Goal: Answer question/provide support: Share knowledge or assist other users

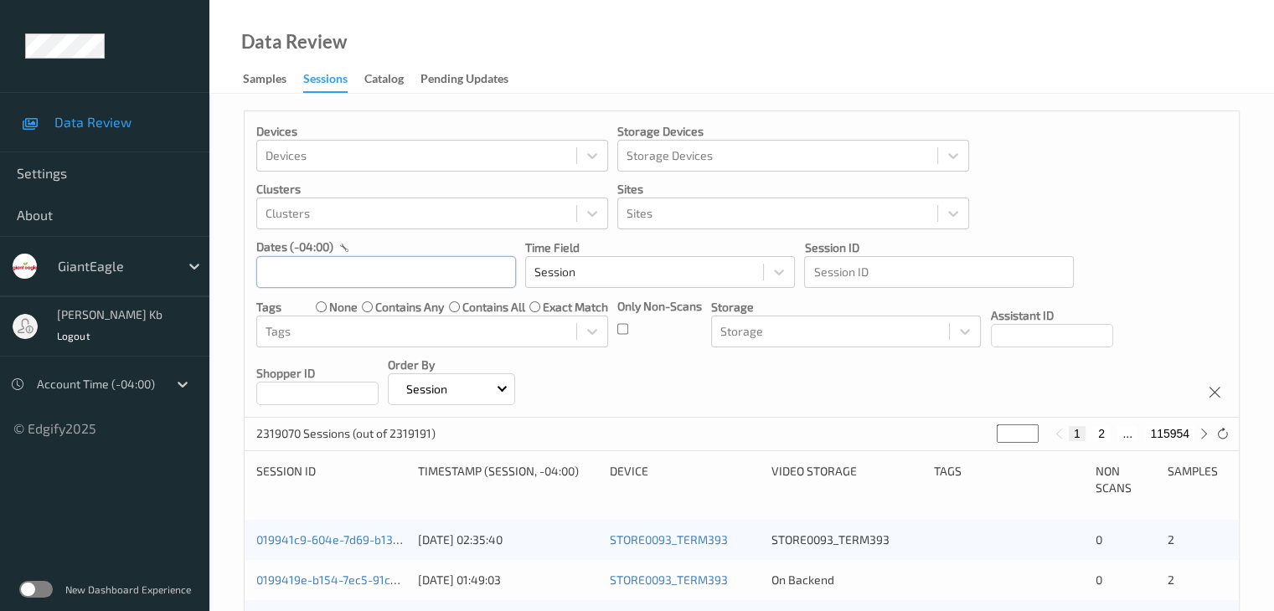
click at [427, 275] on input "text" at bounding box center [386, 272] width 260 height 32
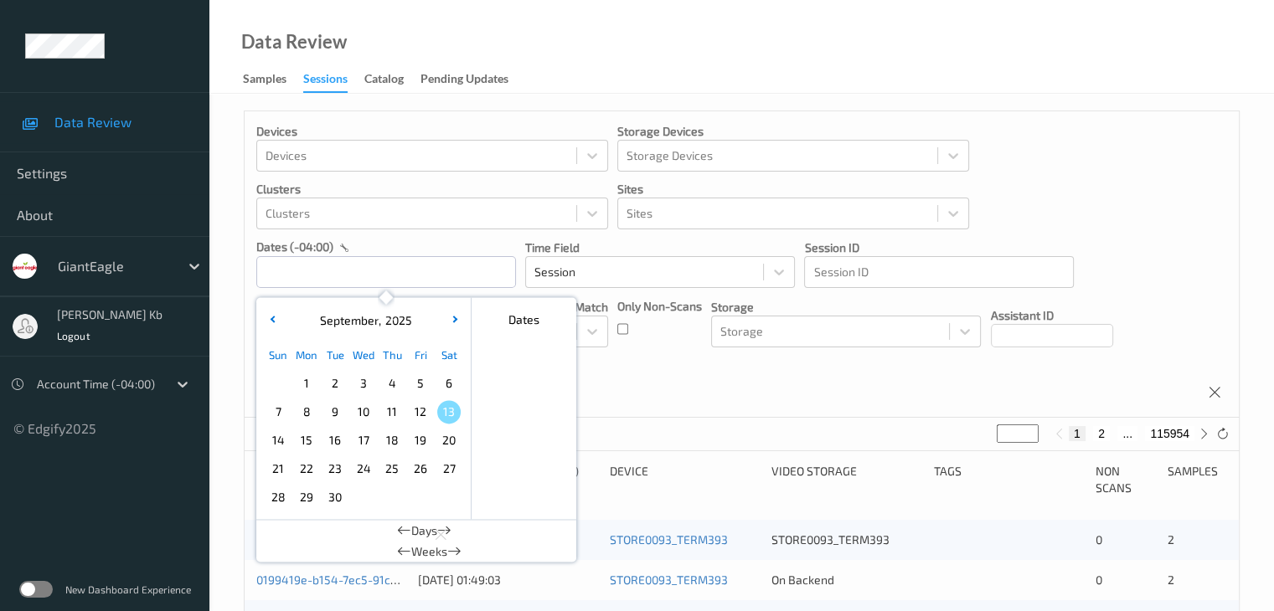
click at [417, 413] on span "12" at bounding box center [420, 411] width 23 height 23
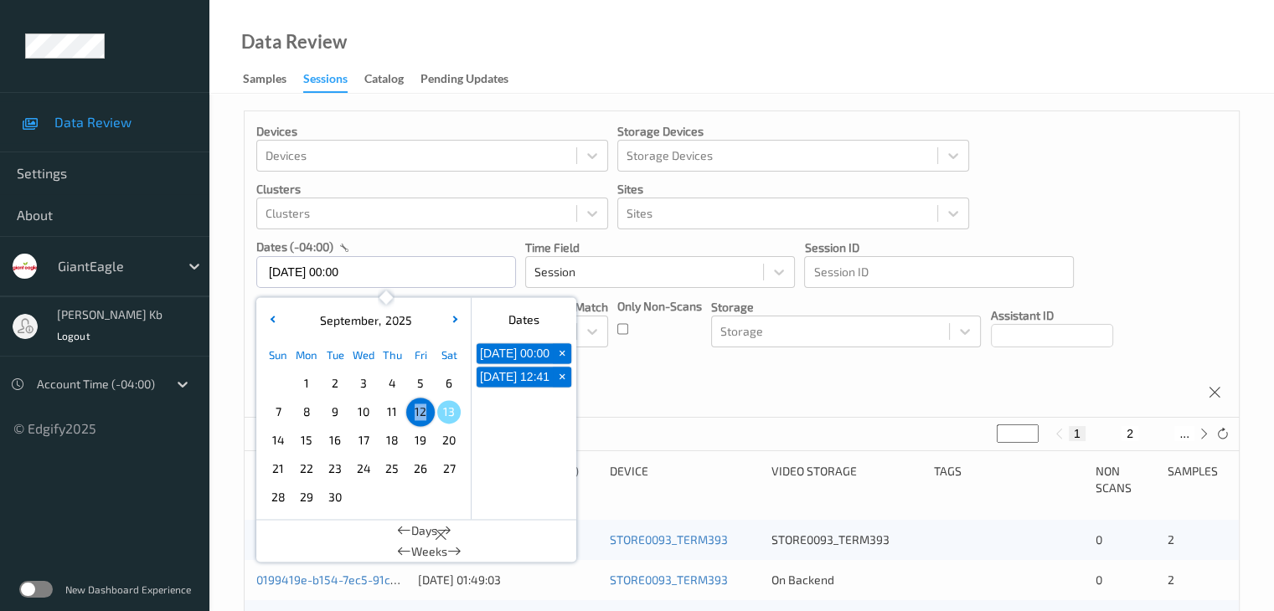
type input "[DATE] 00:00 -> [DATE] 23:59"
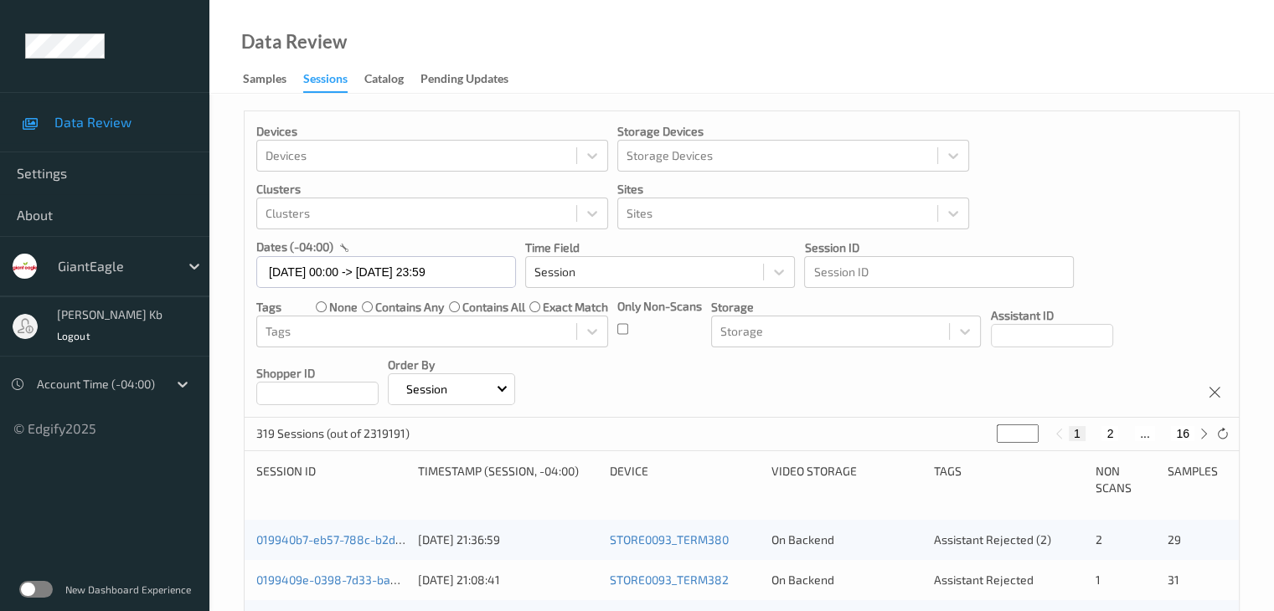
click at [1183, 435] on button "16" at bounding box center [1182, 433] width 23 height 15
type input "**"
click at [1152, 434] on button "15" at bounding box center [1145, 433] width 23 height 15
type input "**"
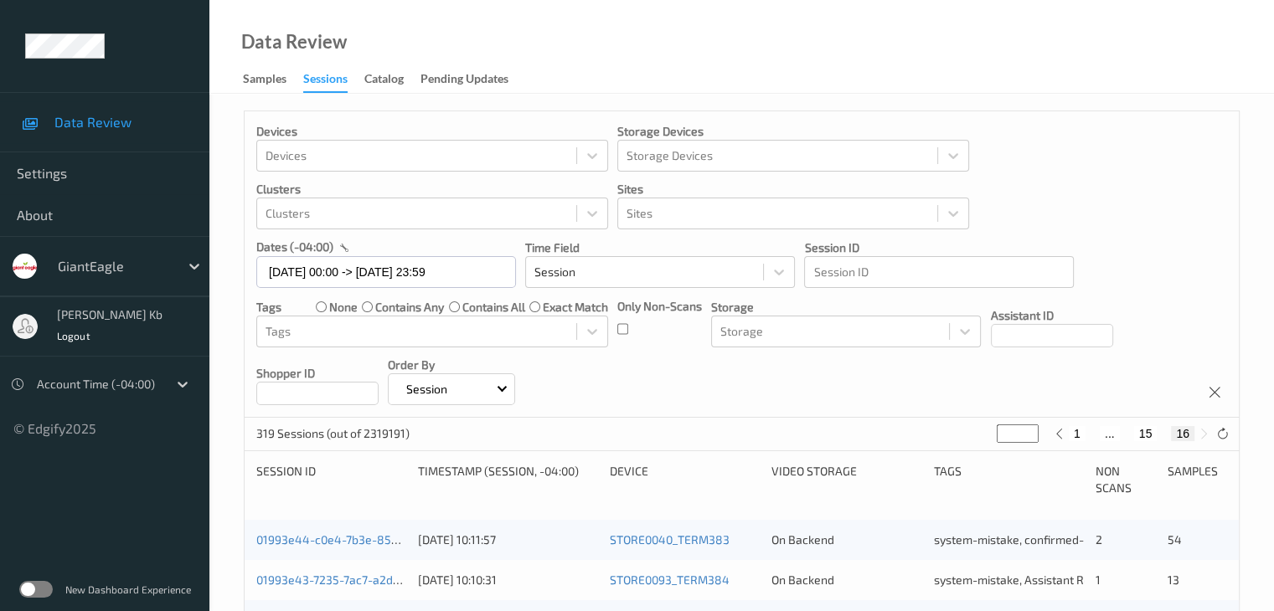
type input "**"
click at [1125, 433] on button "14" at bounding box center [1126, 433] width 23 height 15
type input "**"
click at [1114, 436] on button "13" at bounding box center [1113, 433] width 23 height 15
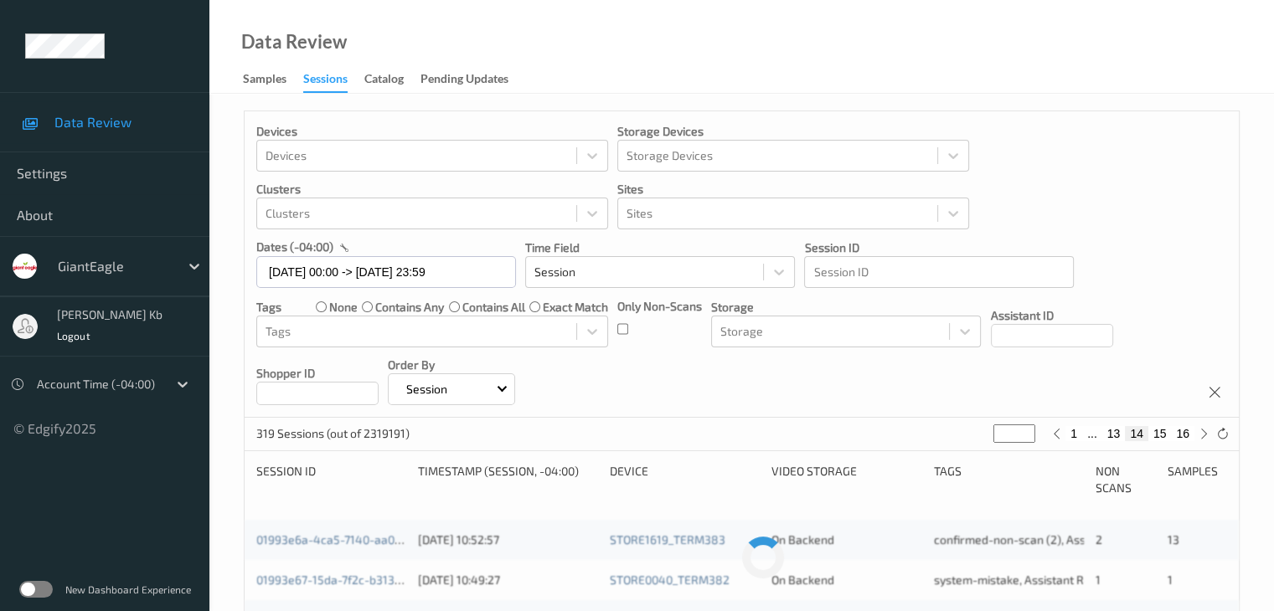
type input "**"
click at [1096, 433] on button "12" at bounding box center [1093, 433] width 23 height 15
type input "**"
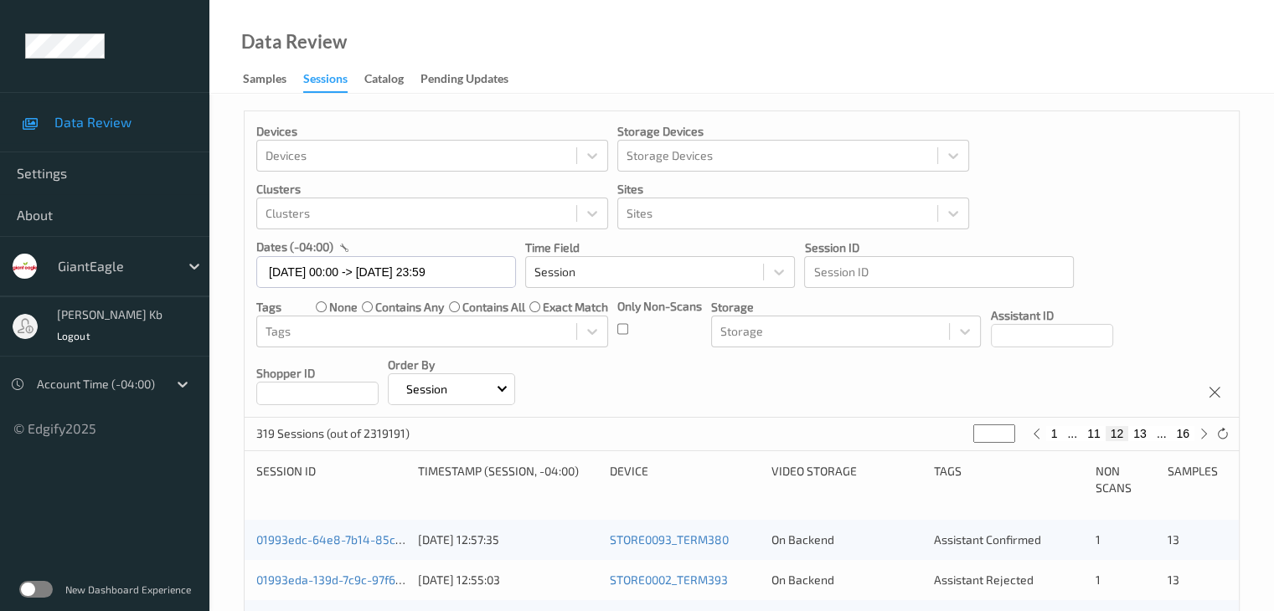
scroll to position [168, 0]
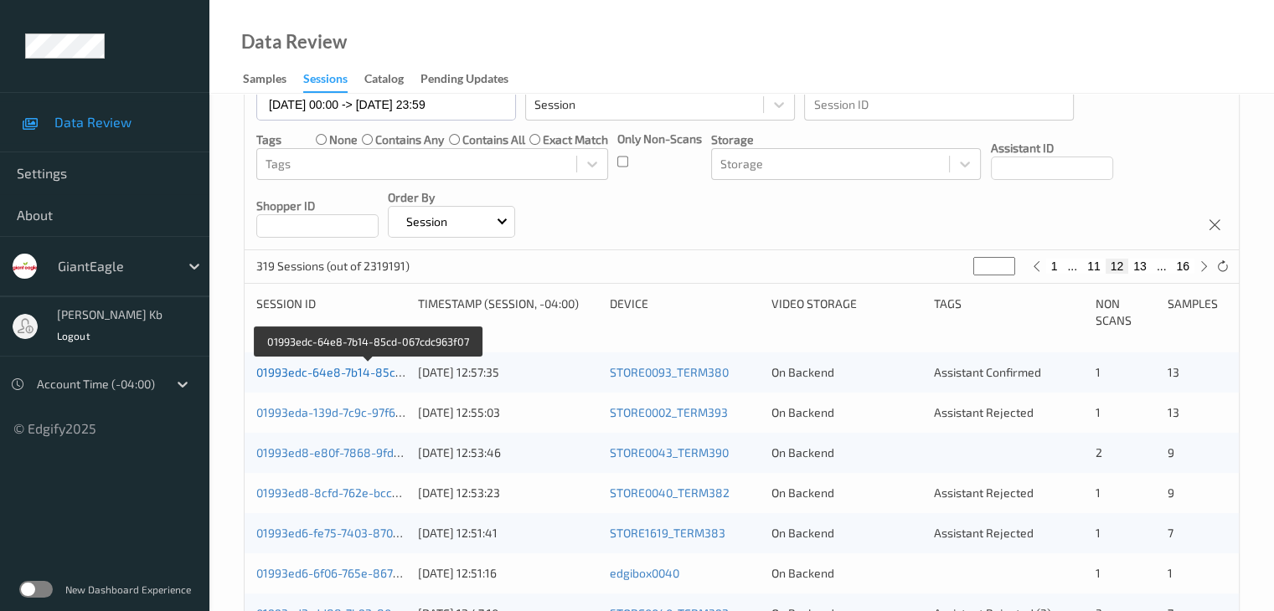
click at [348, 372] on link "01993edc-64e8-7b14-85cd-067cdc963f07" at bounding box center [368, 372] width 225 height 14
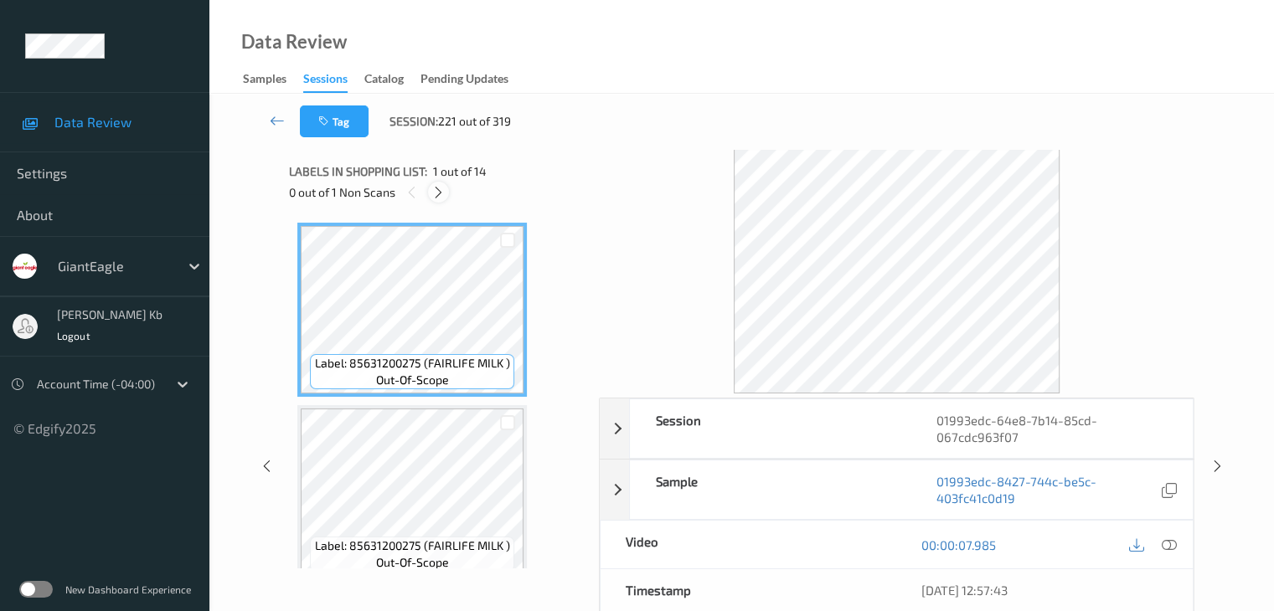
click at [441, 194] on icon at bounding box center [438, 192] width 14 height 15
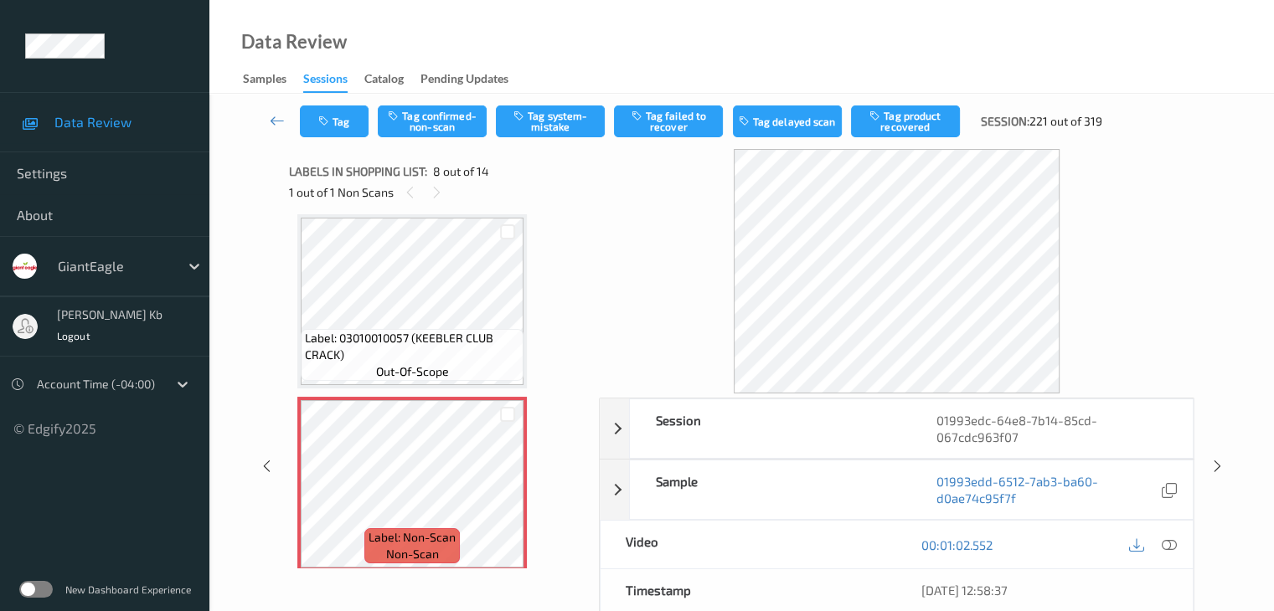
scroll to position [1188, 0]
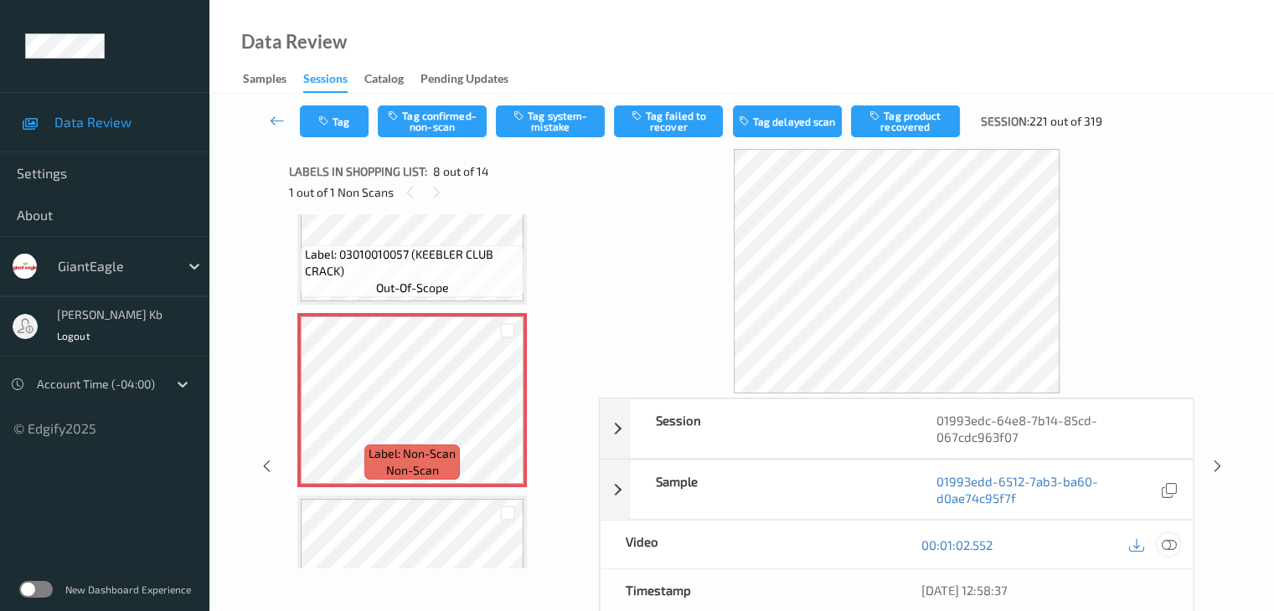
click at [1169, 548] on icon at bounding box center [1168, 545] width 15 height 15
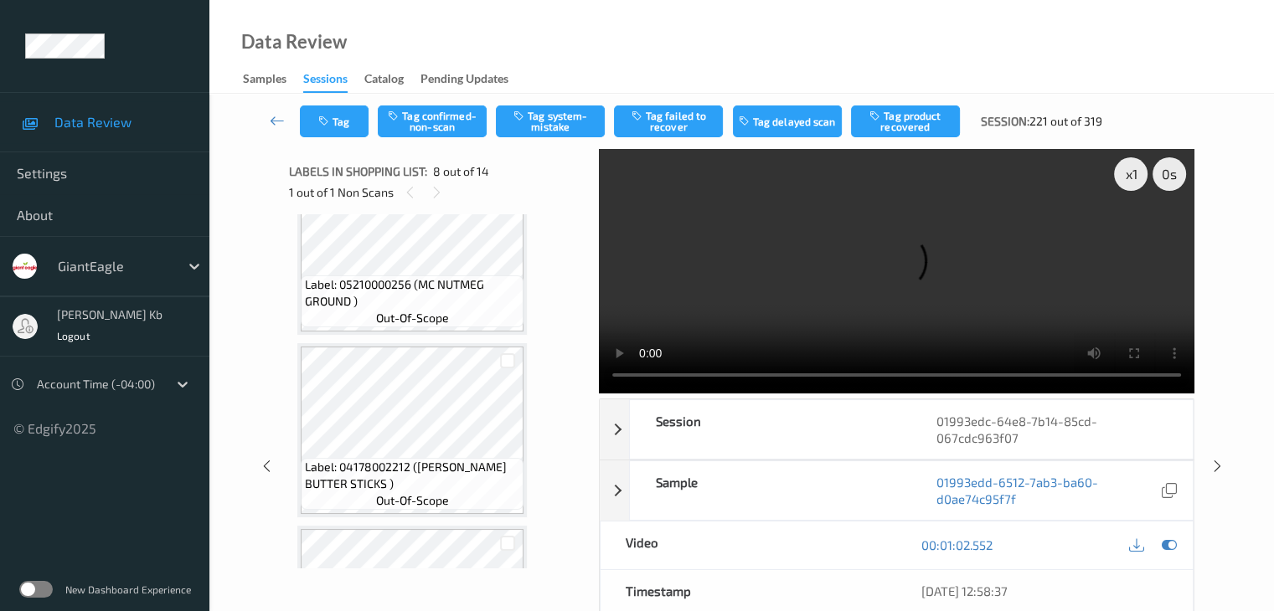
scroll to position [1355, 0]
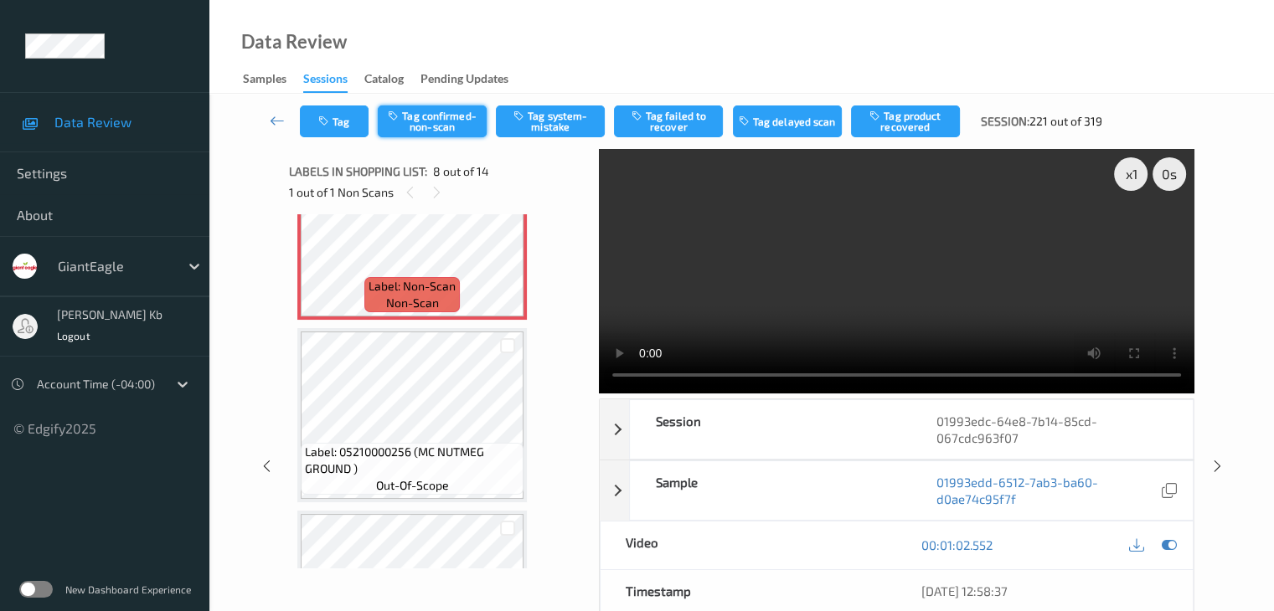
click at [462, 115] on button "Tag confirmed-non-scan" at bounding box center [432, 122] width 109 height 32
click at [903, 124] on button "Tag product recovered" at bounding box center [905, 122] width 109 height 32
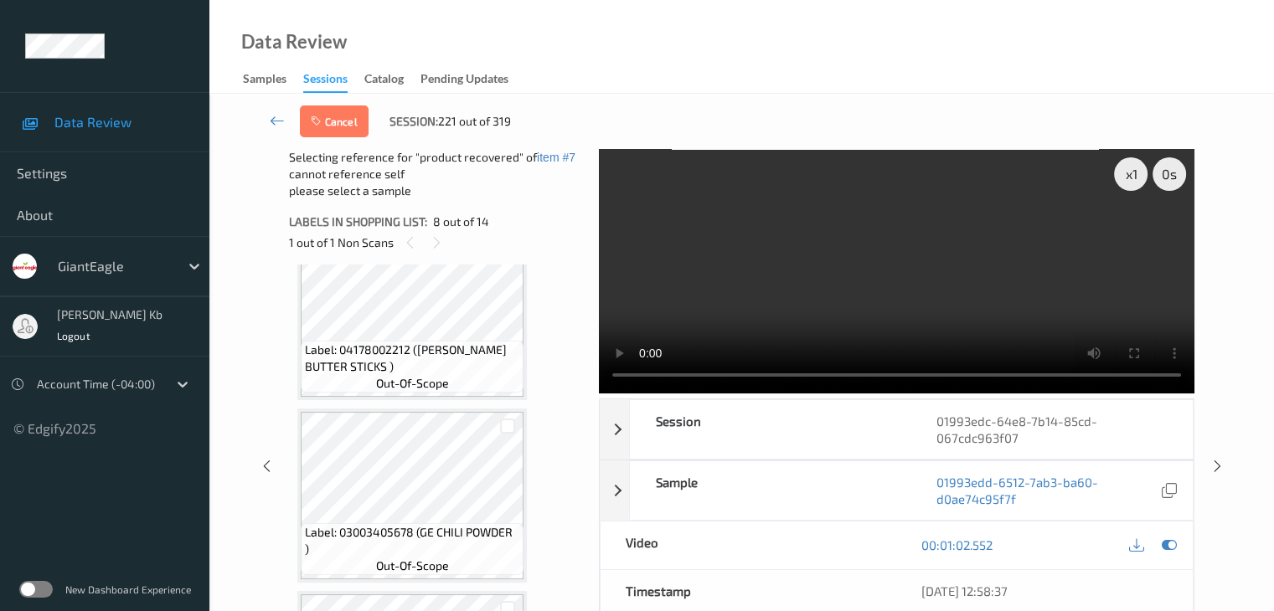
scroll to position [1606, 0]
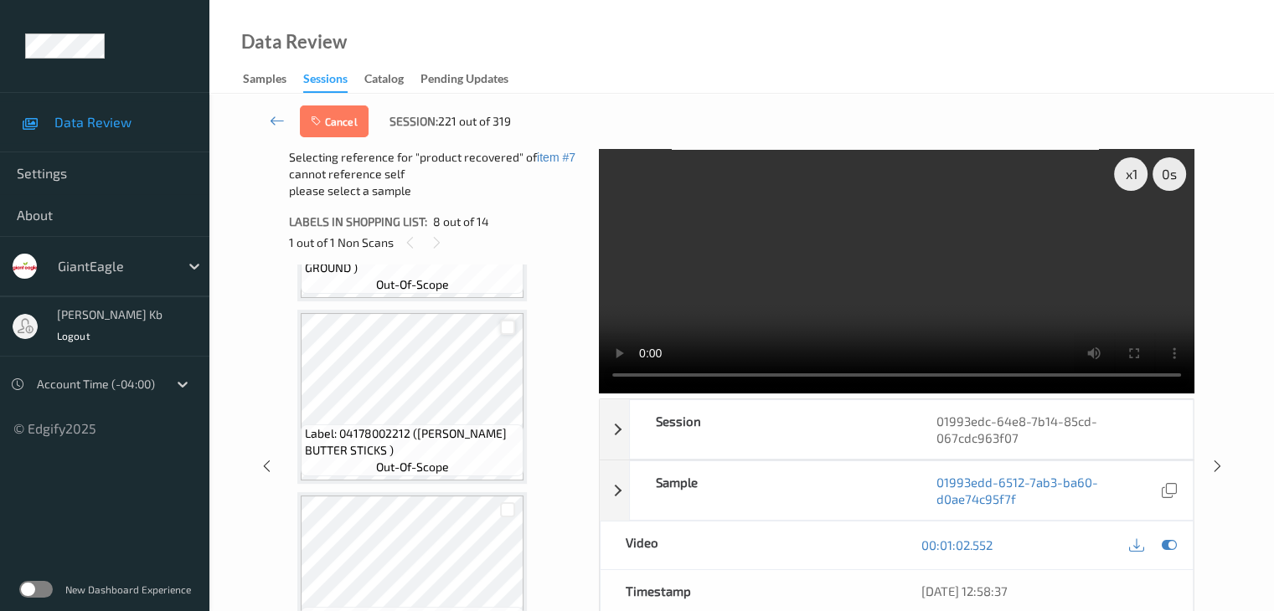
click at [507, 327] on div at bounding box center [508, 328] width 16 height 16
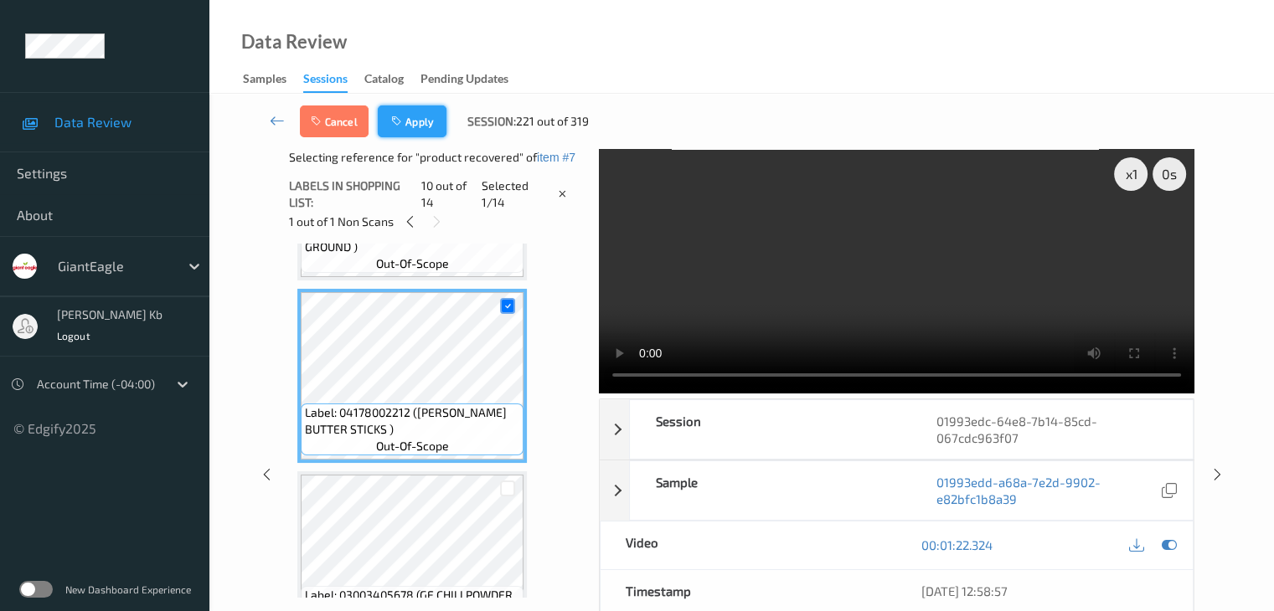
click at [410, 121] on button "Apply" at bounding box center [412, 122] width 69 height 32
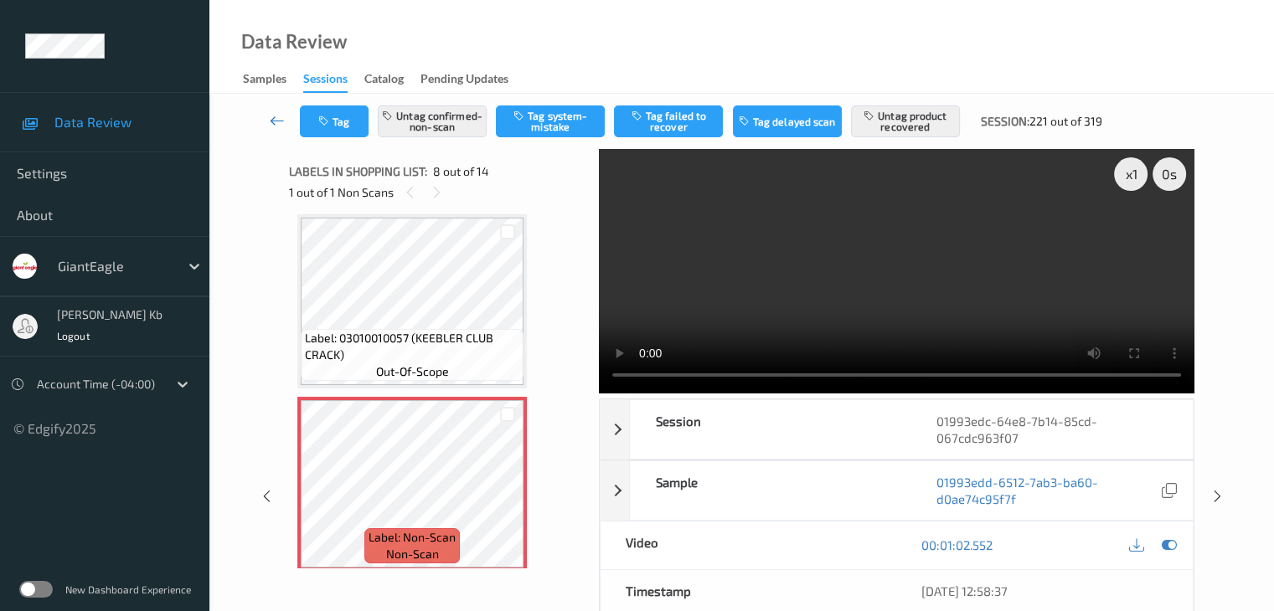
click at [278, 118] on icon at bounding box center [277, 120] width 15 height 17
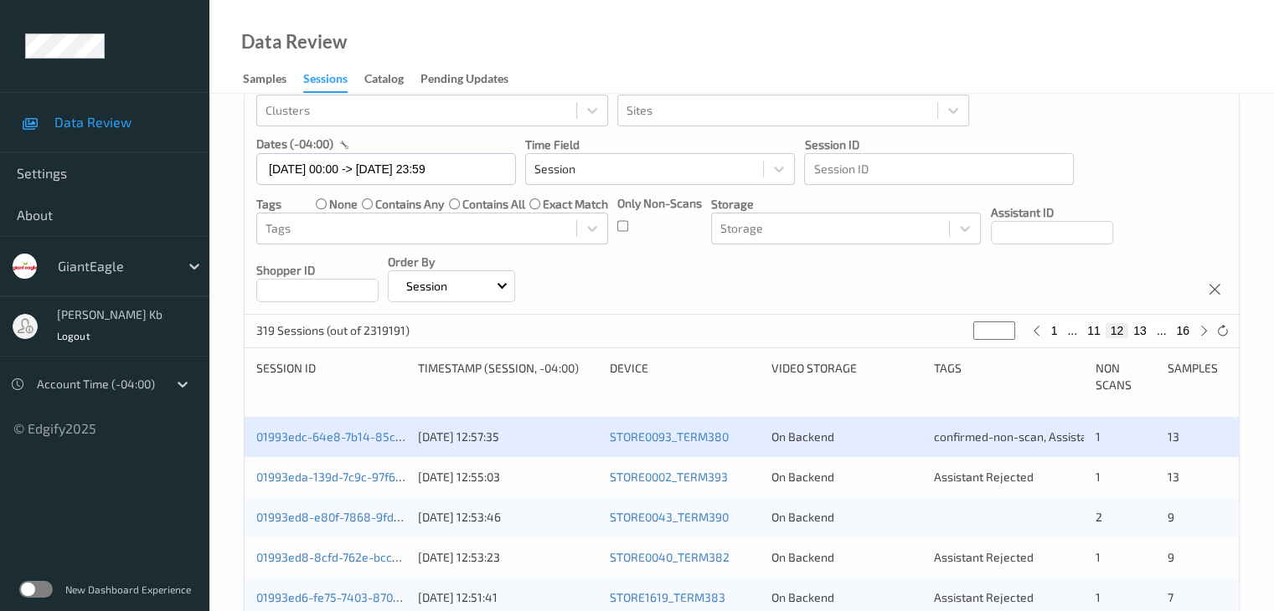
scroll to position [335, 0]
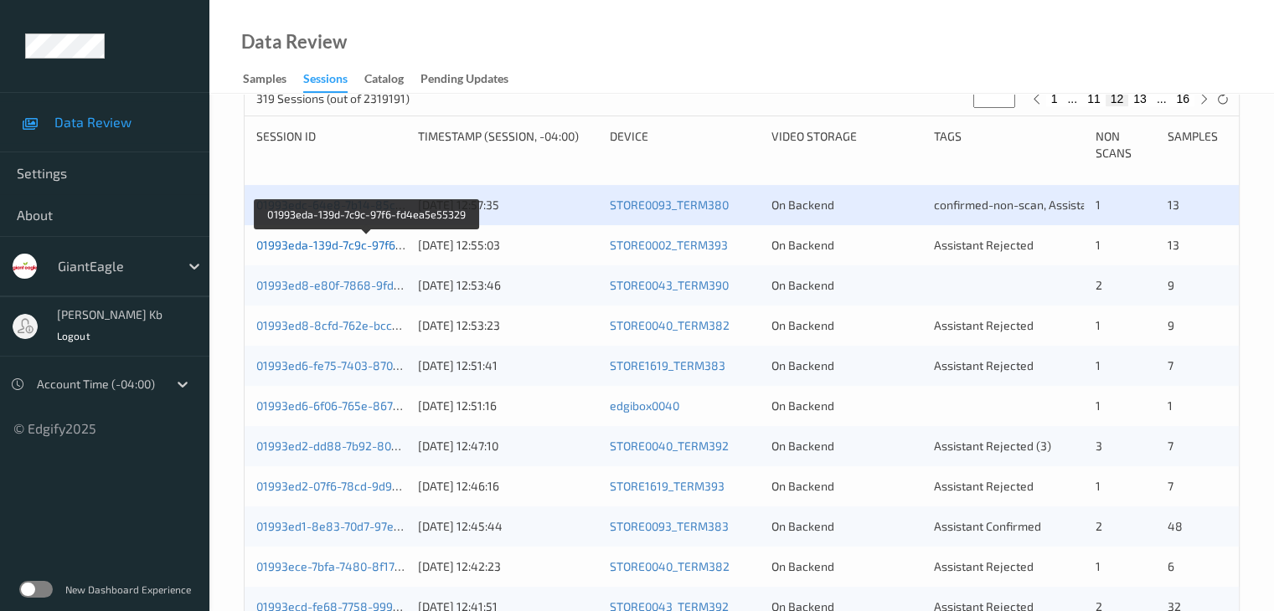
click at [363, 242] on link "01993eda-139d-7c9c-97f6-fd4ea5e55329" at bounding box center [367, 245] width 223 height 14
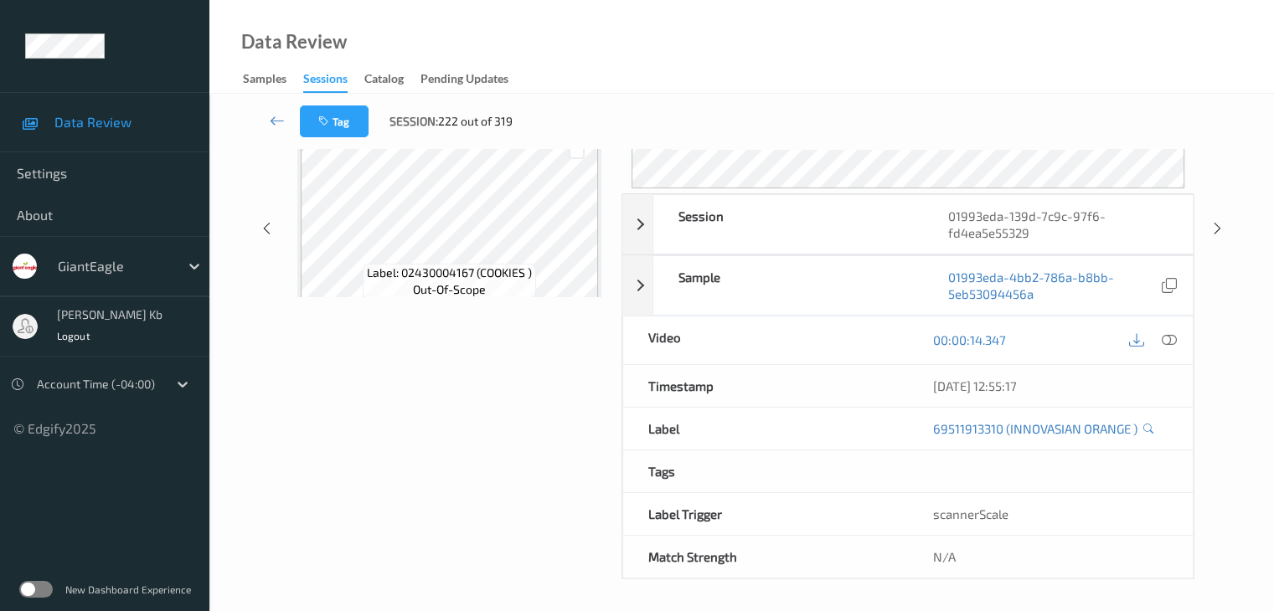
scroll to position [204, 0]
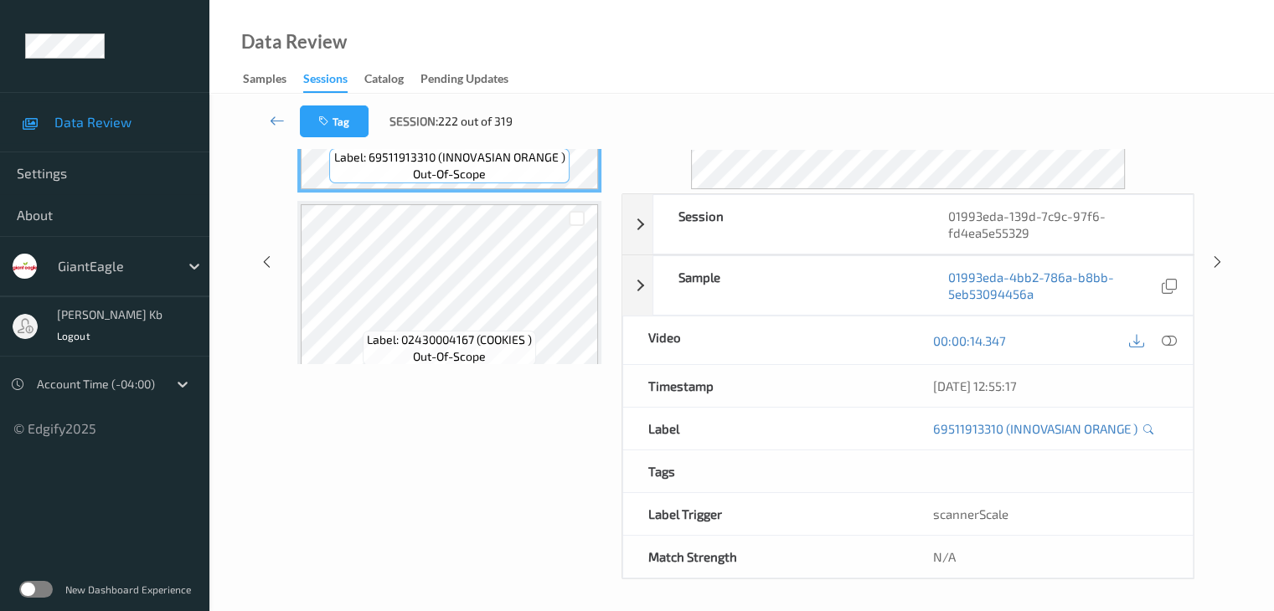
drag, startPoint x: 405, startPoint y: 4, endPoint x: 670, endPoint y: 8, distance: 264.7
click at [921, 48] on div "Data Review Samples Sessions Catalog Pending Updates" at bounding box center [741, 47] width 1065 height 94
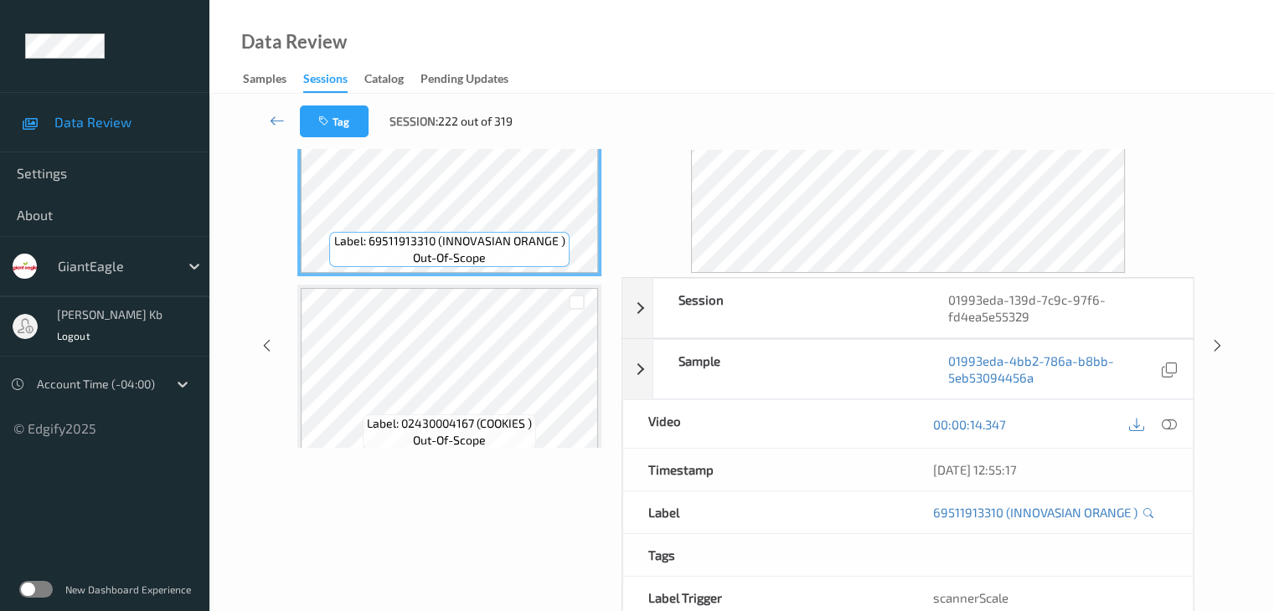
scroll to position [0, 0]
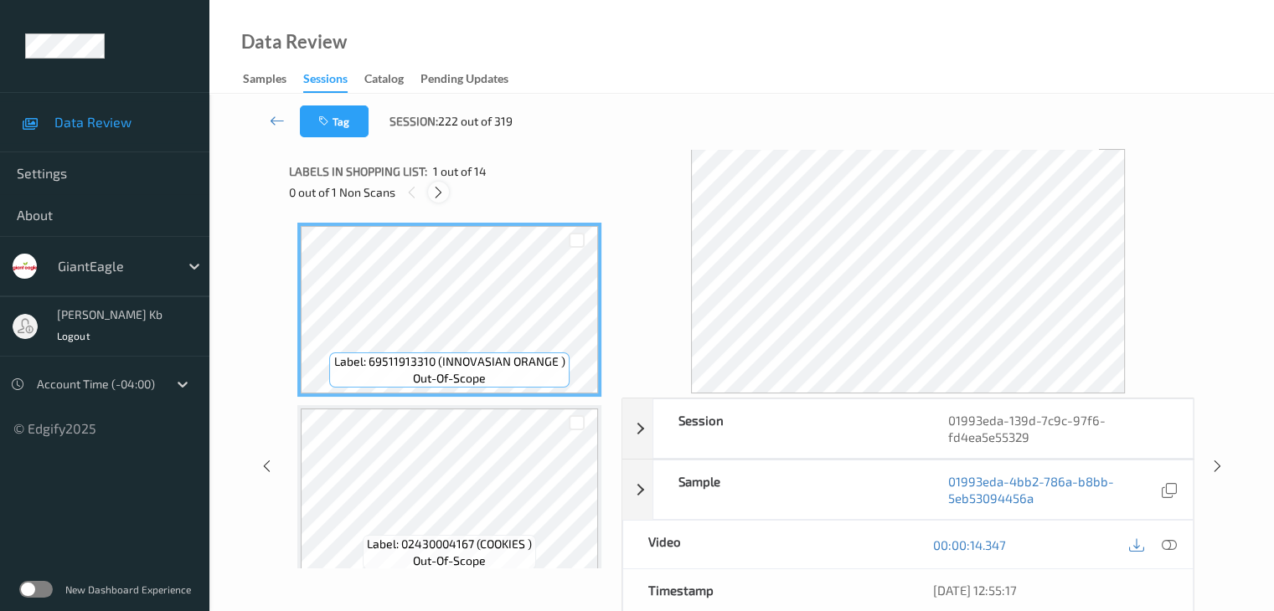
click at [442, 189] on icon at bounding box center [438, 192] width 14 height 15
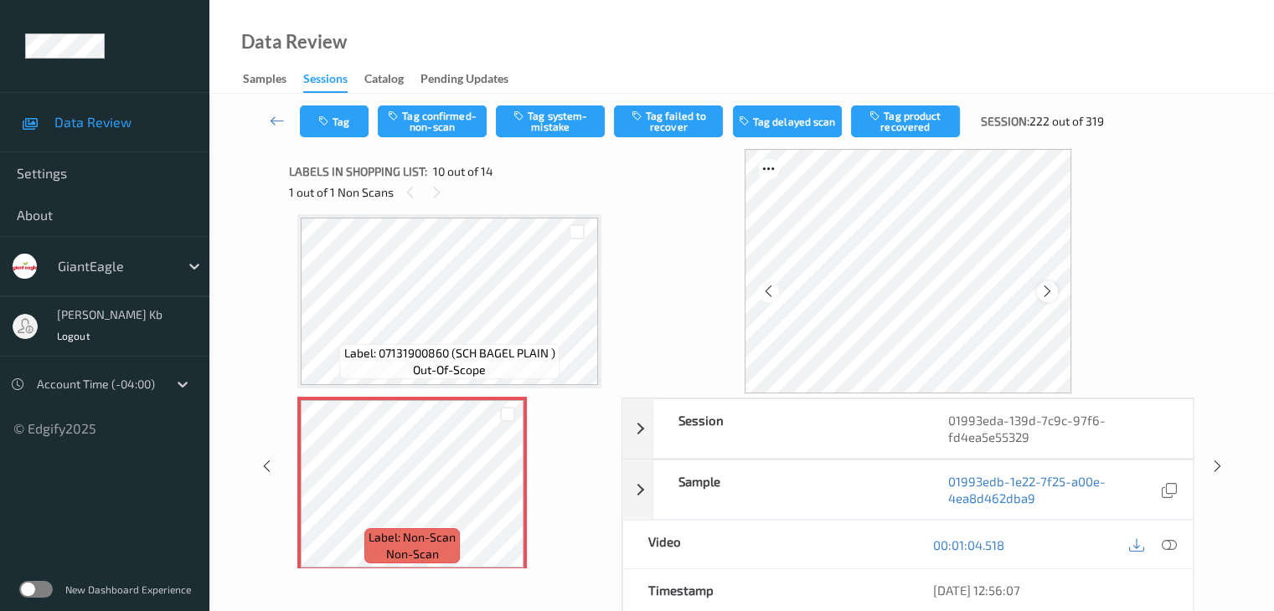
click at [1054, 289] on icon at bounding box center [1047, 291] width 14 height 15
click at [1170, 543] on icon at bounding box center [1168, 545] width 15 height 15
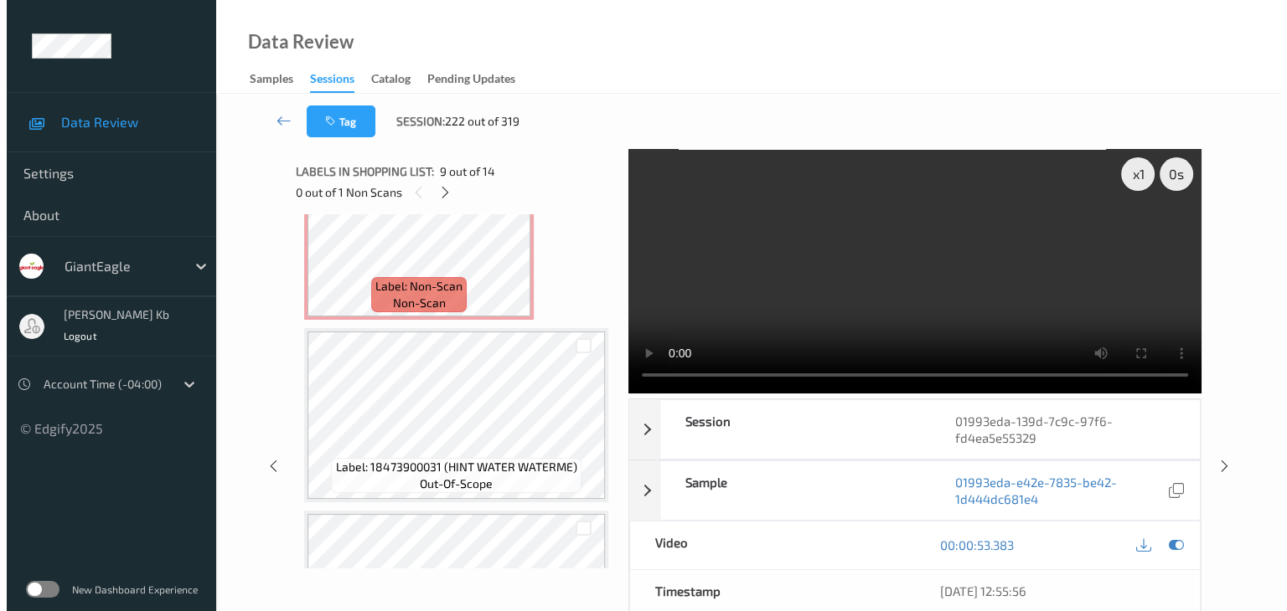
scroll to position [1637, 0]
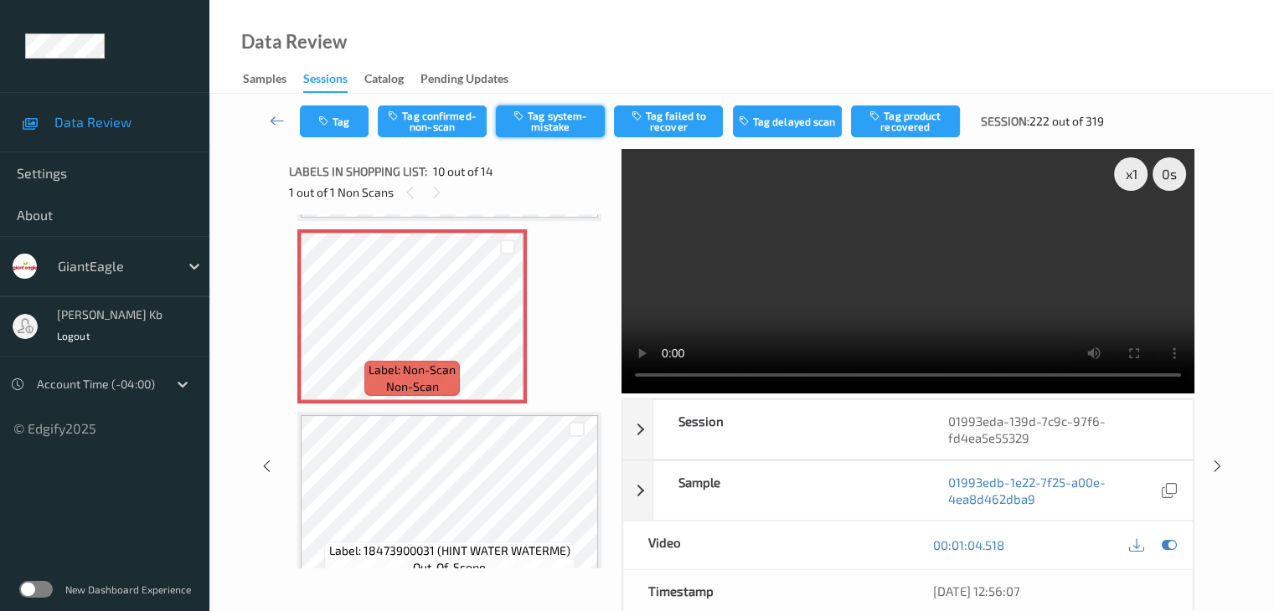
click at [563, 118] on button "Tag system-mistake" at bounding box center [550, 122] width 109 height 32
click at [356, 116] on button "Tag" at bounding box center [334, 122] width 69 height 32
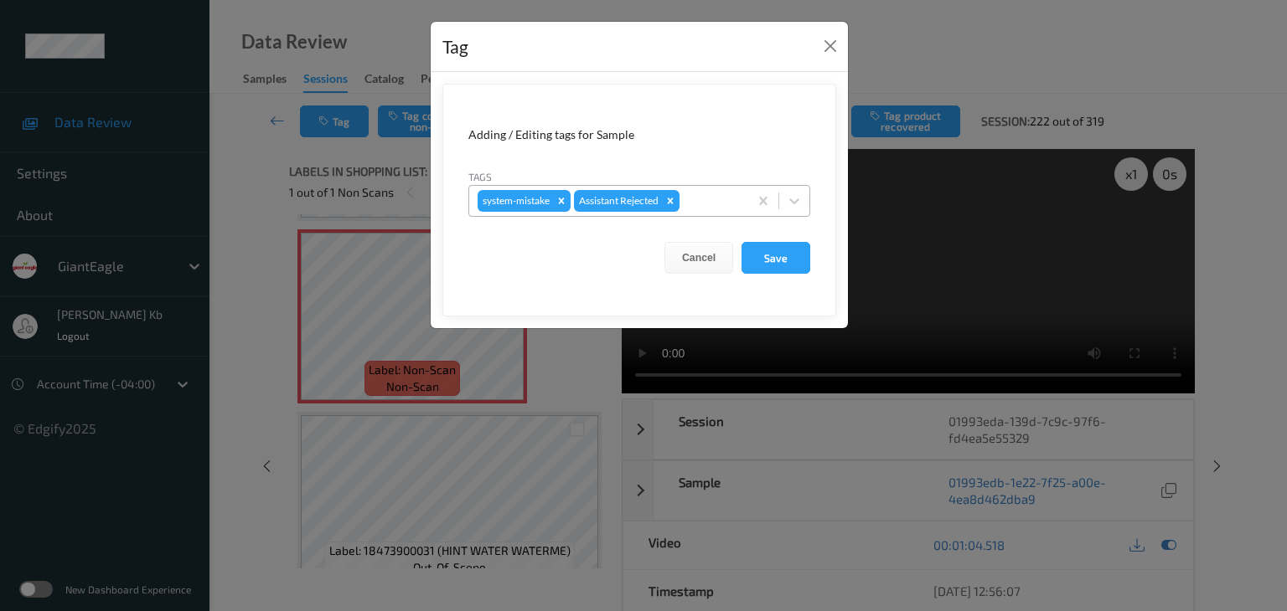
click at [717, 204] on div at bounding box center [711, 201] width 57 height 20
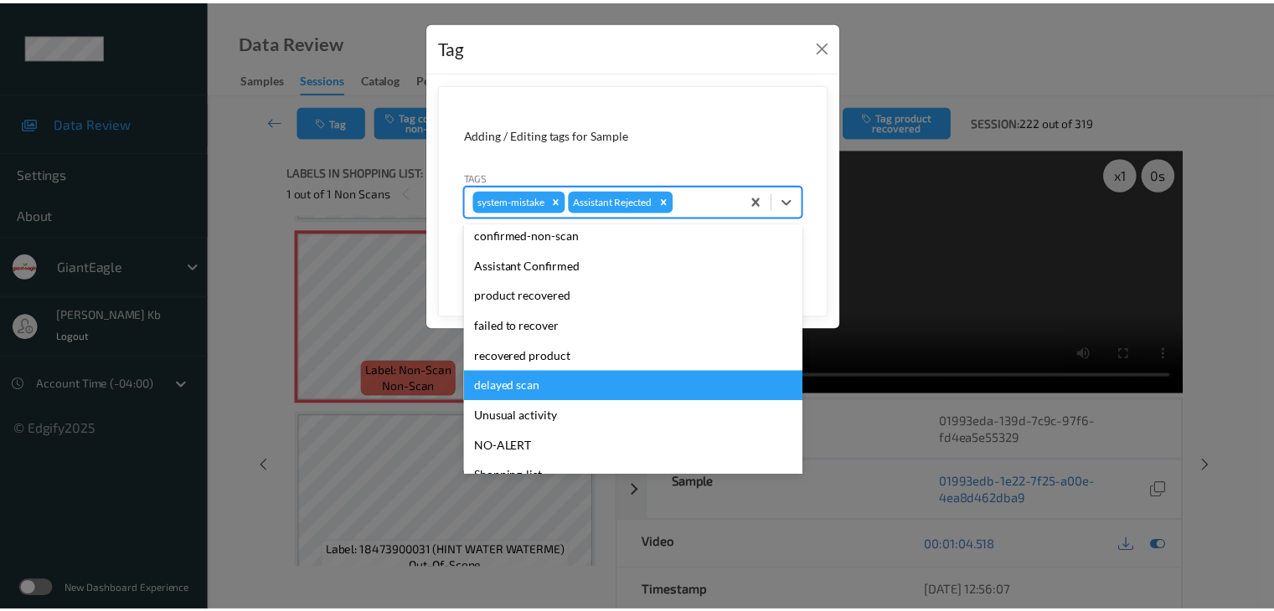
scroll to position [84, 0]
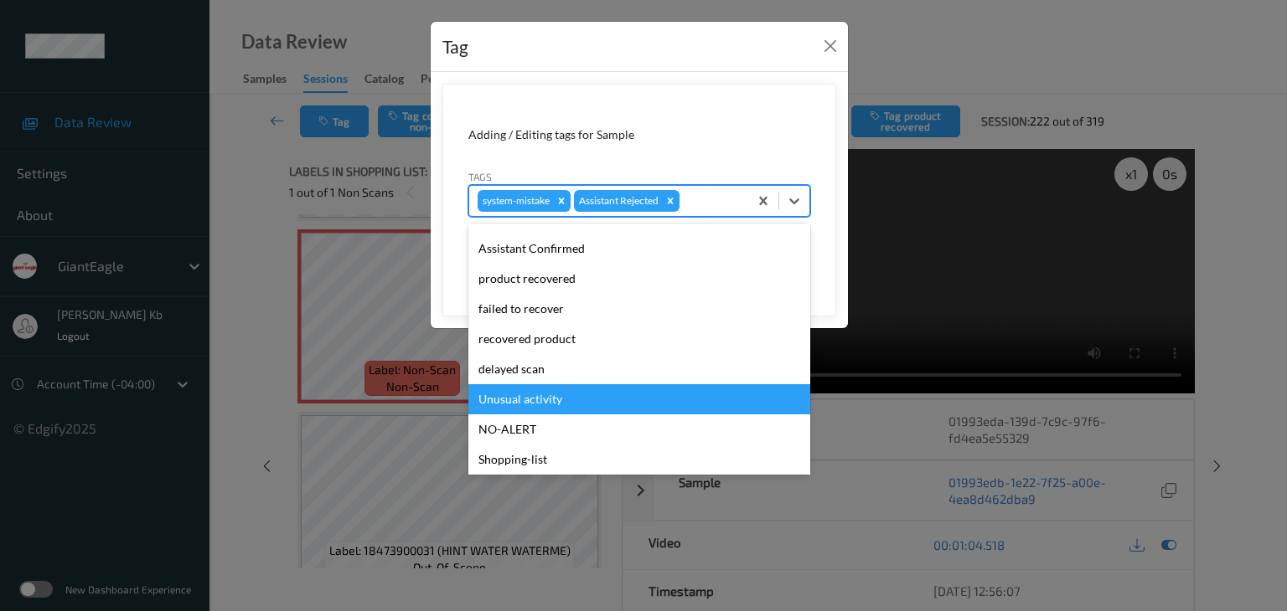
click at [530, 396] on div "Unusual activity" at bounding box center [639, 399] width 342 height 30
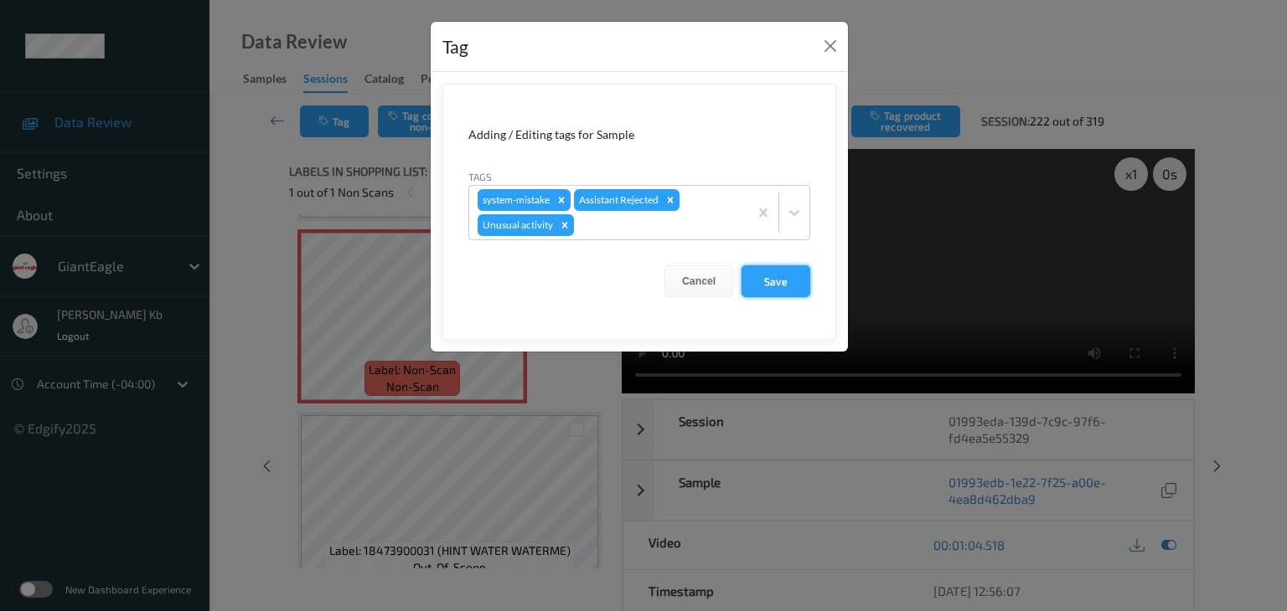
click at [778, 276] on button "Save" at bounding box center [775, 282] width 69 height 32
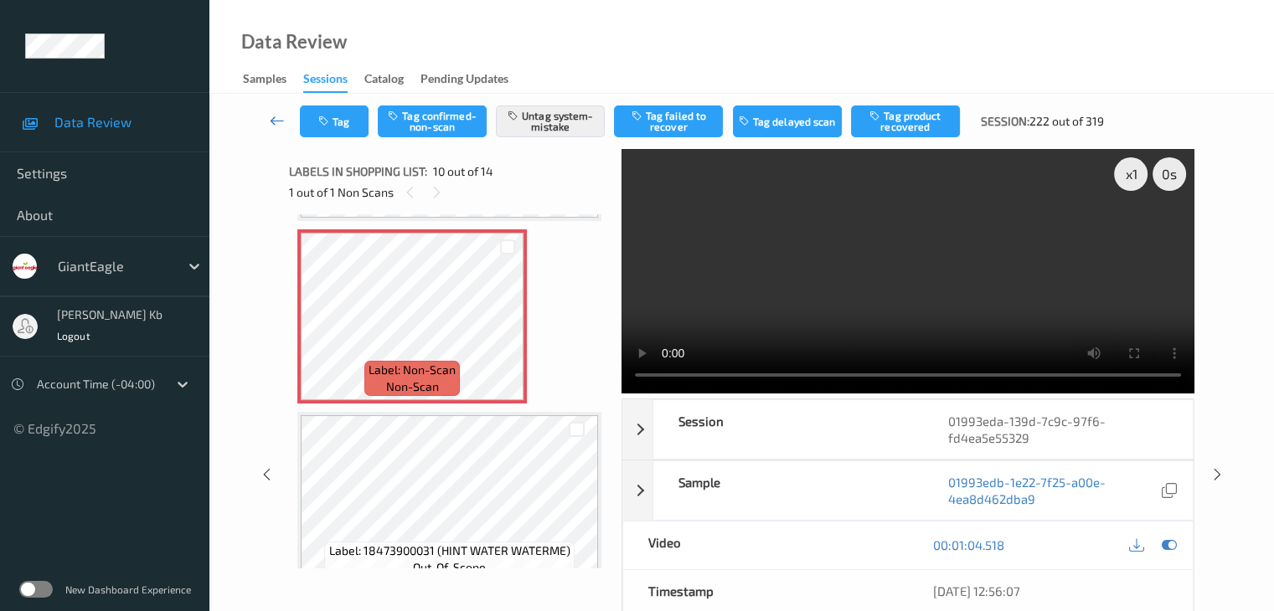
click at [276, 120] on icon at bounding box center [277, 120] width 15 height 17
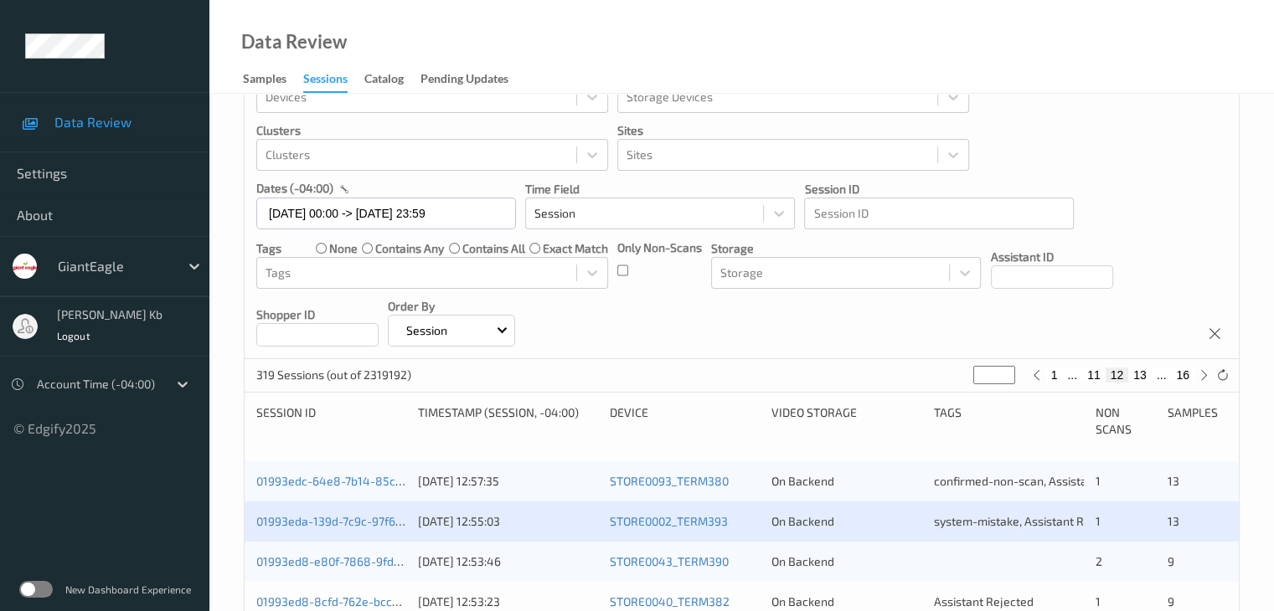
scroll to position [168, 0]
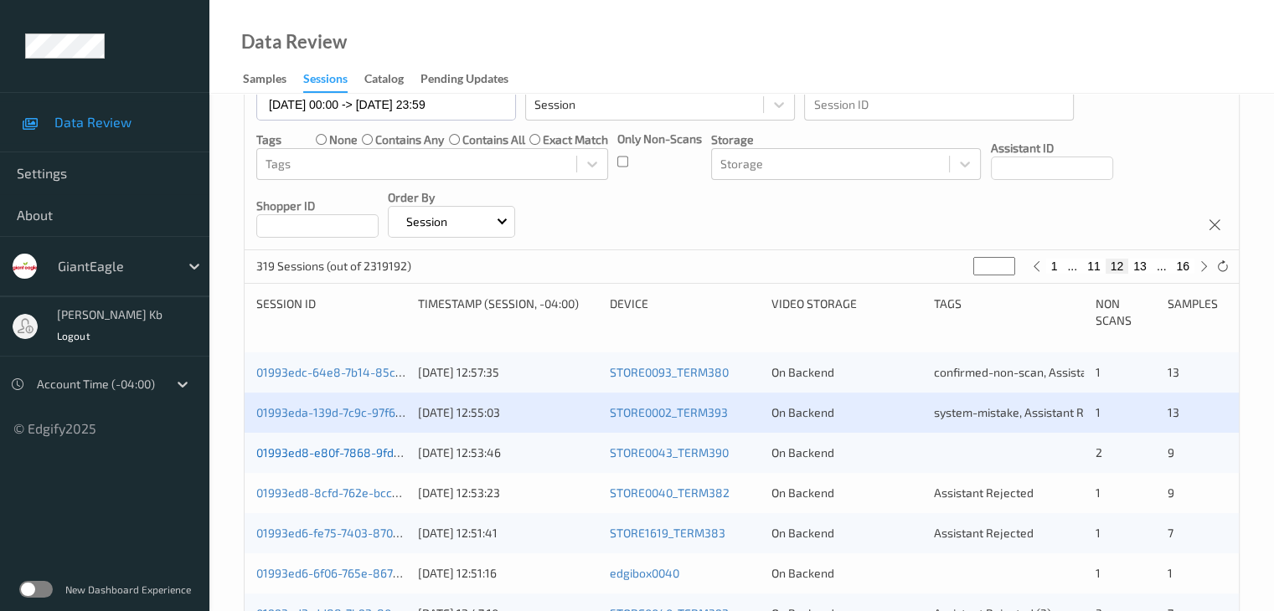
click at [324, 452] on link "01993ed8-e80f-7868-9fdd-7c5c213aec1e" at bounding box center [367, 453] width 222 height 14
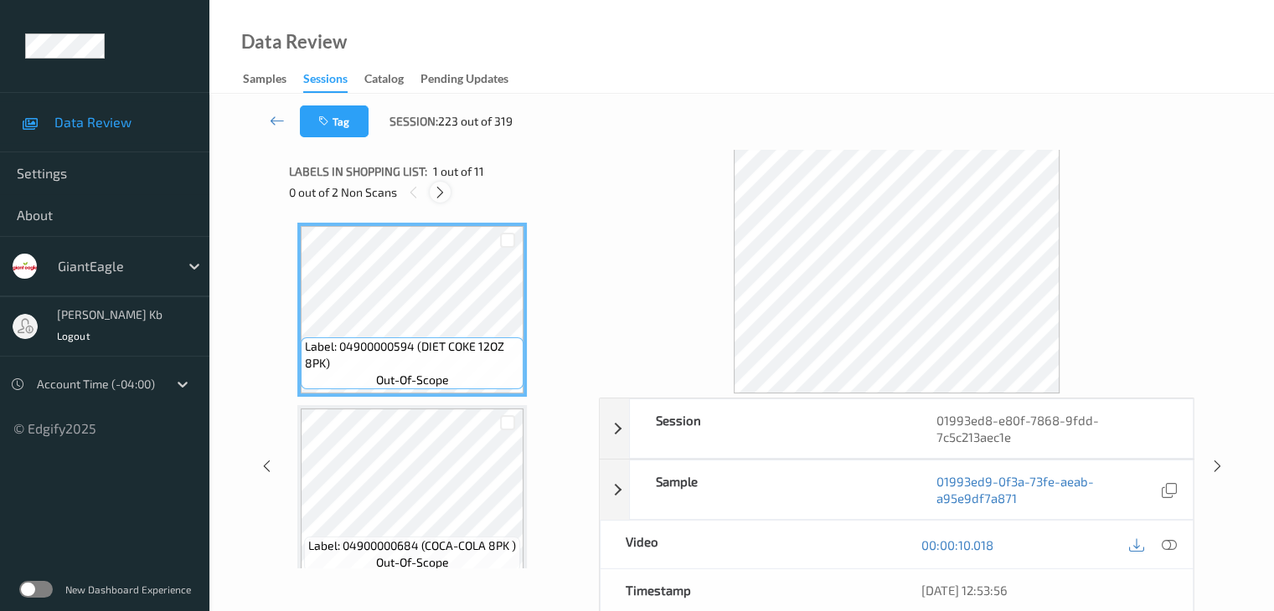
click at [441, 188] on icon at bounding box center [440, 192] width 14 height 15
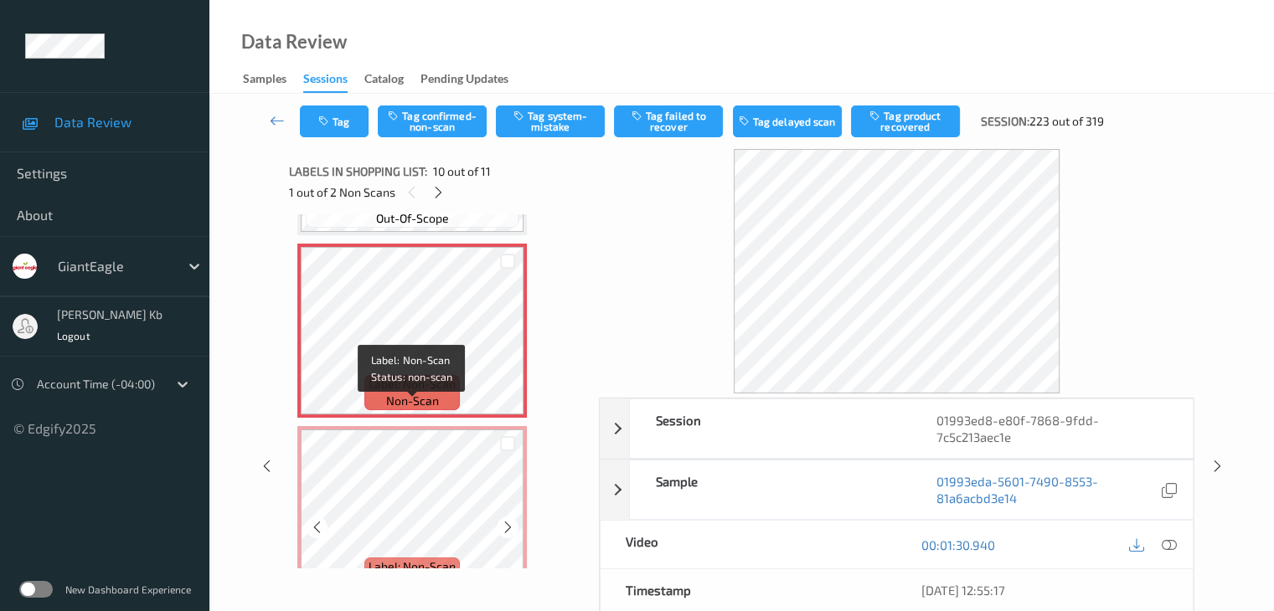
scroll to position [1637, 0]
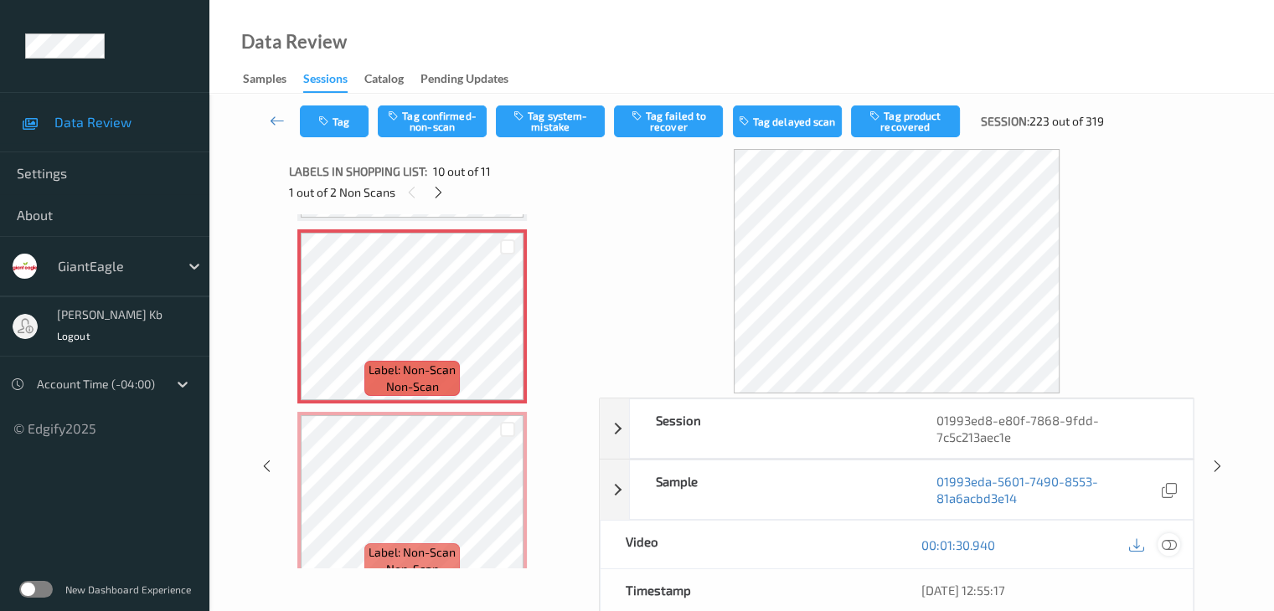
click at [1169, 544] on icon at bounding box center [1168, 545] width 15 height 15
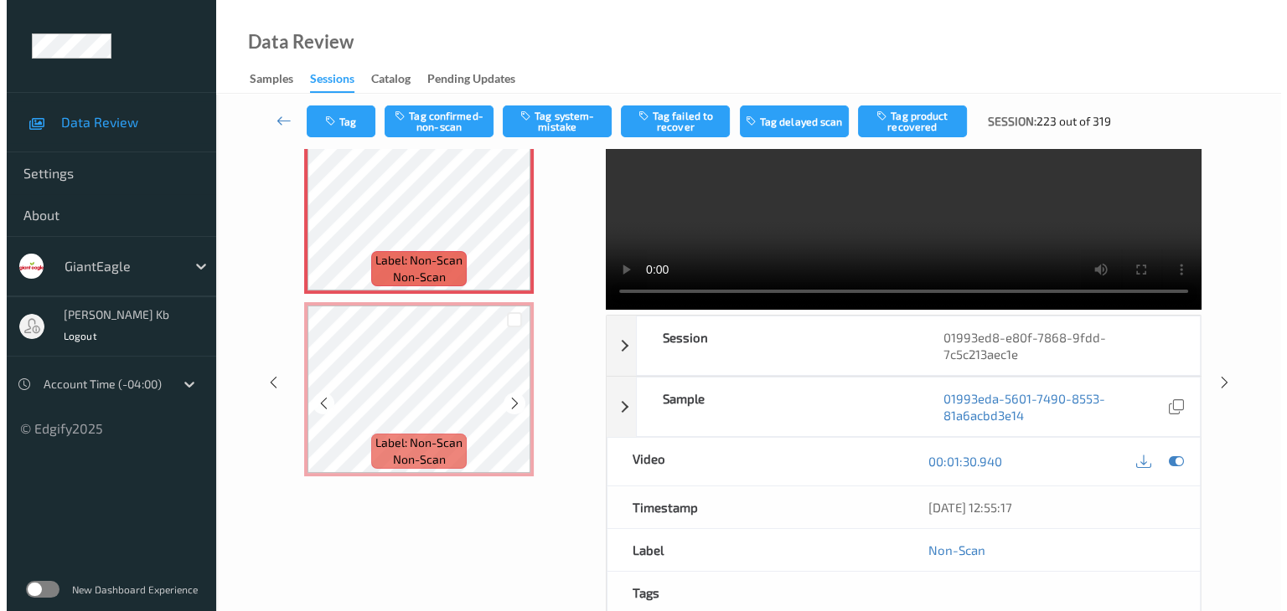
scroll to position [1579, 0]
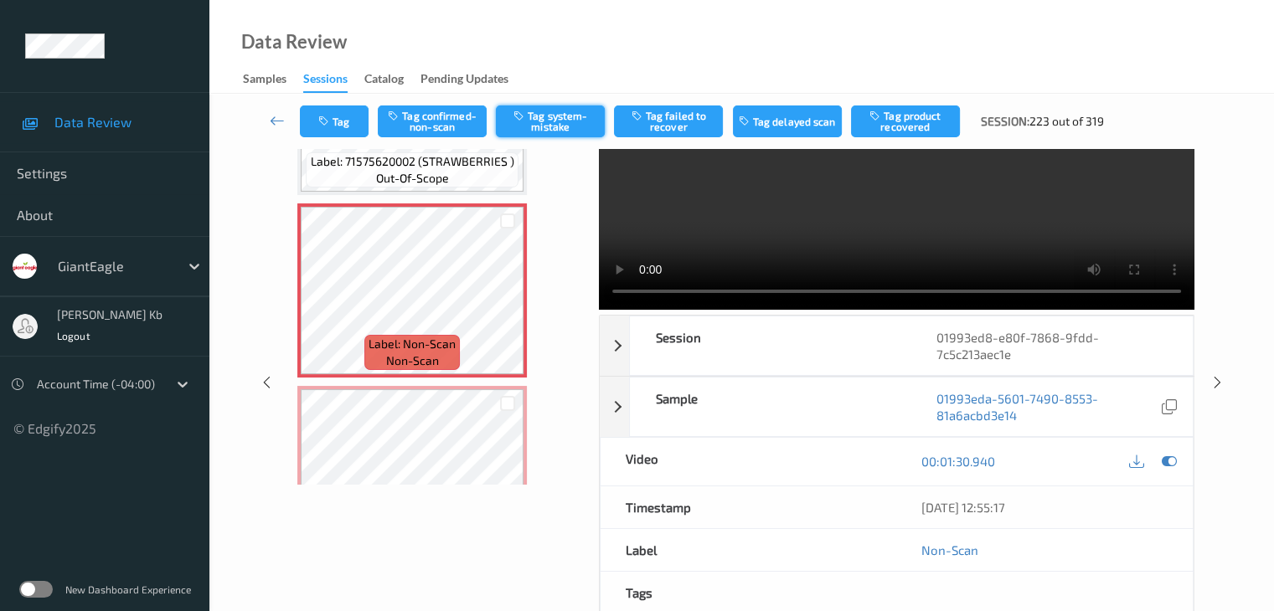
click at [549, 121] on button "Tag system-mistake" at bounding box center [550, 122] width 109 height 32
click at [342, 118] on button "Tag" at bounding box center [334, 122] width 69 height 32
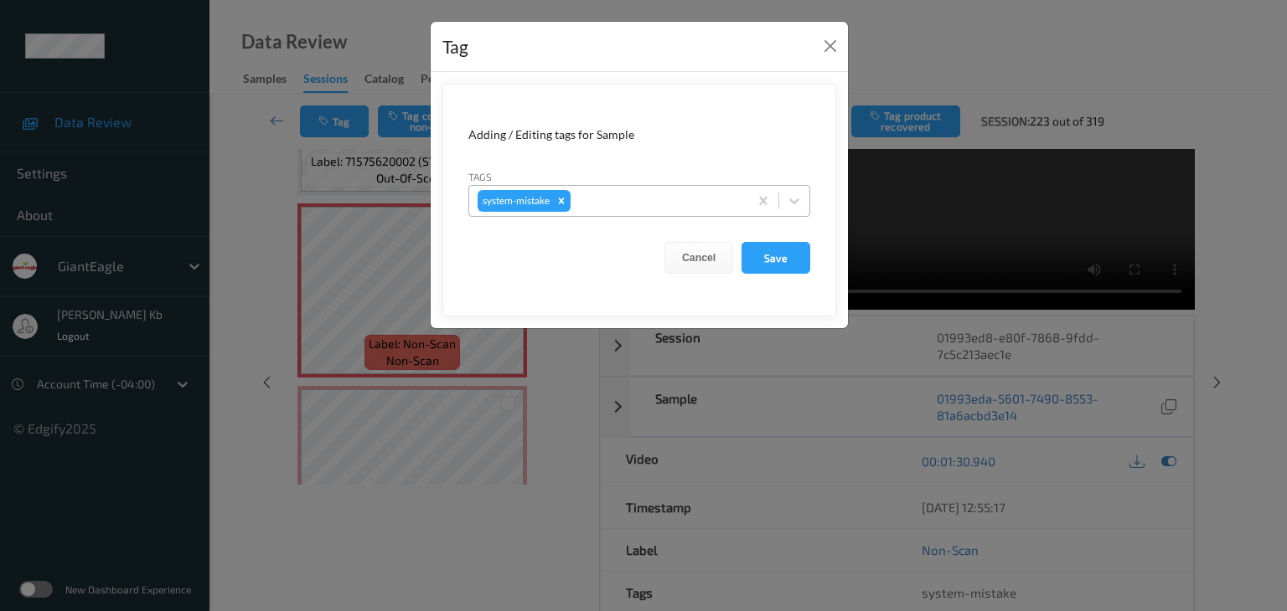
click at [623, 189] on div "system-mistake" at bounding box center [608, 201] width 279 height 28
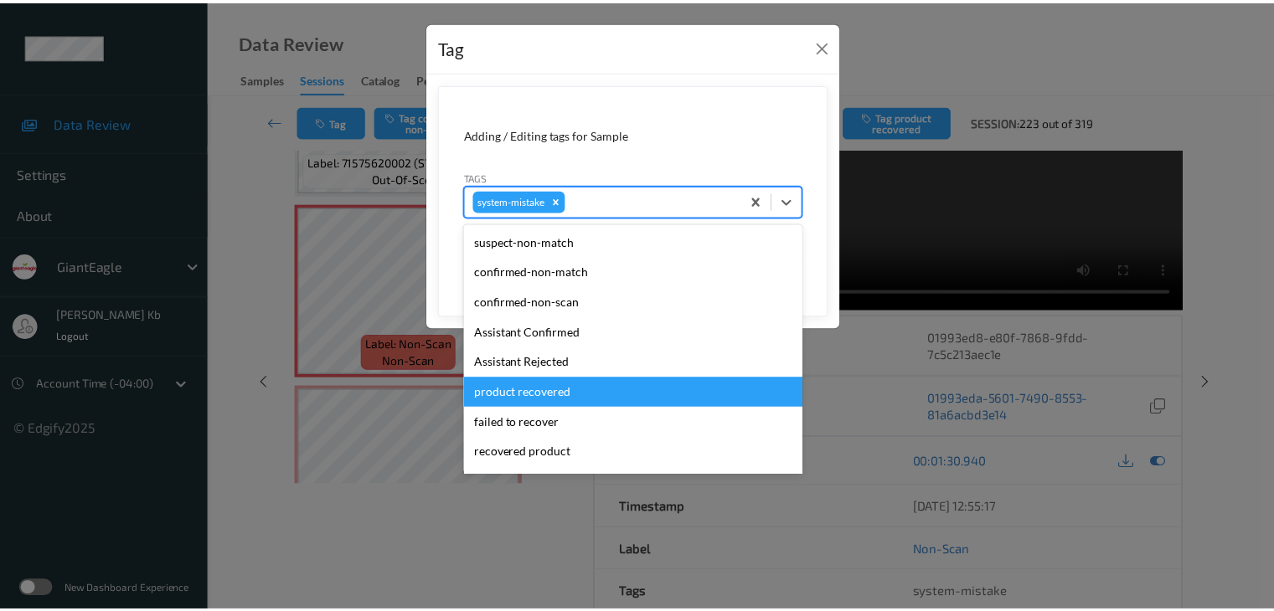
scroll to position [168, 0]
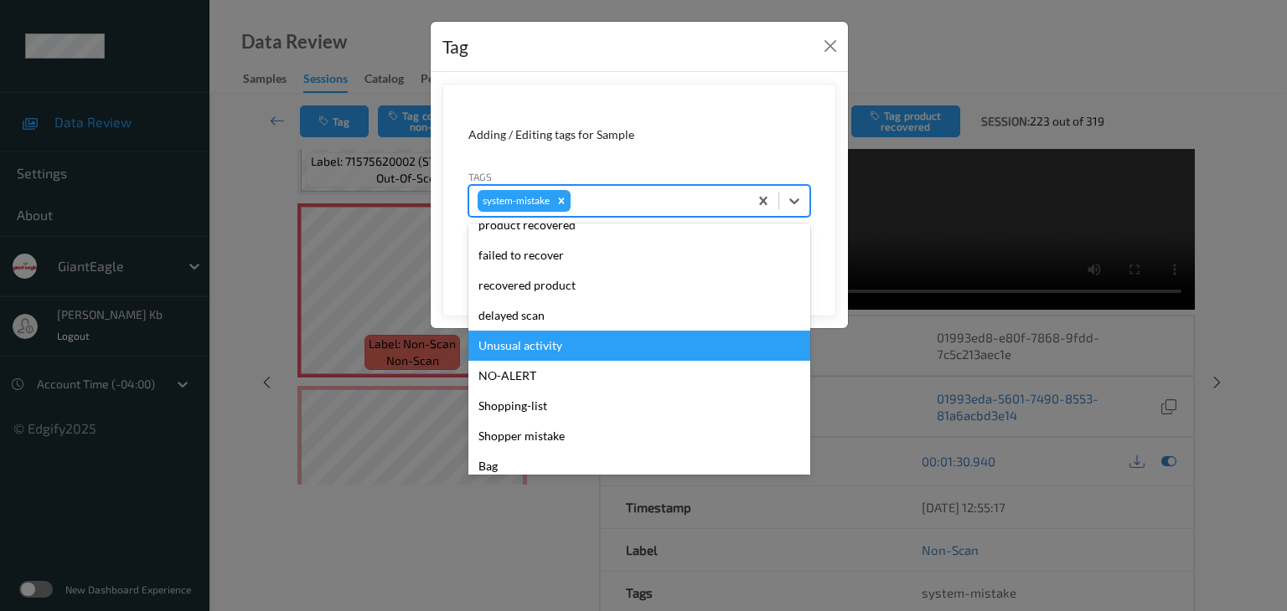
click at [540, 348] on div "Unusual activity" at bounding box center [639, 346] width 342 height 30
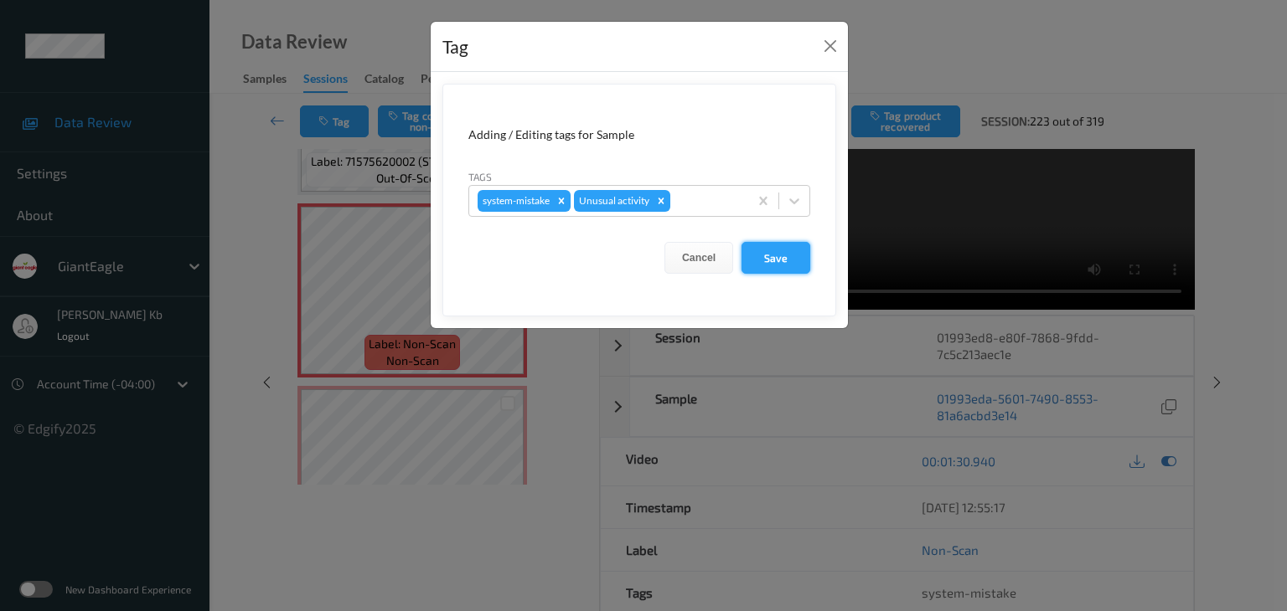
click at [784, 261] on button "Save" at bounding box center [775, 258] width 69 height 32
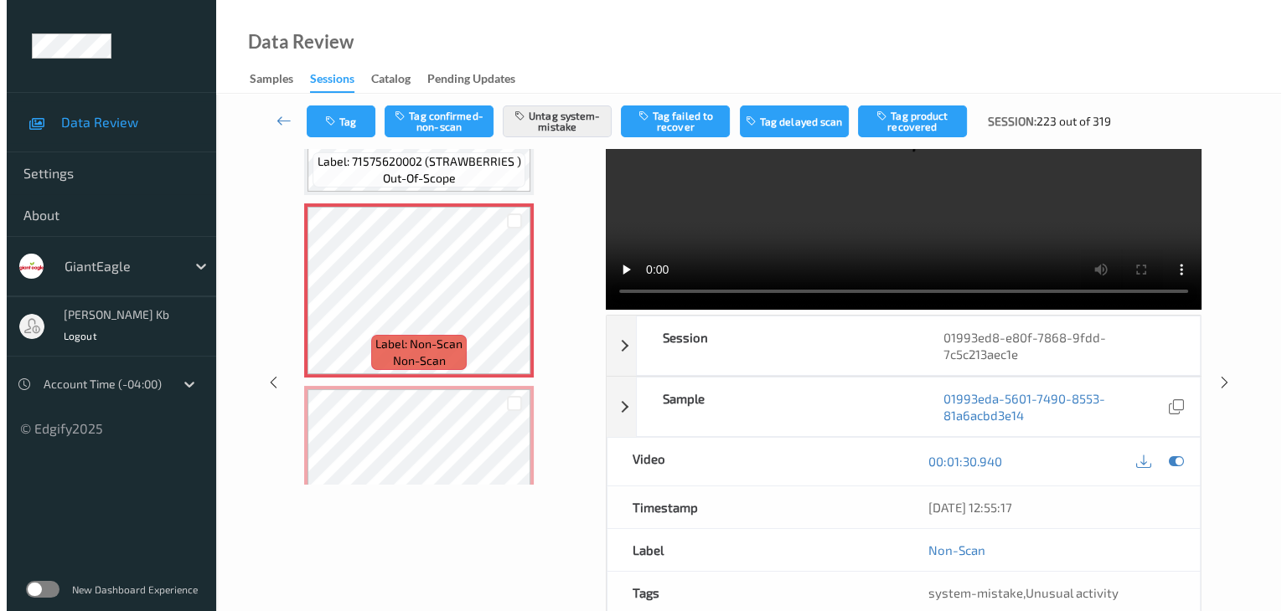
scroll to position [1663, 0]
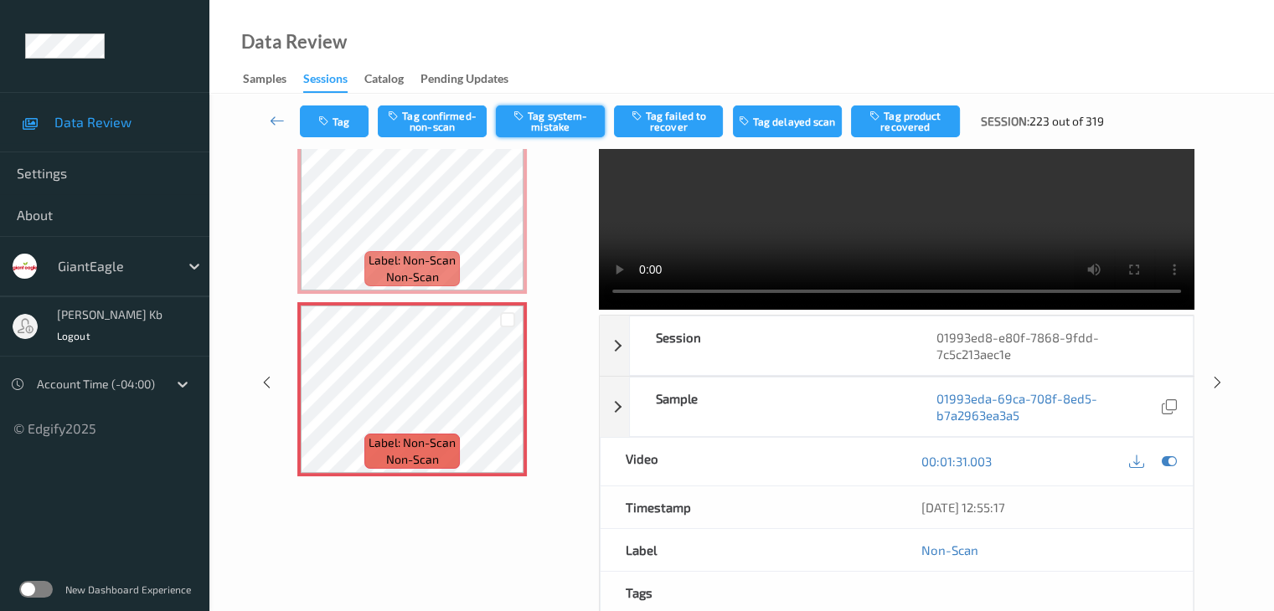
click at [559, 118] on button "Tag system-mistake" at bounding box center [550, 122] width 109 height 32
click at [353, 119] on button "Tag" at bounding box center [334, 122] width 69 height 32
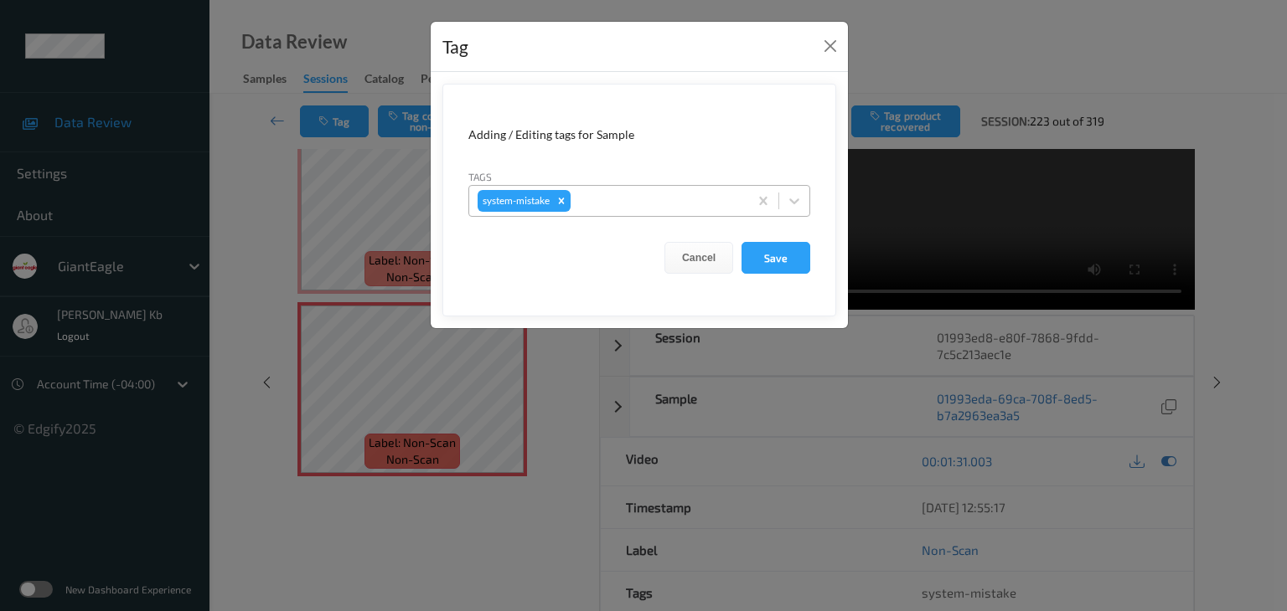
click at [652, 197] on div at bounding box center [657, 201] width 166 height 20
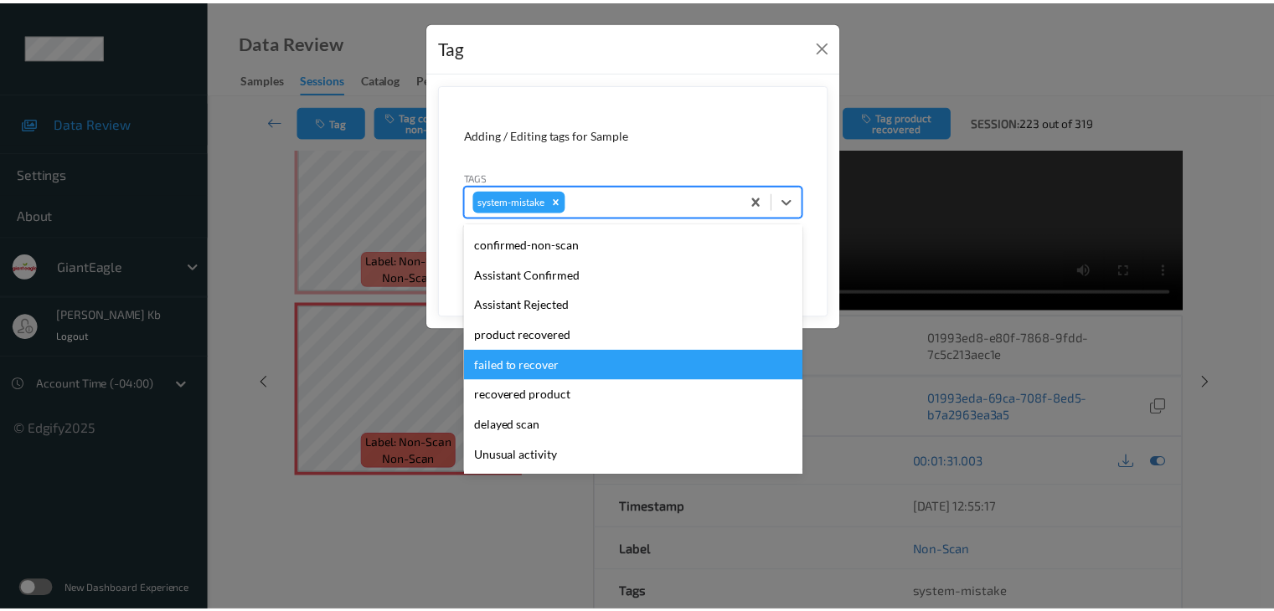
scroll to position [84, 0]
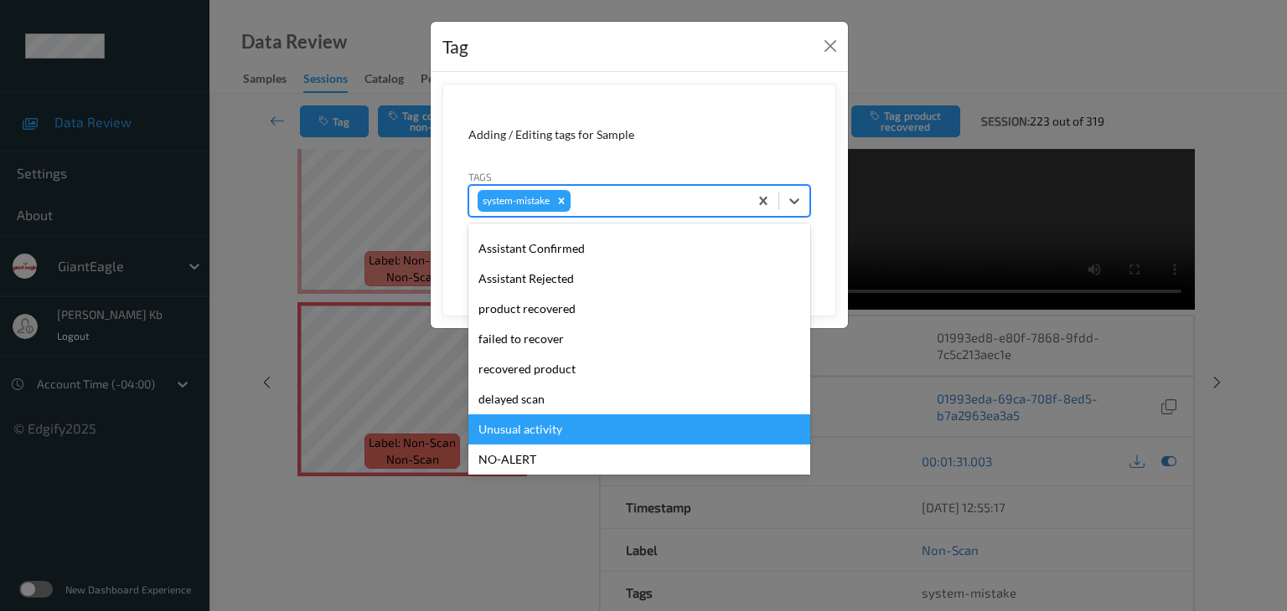
click at [536, 425] on div "Unusual activity" at bounding box center [639, 430] width 342 height 30
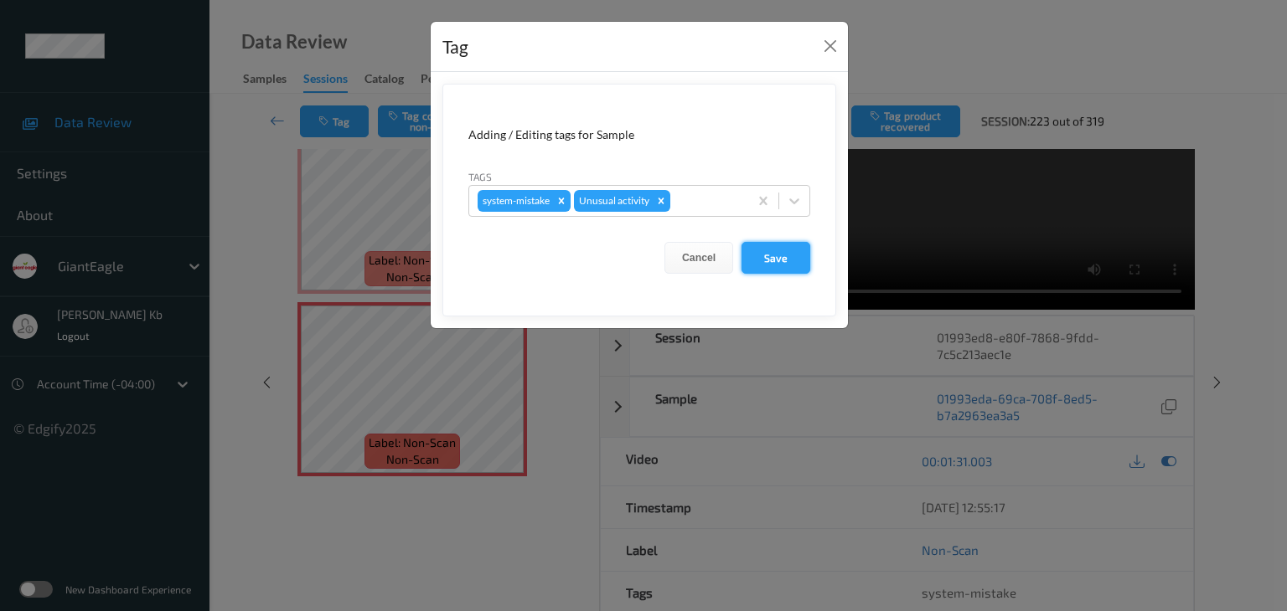
click at [768, 256] on button "Save" at bounding box center [775, 258] width 69 height 32
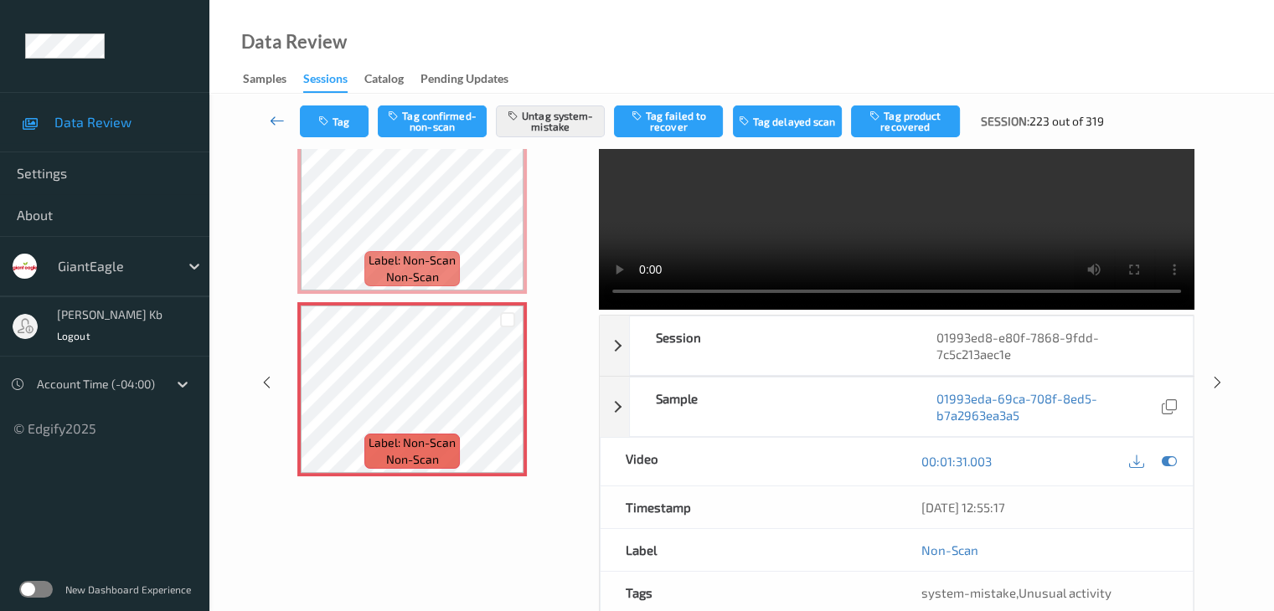
click at [277, 116] on icon at bounding box center [277, 120] width 15 height 17
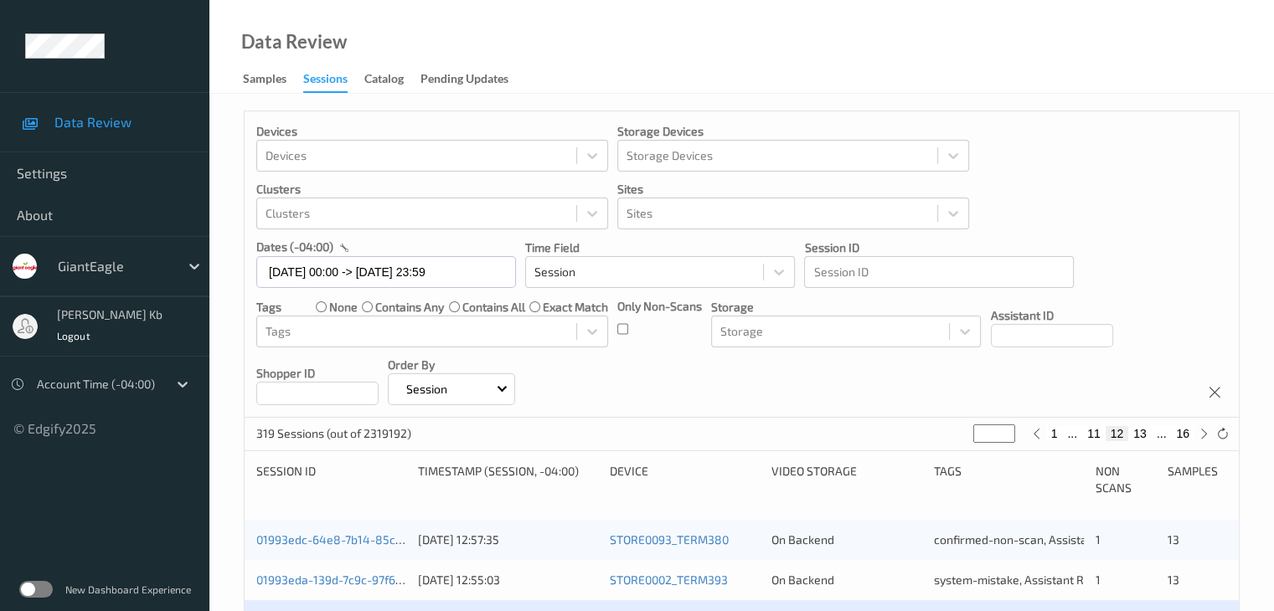
scroll to position [419, 0]
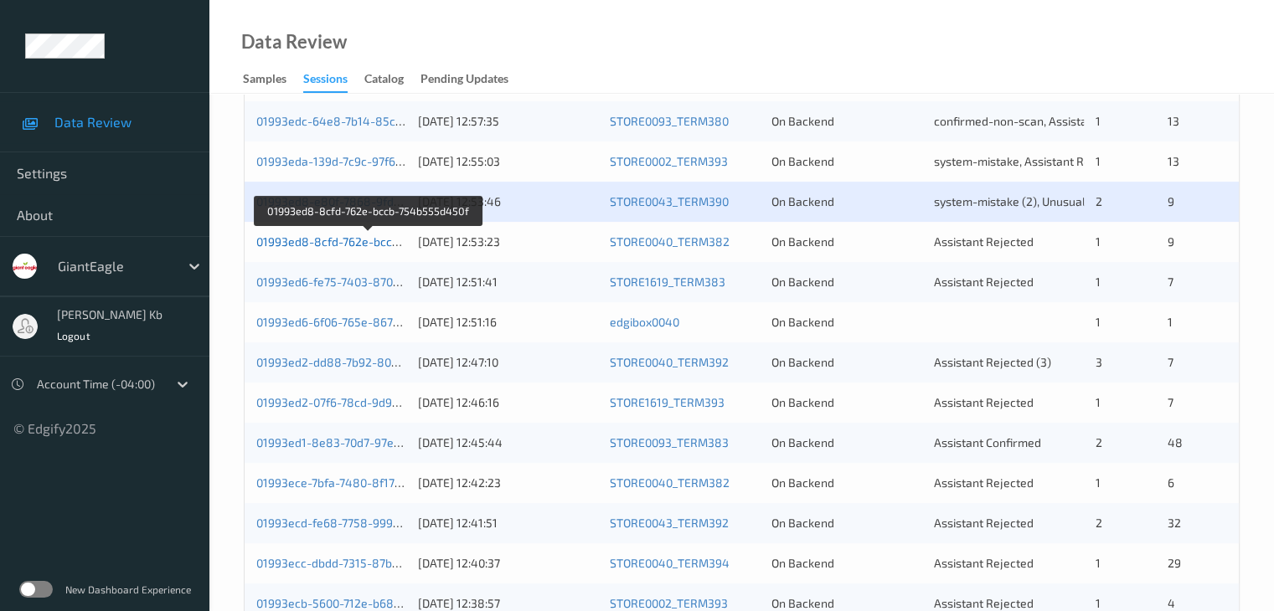
click at [335, 239] on link "01993ed8-8cfd-762e-bccb-754b555d450f" at bounding box center [368, 242] width 225 height 14
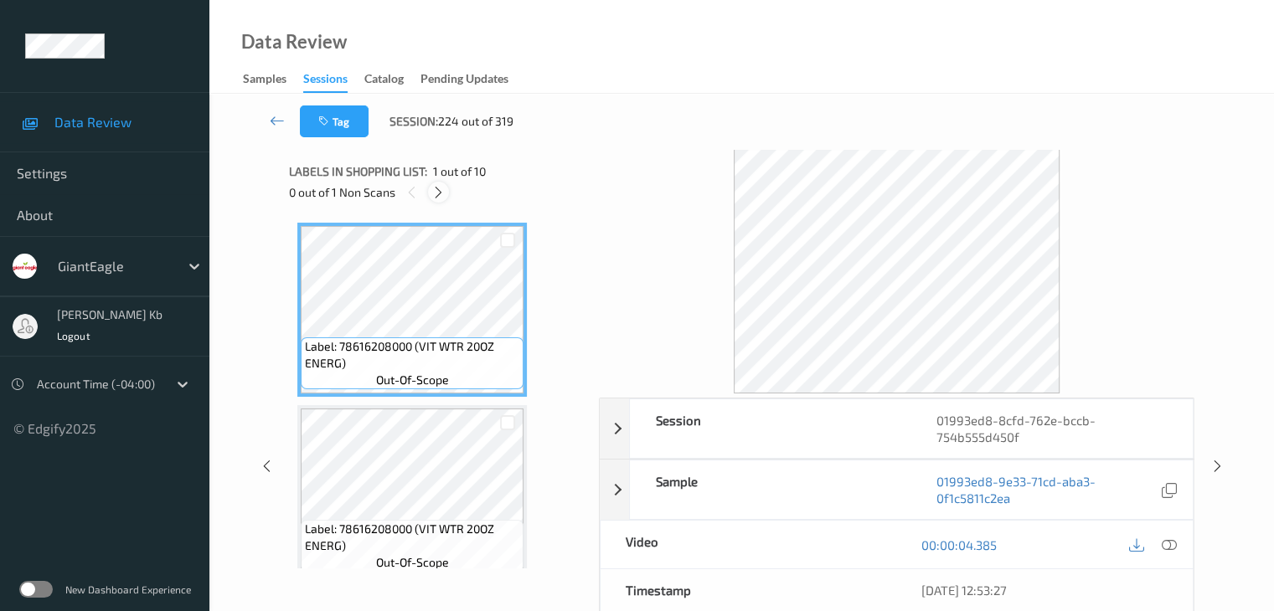
click at [436, 193] on icon at bounding box center [438, 192] width 14 height 15
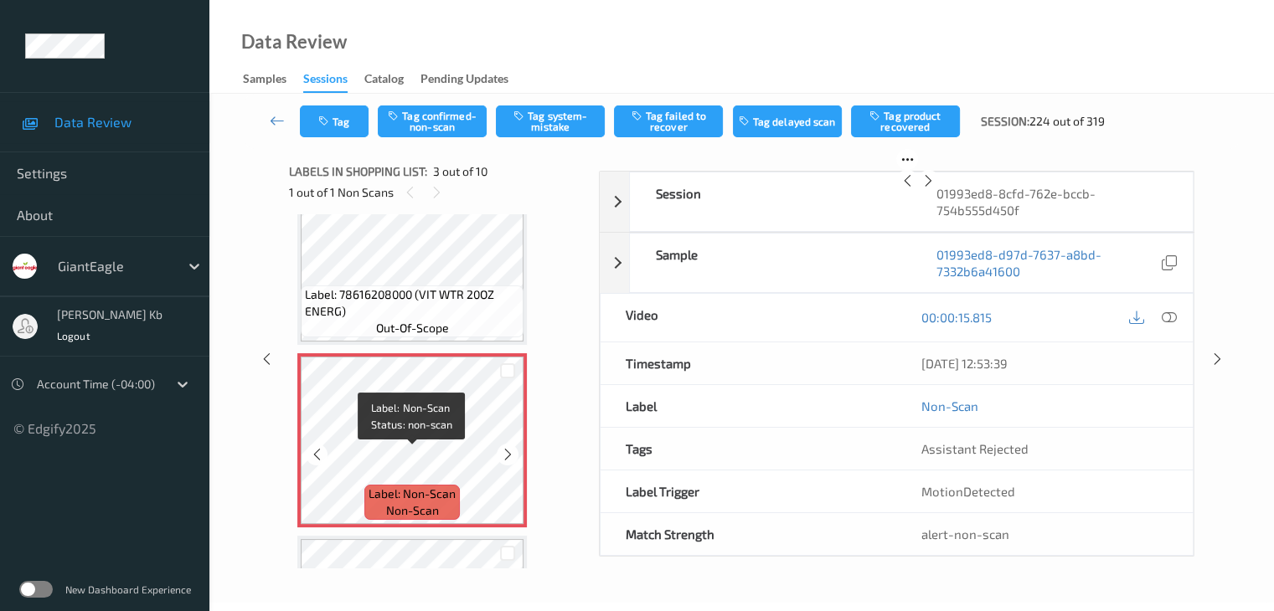
scroll to position [275, 0]
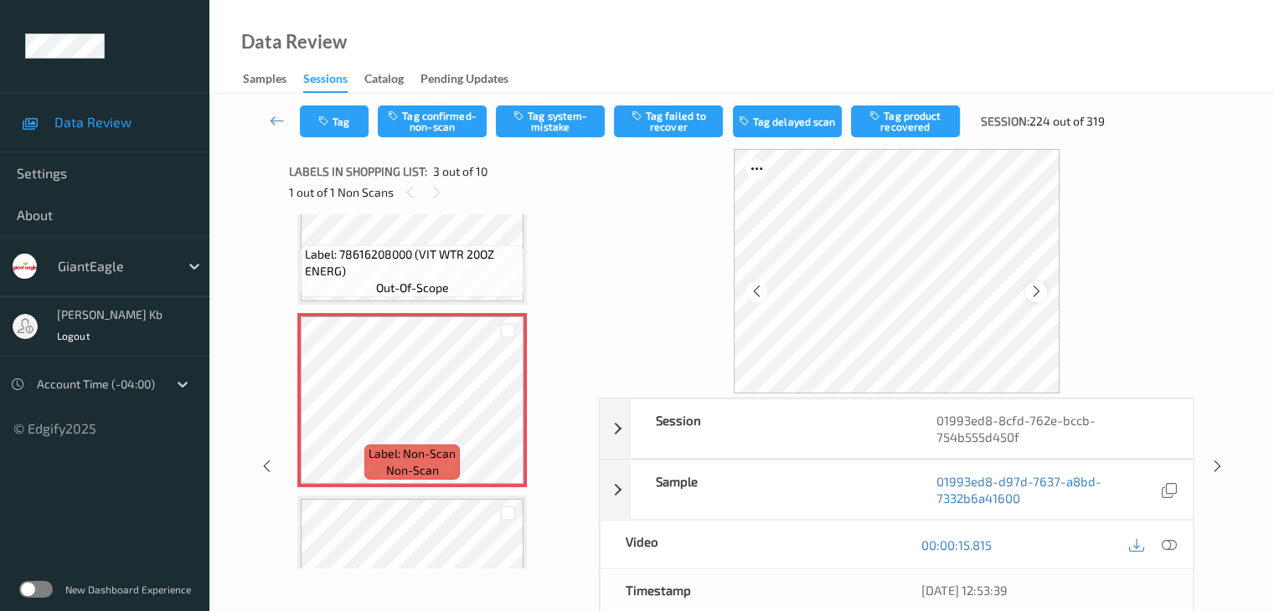
click at [1032, 292] on icon at bounding box center [1036, 291] width 14 height 15
click at [1170, 542] on icon at bounding box center [1168, 545] width 15 height 15
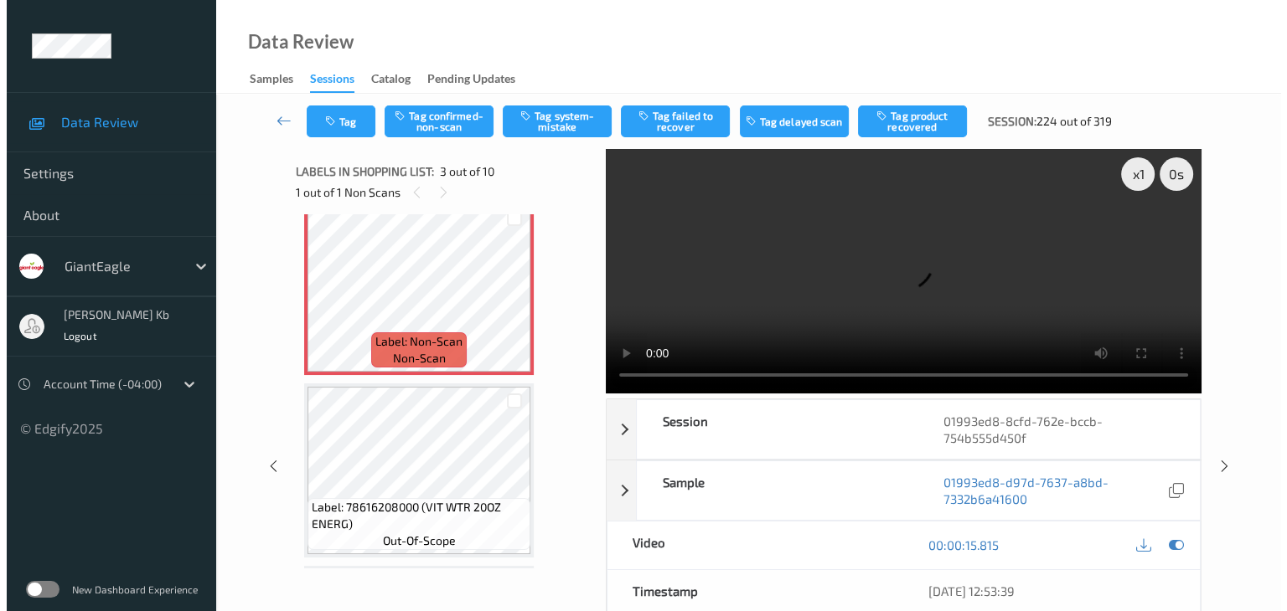
scroll to position [358, 0]
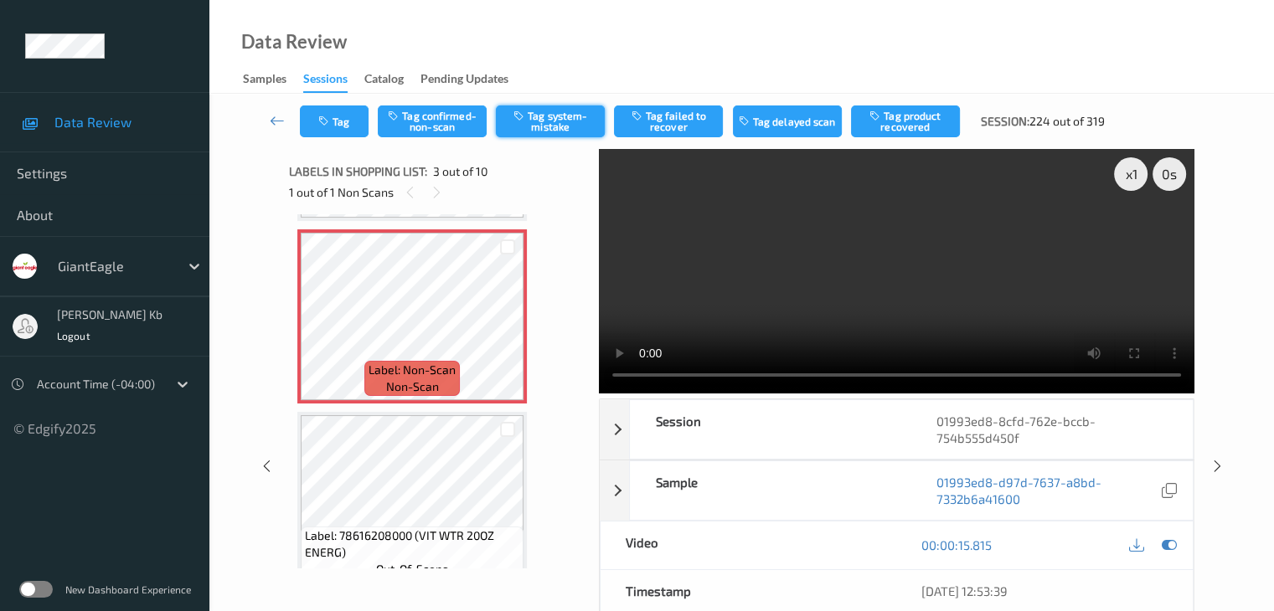
click at [560, 121] on button "Tag system-mistake" at bounding box center [550, 122] width 109 height 32
click at [335, 127] on button "Tag" at bounding box center [334, 122] width 69 height 32
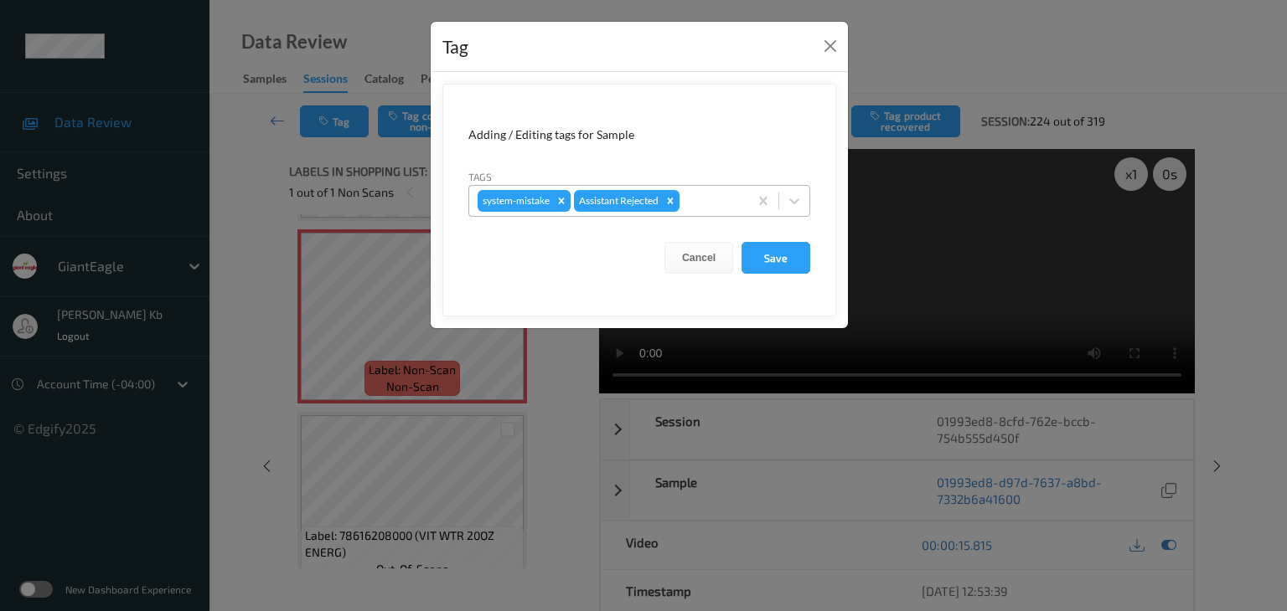
click at [723, 201] on div at bounding box center [711, 201] width 57 height 20
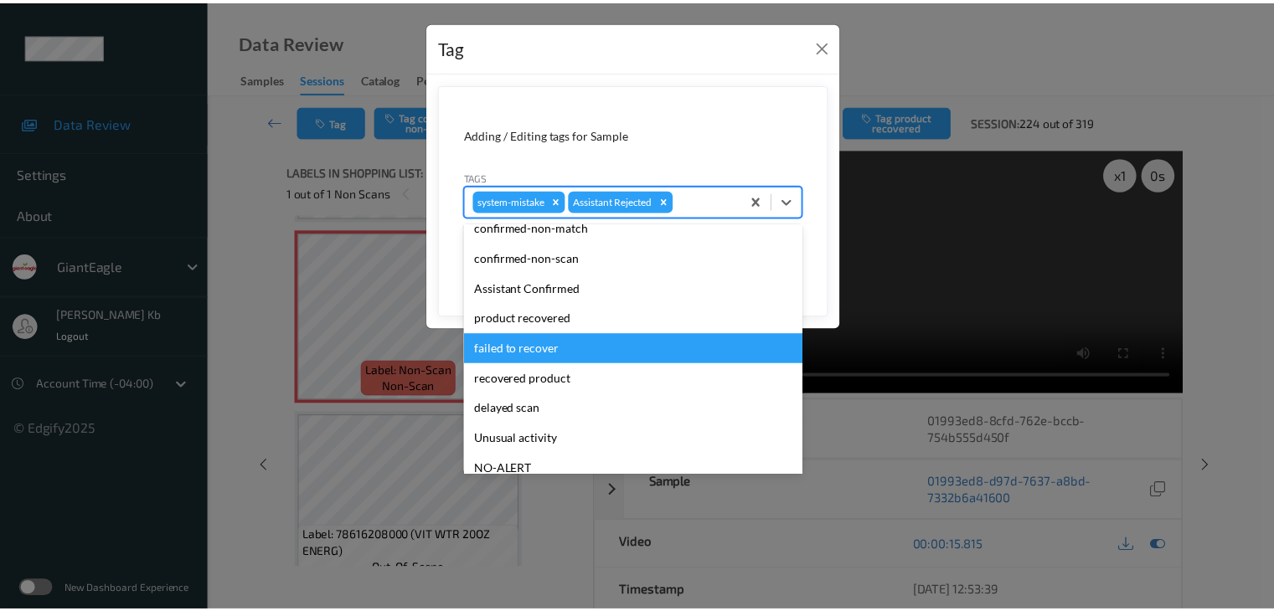
scroll to position [84, 0]
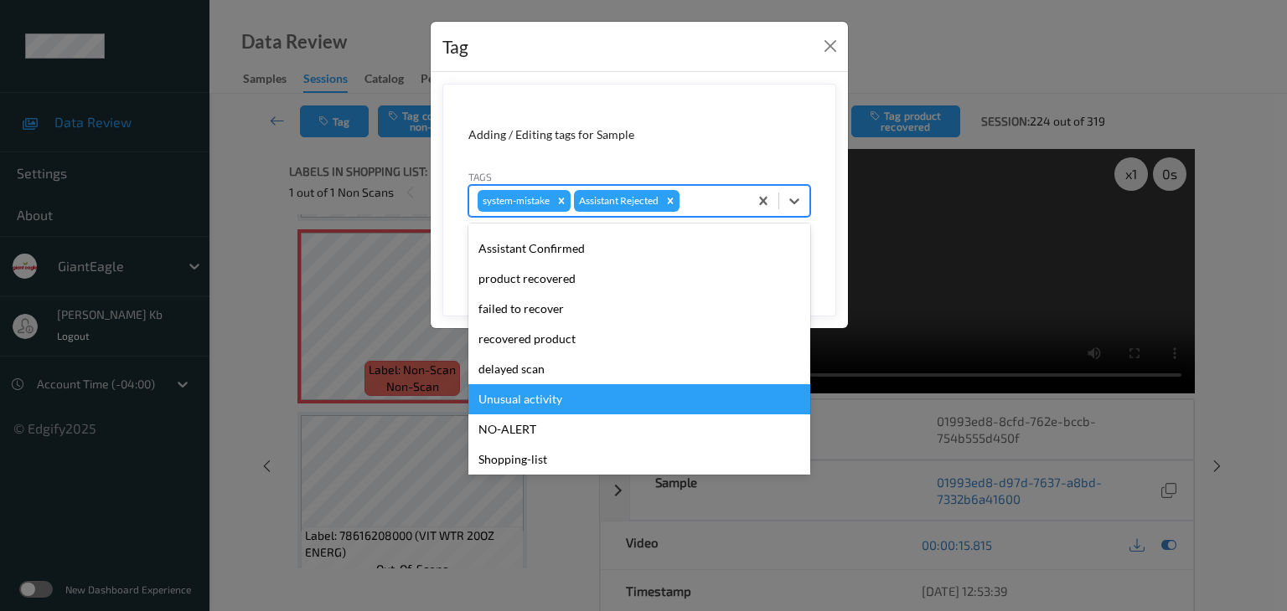
click at [516, 397] on div "Unusual activity" at bounding box center [639, 399] width 342 height 30
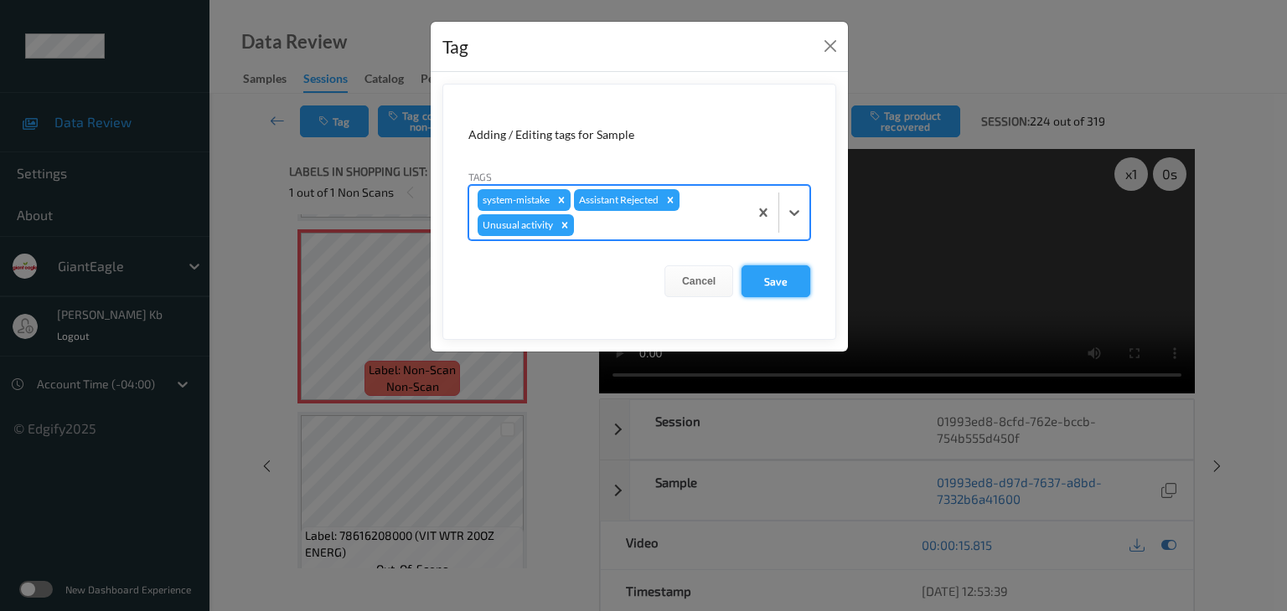
click at [787, 278] on button "Save" at bounding box center [775, 282] width 69 height 32
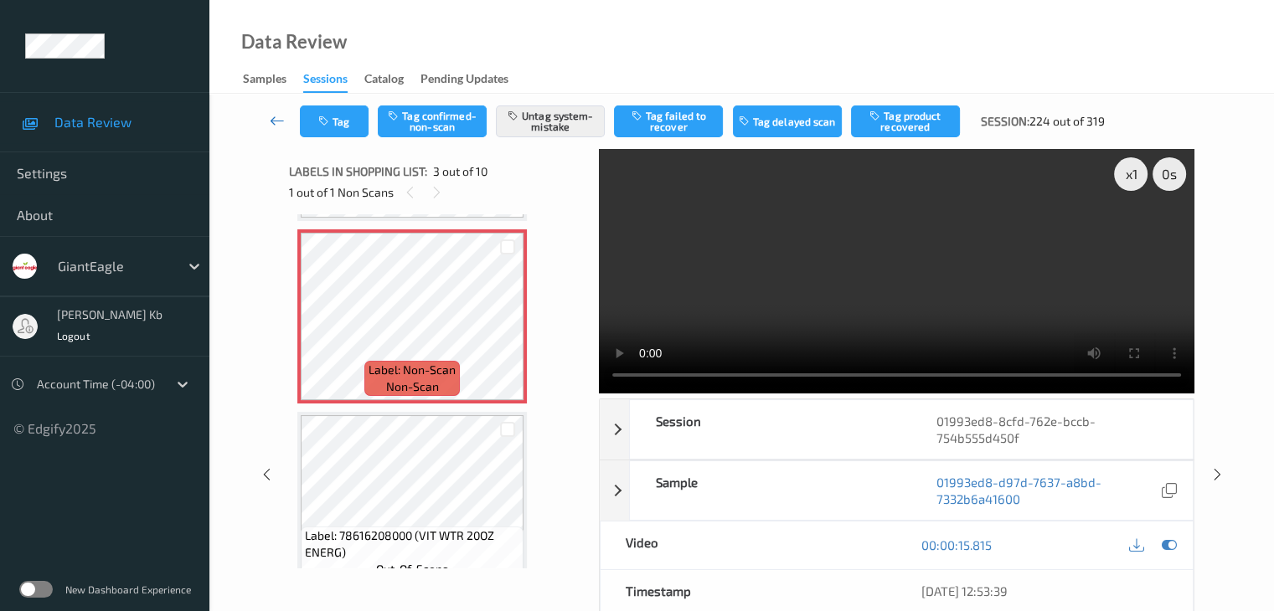
click at [276, 119] on icon at bounding box center [277, 120] width 15 height 17
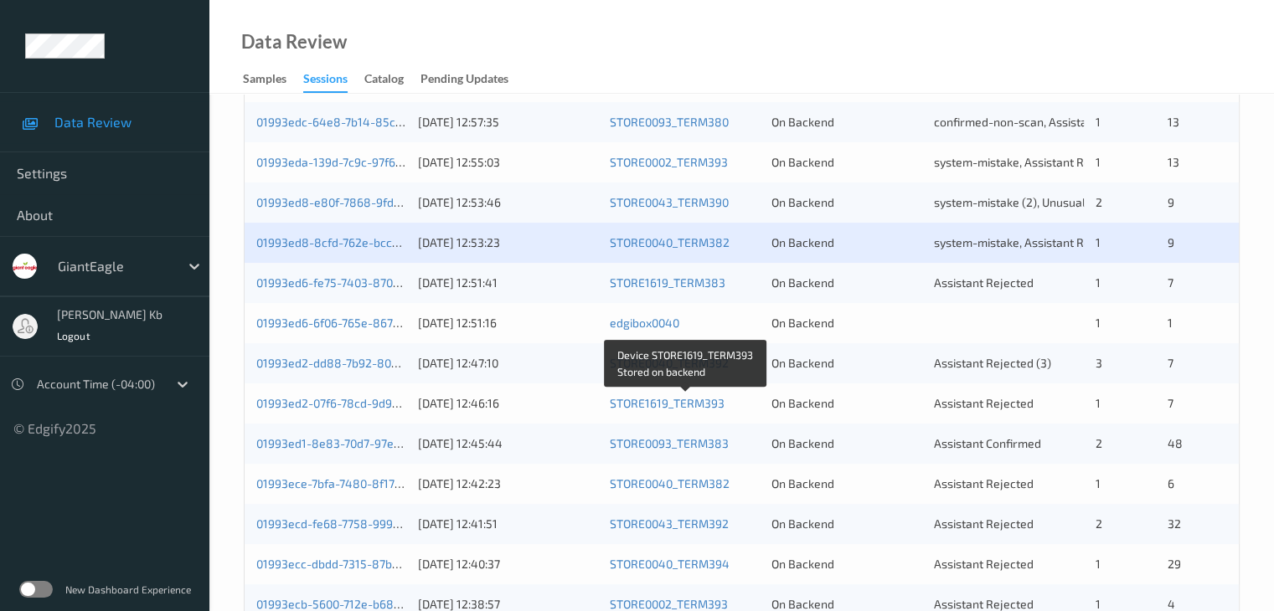
scroll to position [419, 0]
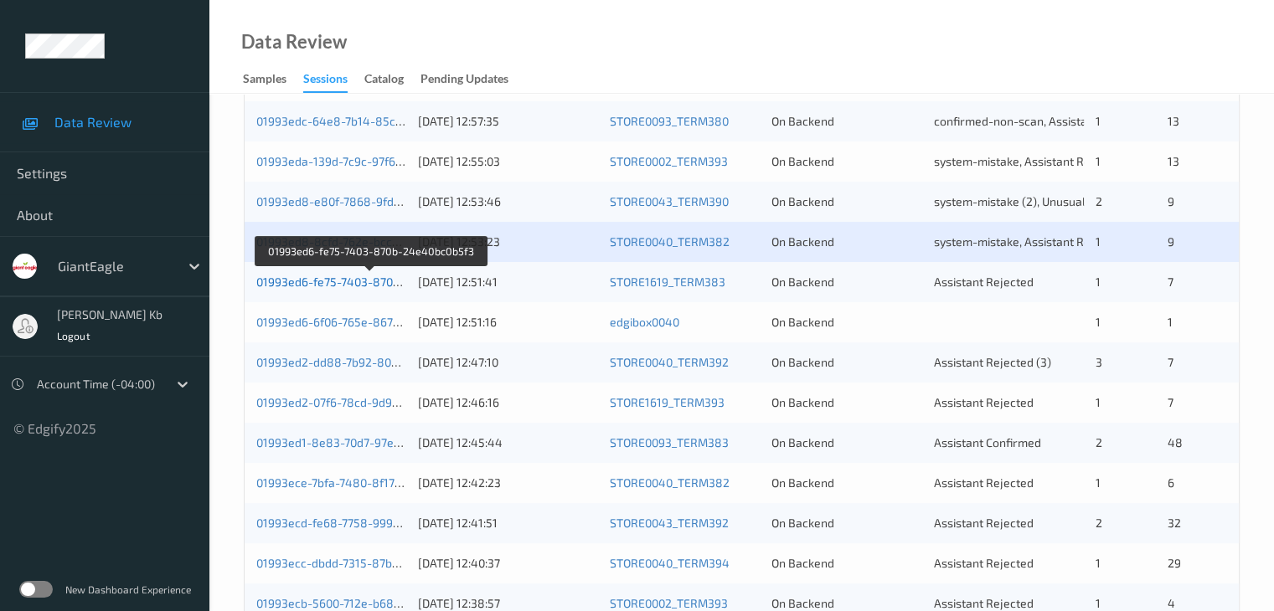
click at [355, 275] on link "01993ed6-fe75-7403-870b-24e40bc0b5f3" at bounding box center [369, 282] width 227 height 14
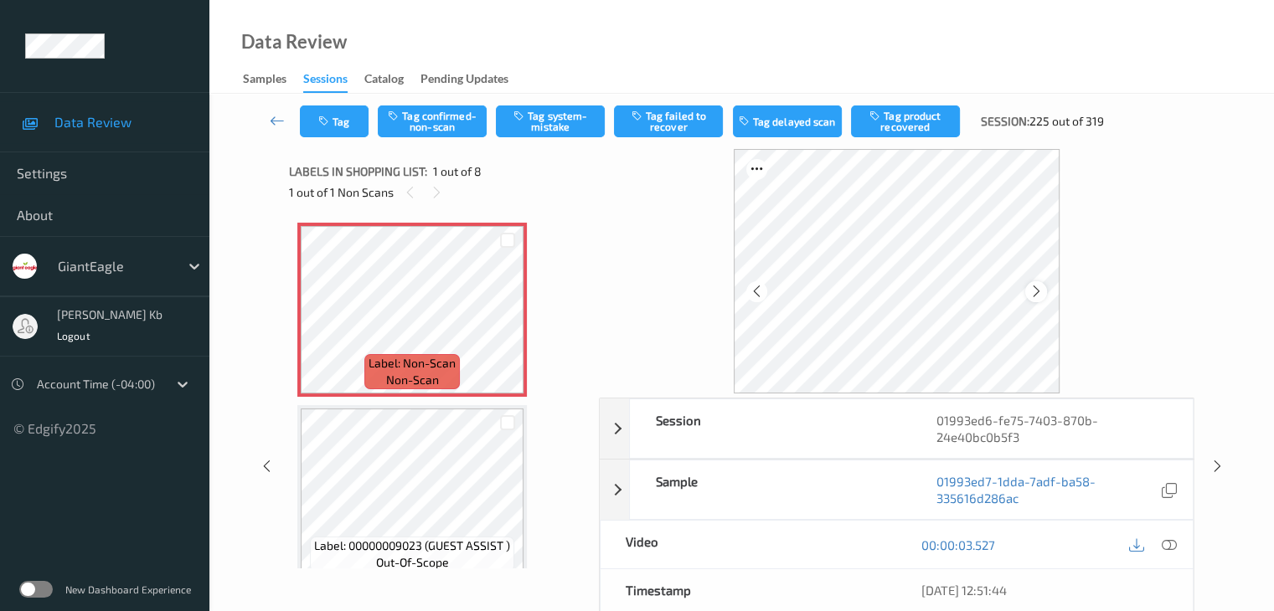
click at [1040, 286] on icon at bounding box center [1036, 291] width 14 height 15
click at [1169, 544] on icon at bounding box center [1168, 545] width 15 height 15
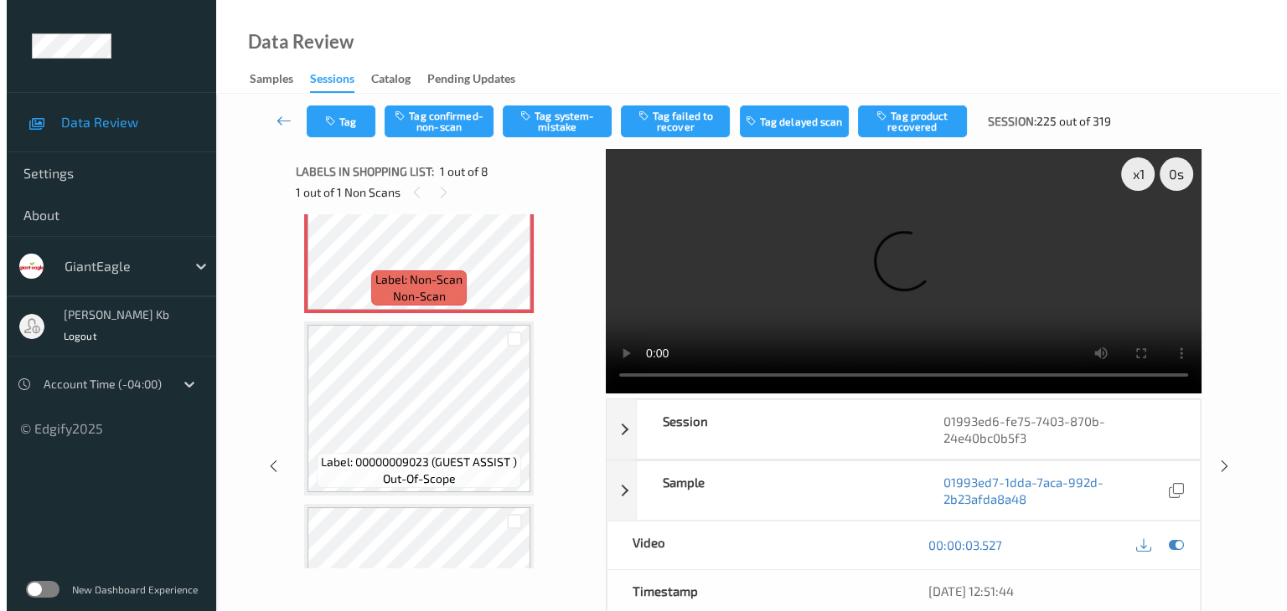
scroll to position [168, 0]
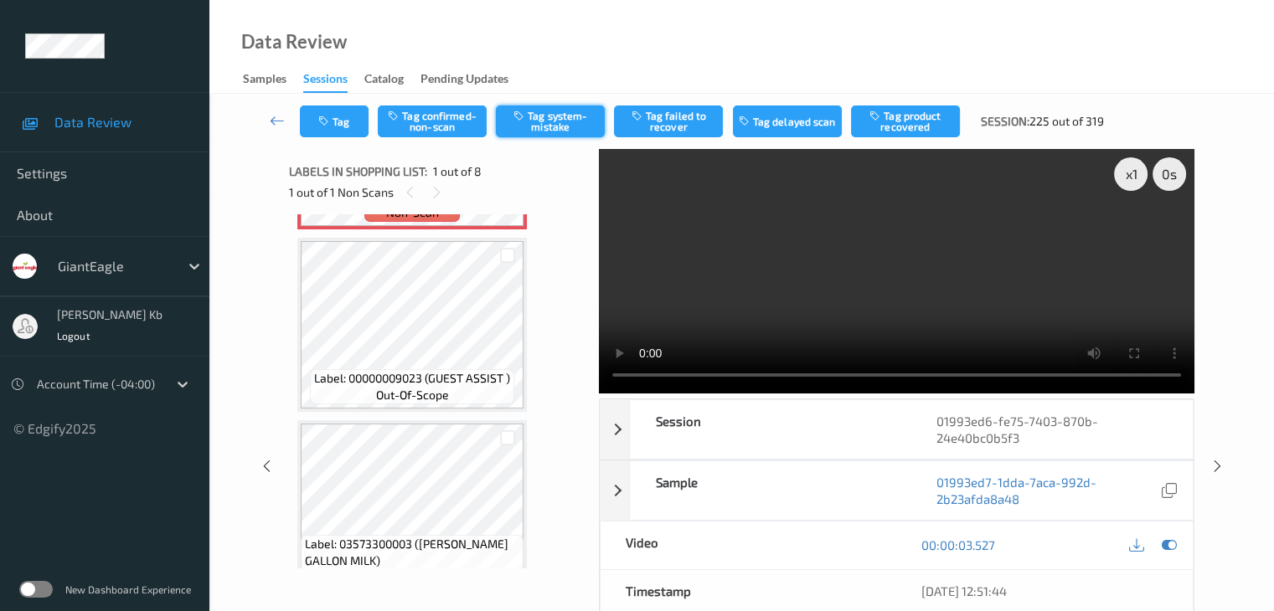
click at [566, 118] on button "Tag system-mistake" at bounding box center [550, 122] width 109 height 32
click at [331, 118] on icon "button" at bounding box center [325, 122] width 14 height 12
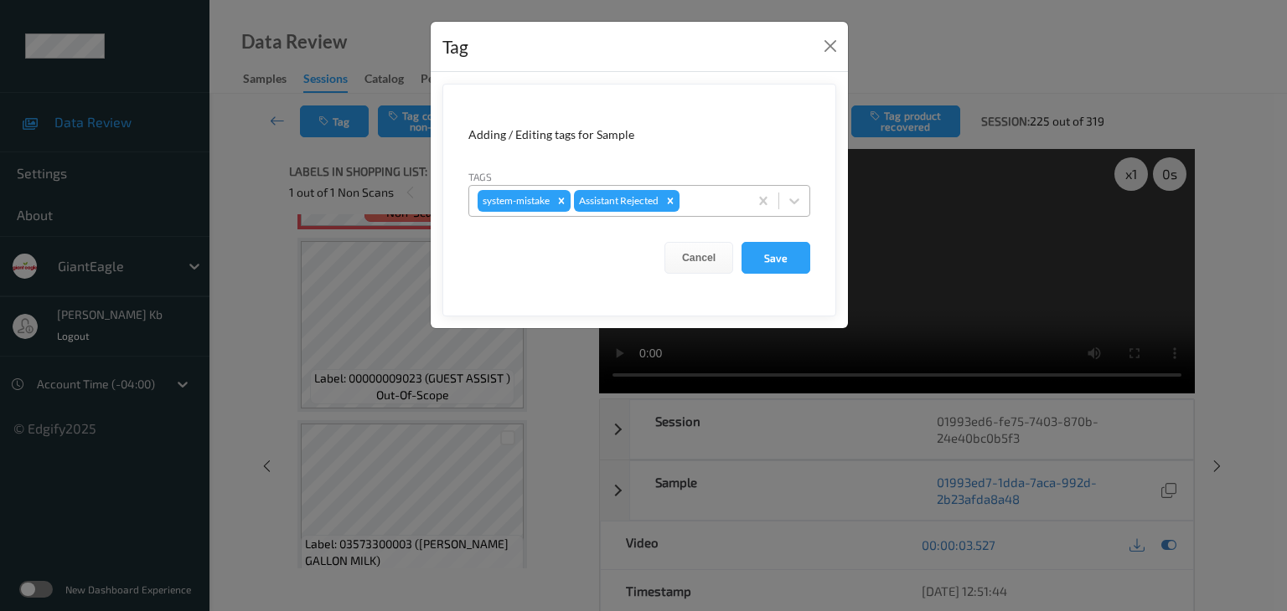
click at [718, 201] on div at bounding box center [711, 201] width 57 height 20
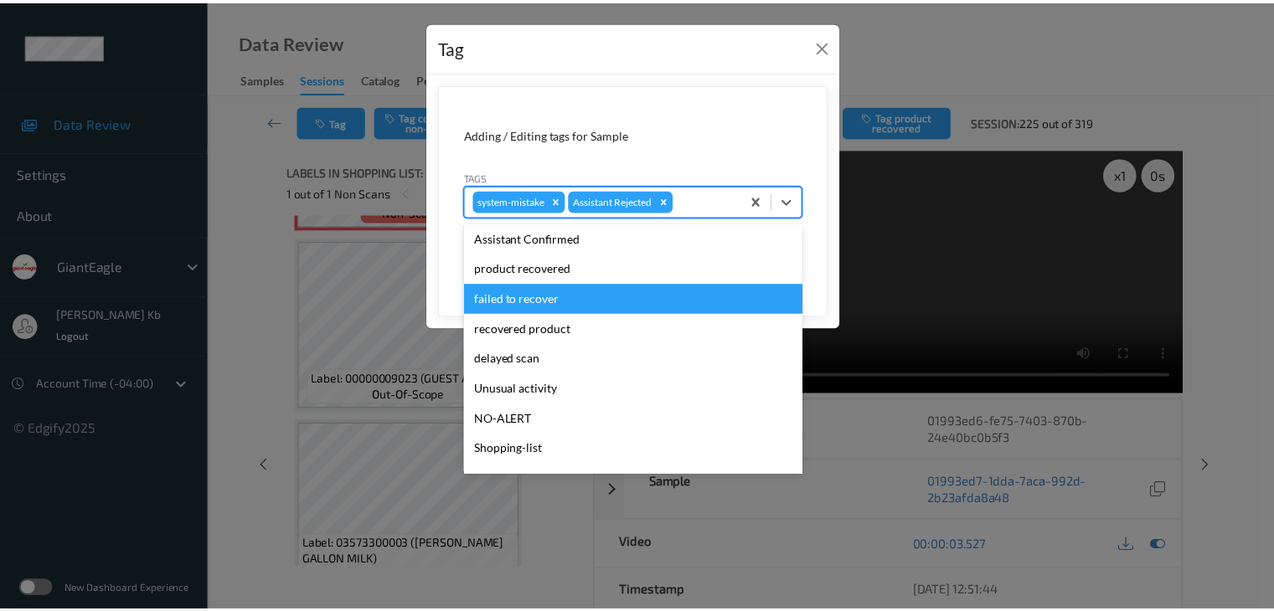
scroll to position [178, 0]
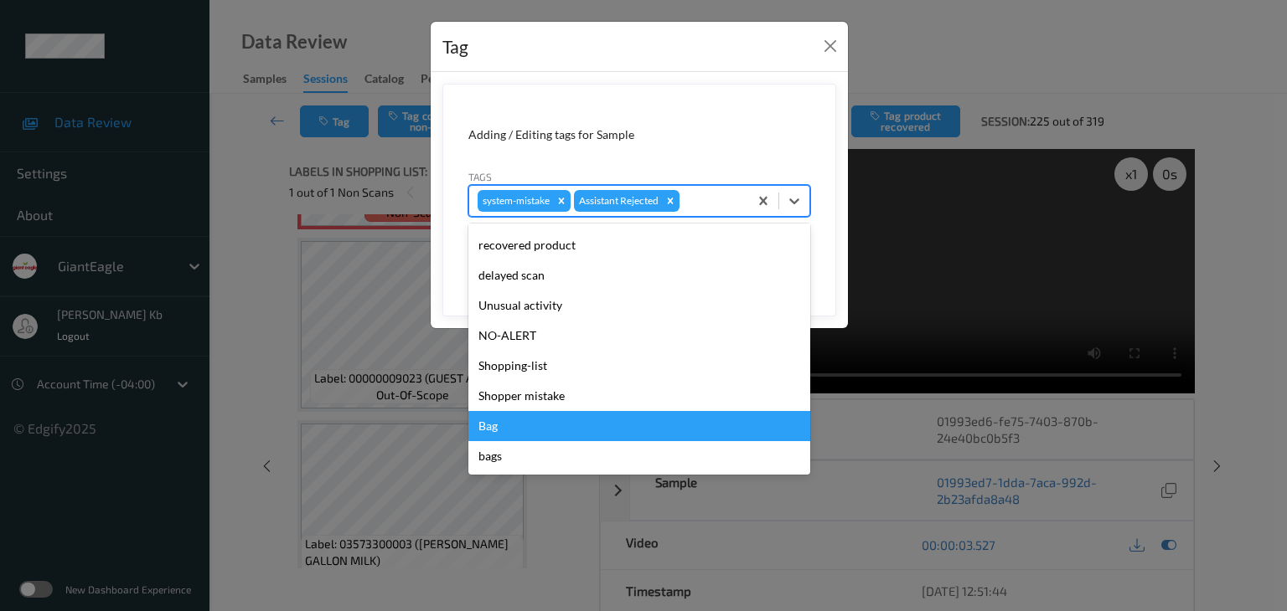
click at [518, 425] on div "Bag" at bounding box center [639, 426] width 342 height 30
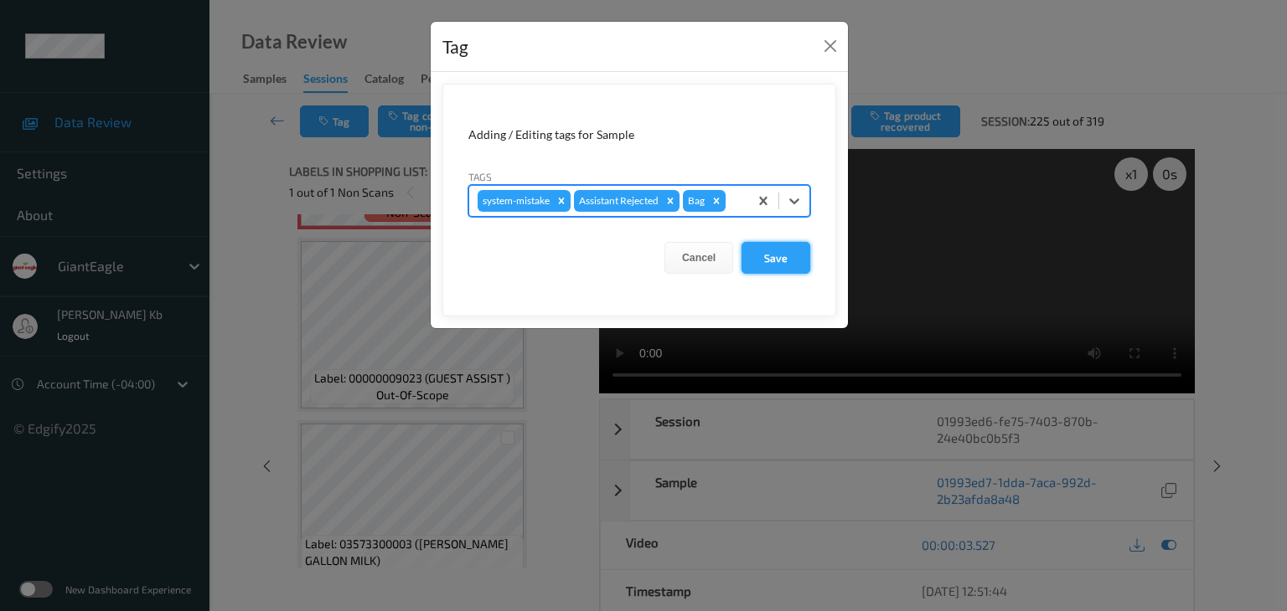
click at [781, 252] on button "Save" at bounding box center [775, 258] width 69 height 32
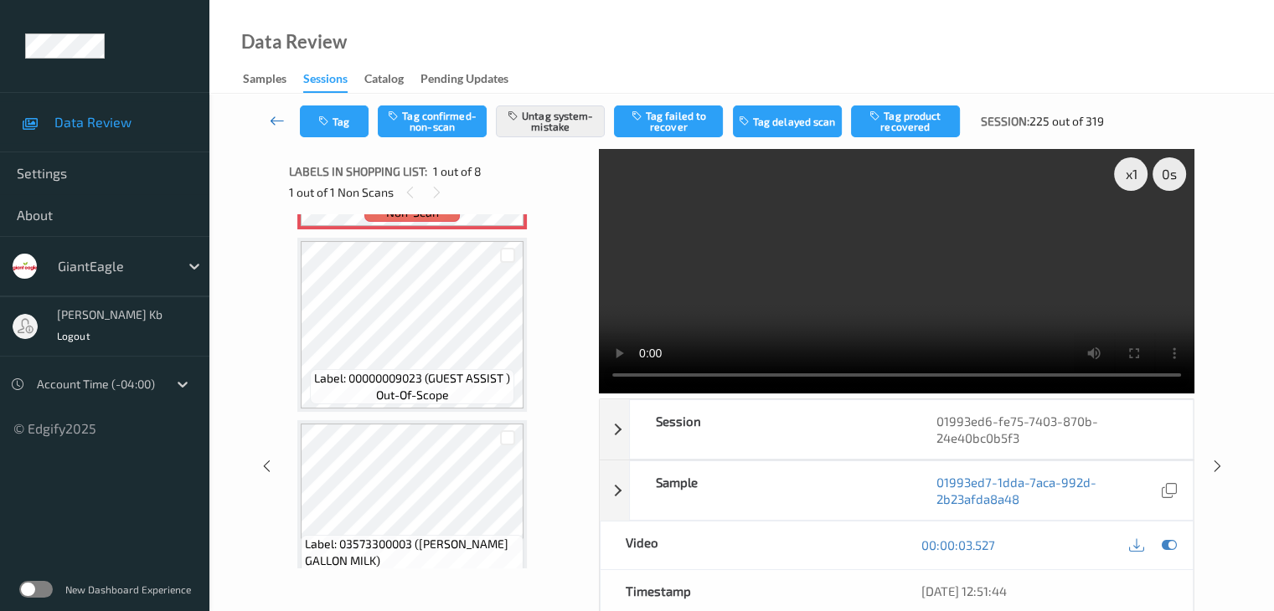
click at [276, 118] on icon at bounding box center [277, 120] width 15 height 17
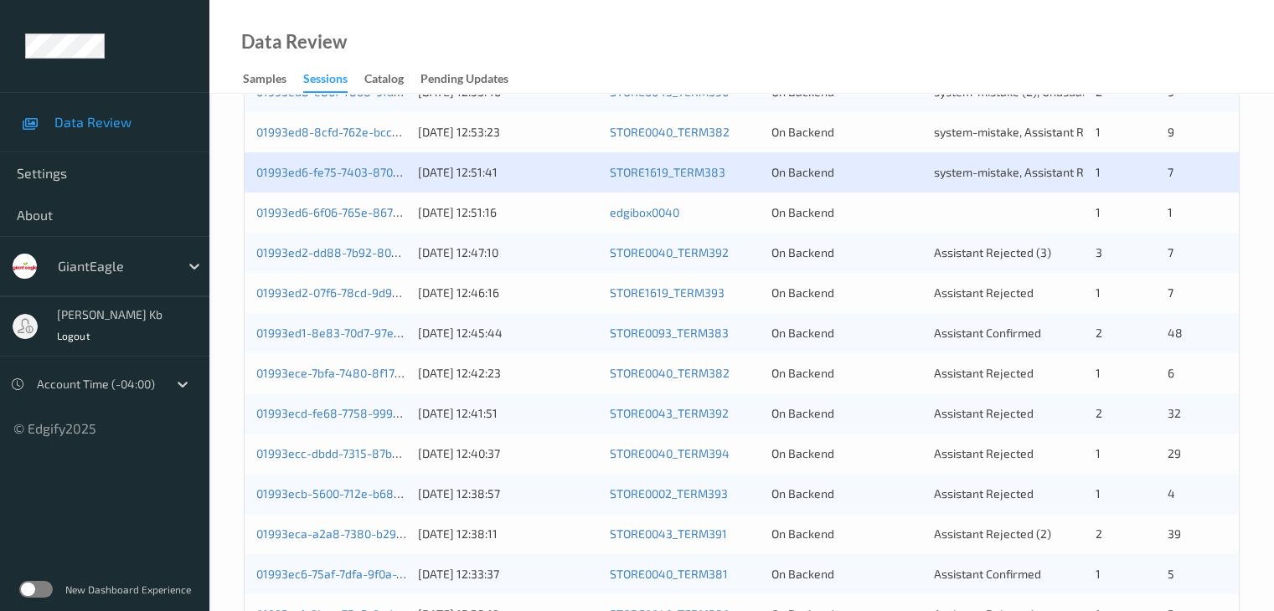
scroll to position [503, 0]
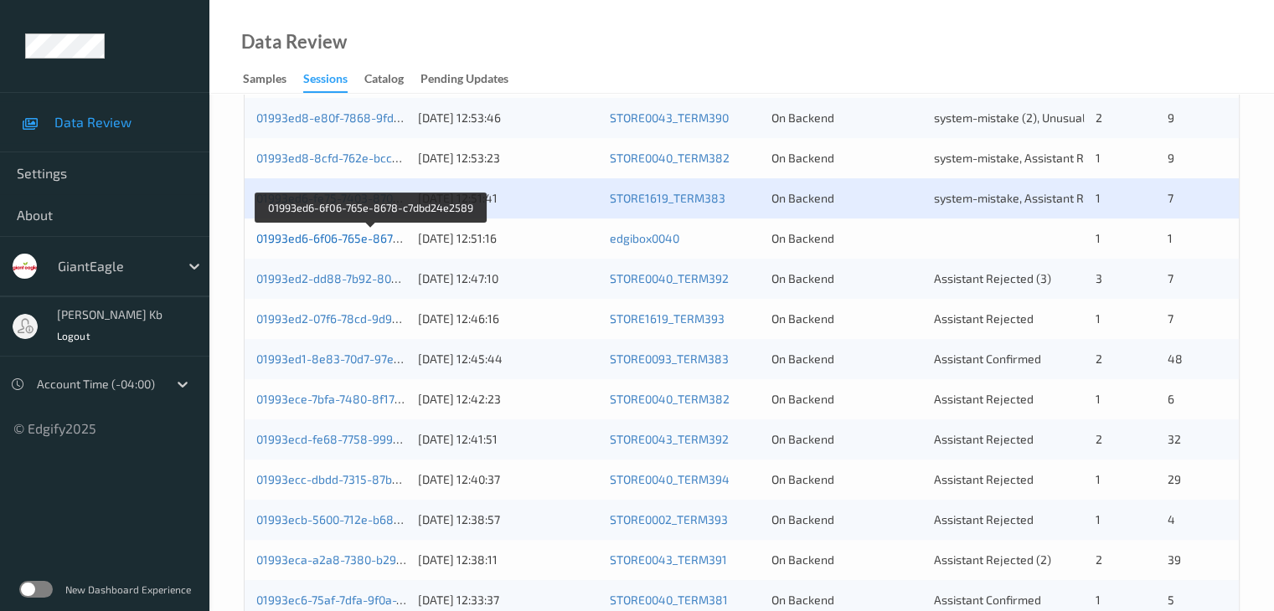
click at [340, 235] on link "01993ed6-6f06-765e-8678-c7dbd24e2589" at bounding box center [370, 238] width 229 height 14
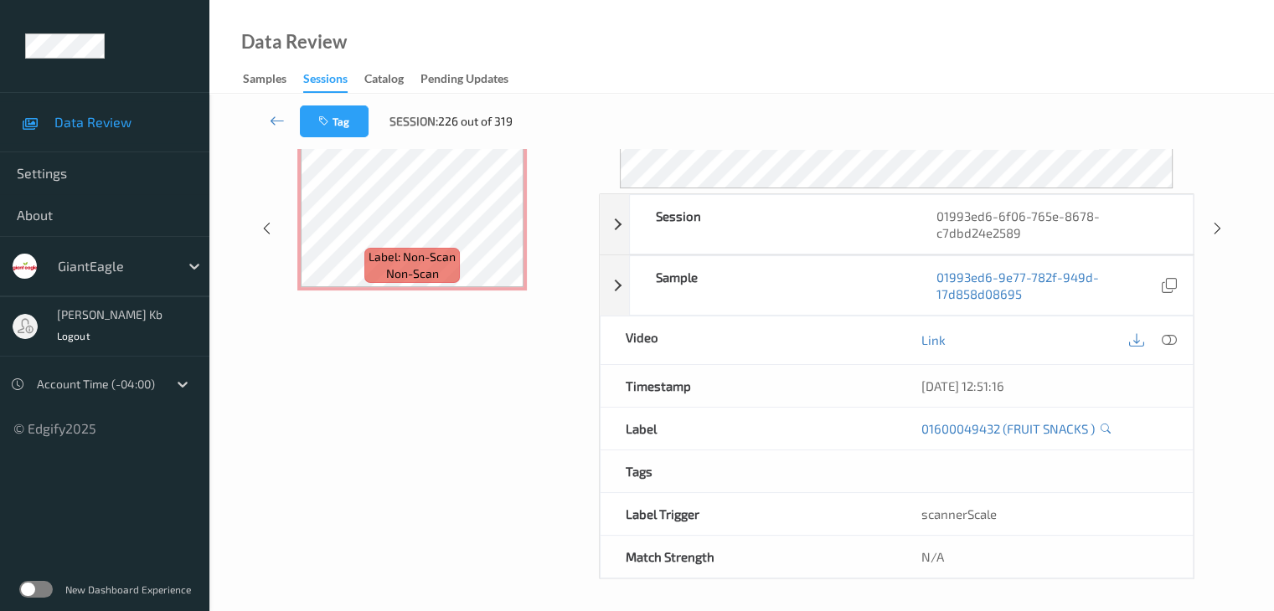
scroll to position [204, 0]
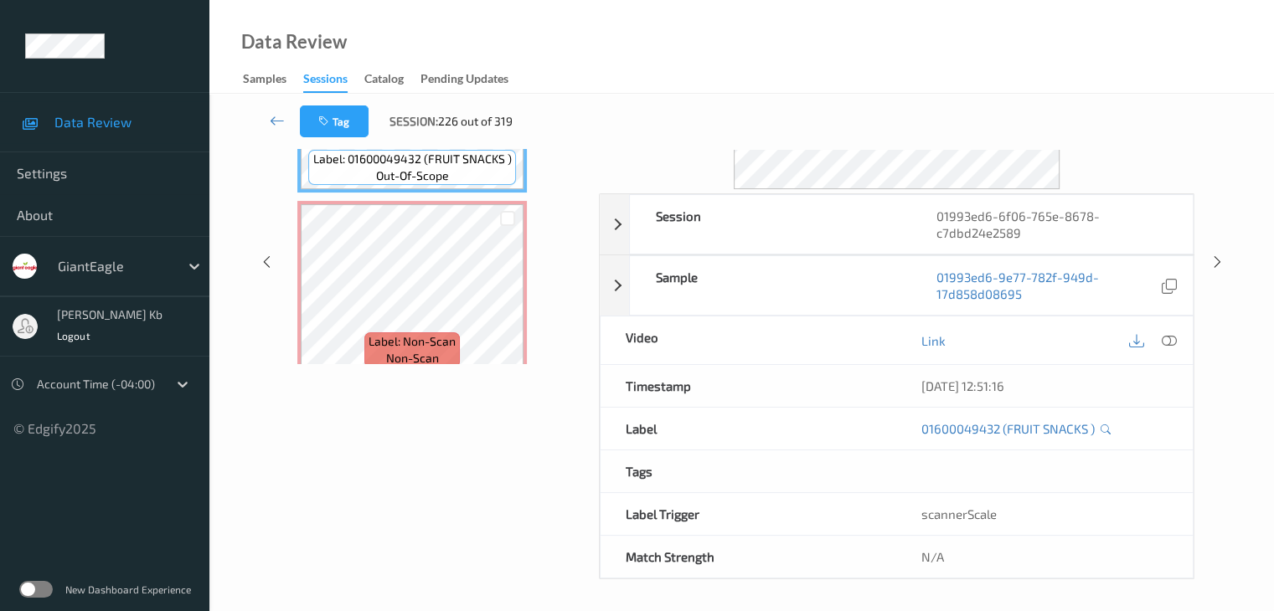
drag, startPoint x: 379, startPoint y: 7, endPoint x: 972, endPoint y: 60, distance: 595.4
click at [972, 60] on div "Data Review Samples Sessions Catalog Pending Updates" at bounding box center [741, 47] width 1065 height 94
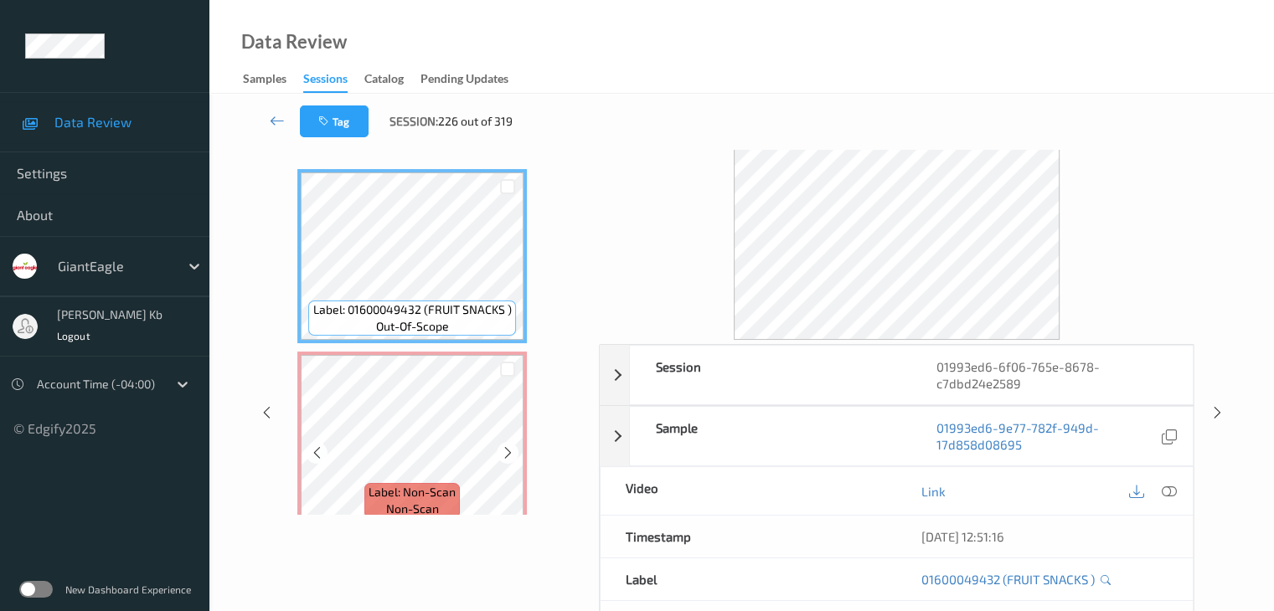
scroll to position [37, 0]
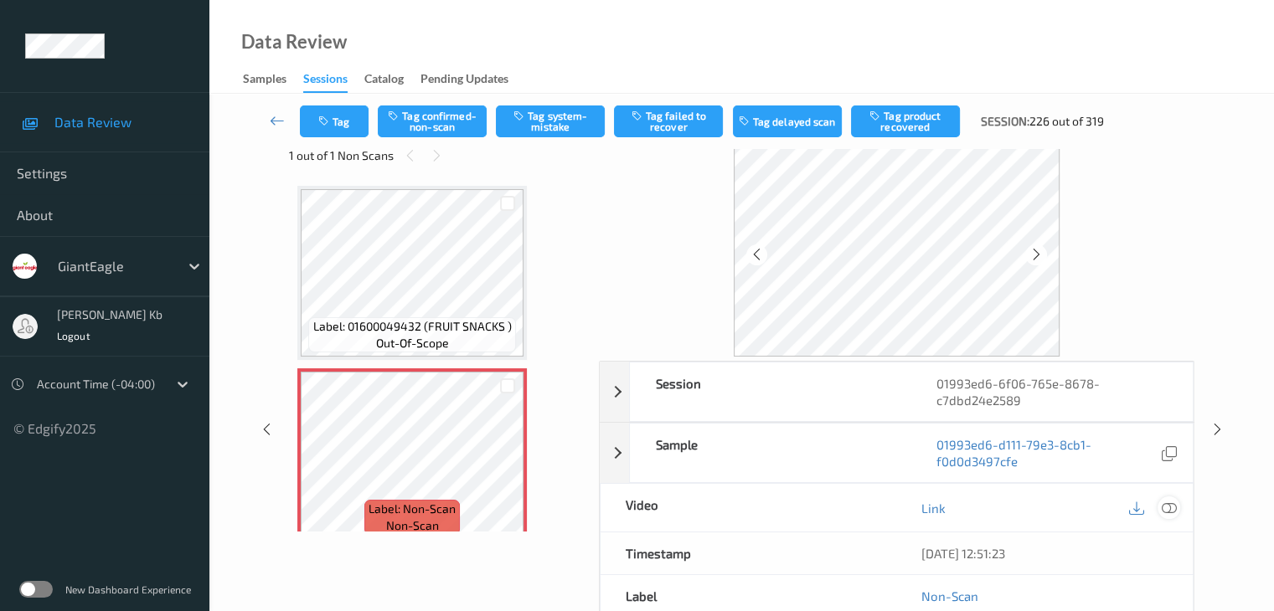
click at [1168, 507] on icon at bounding box center [1168, 508] width 15 height 15
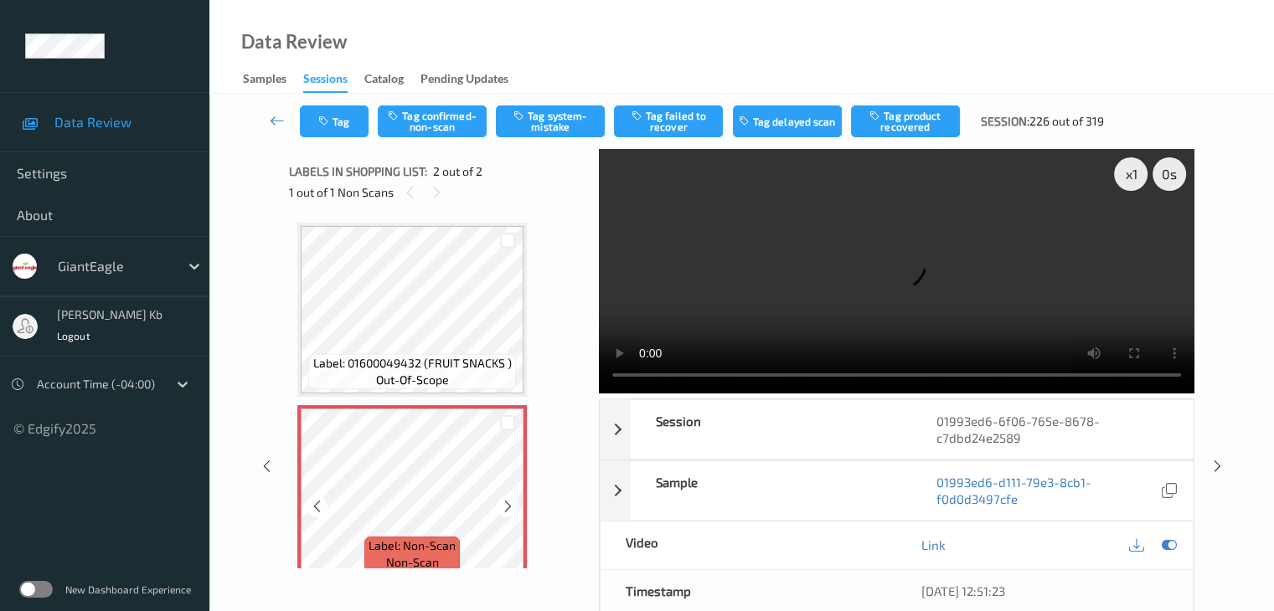
scroll to position [19, 0]
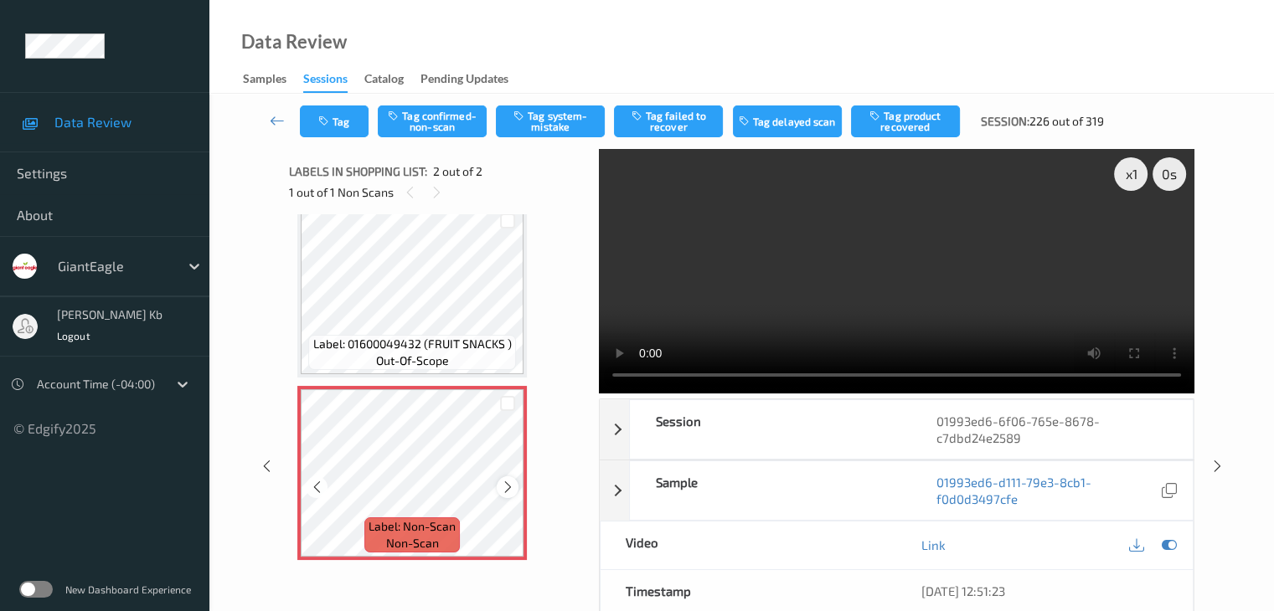
click at [508, 489] on icon at bounding box center [508, 487] width 14 height 15
click at [547, 119] on button "Tag system-mistake" at bounding box center [550, 122] width 109 height 32
click at [276, 121] on icon at bounding box center [277, 120] width 15 height 17
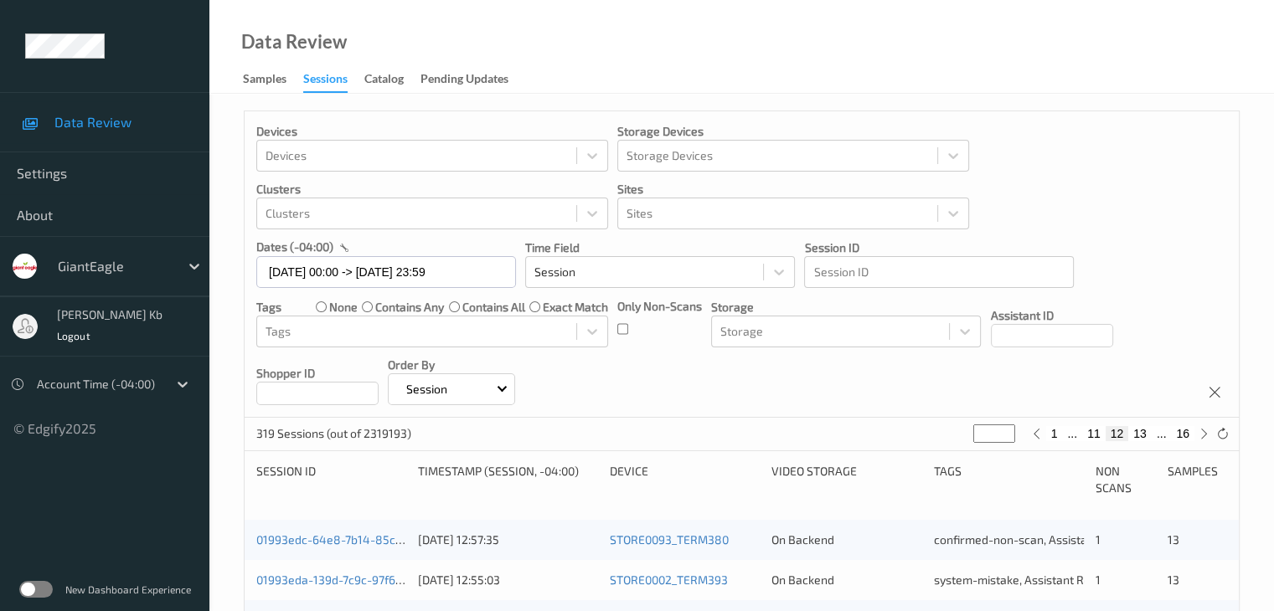
click at [276, 121] on div "Devices Devices Storage Devices Storage Devices Clusters Clusters Sites Sites d…" at bounding box center [742, 264] width 994 height 307
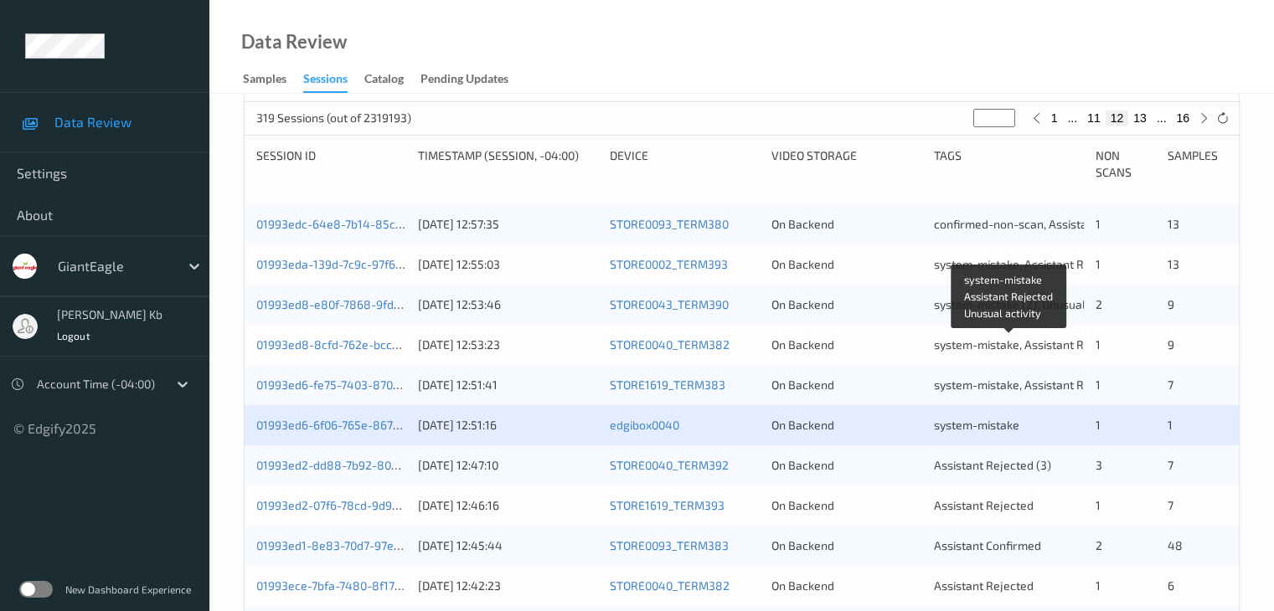
scroll to position [419, 0]
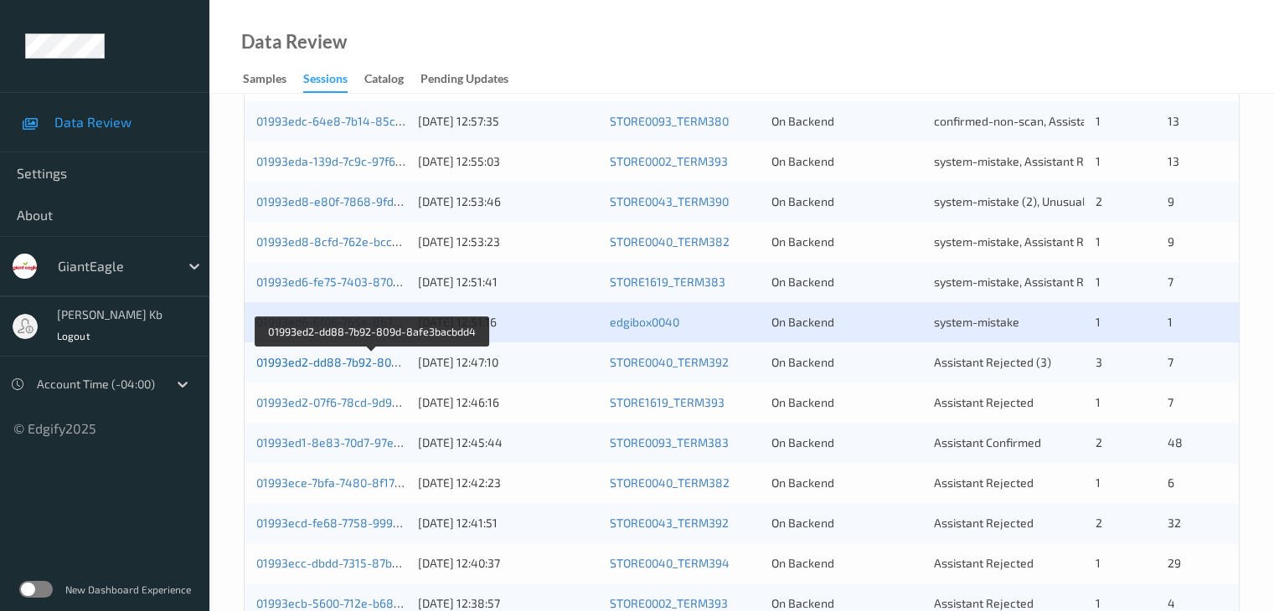
click at [333, 363] on link "01993ed2-dd88-7b92-809d-8afe3bacbdd4" at bounding box center [372, 362] width 232 height 14
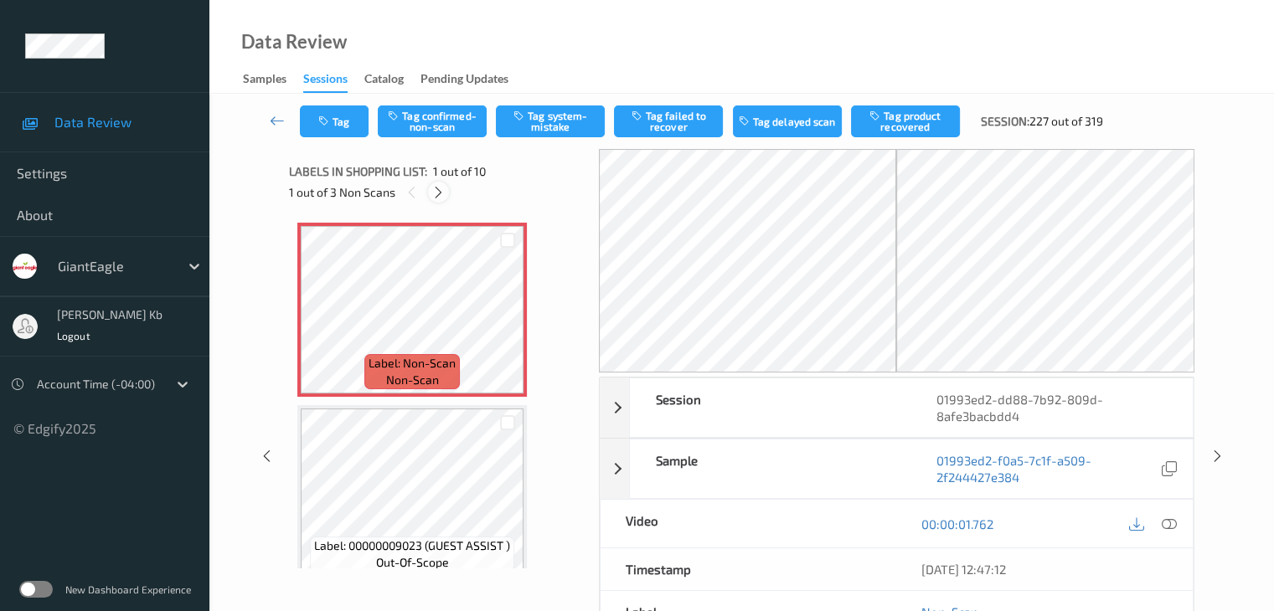
click at [432, 190] on icon at bounding box center [438, 192] width 14 height 15
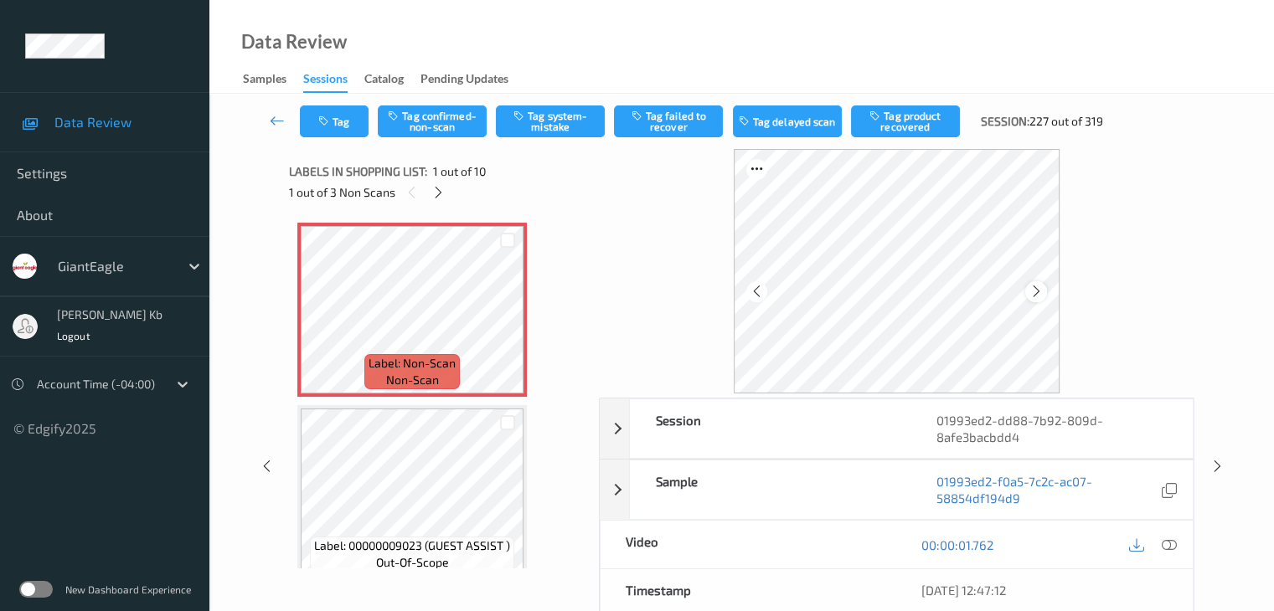
click at [1043, 289] on div at bounding box center [1035, 291] width 21 height 21
click at [1164, 543] on icon at bounding box center [1168, 545] width 15 height 15
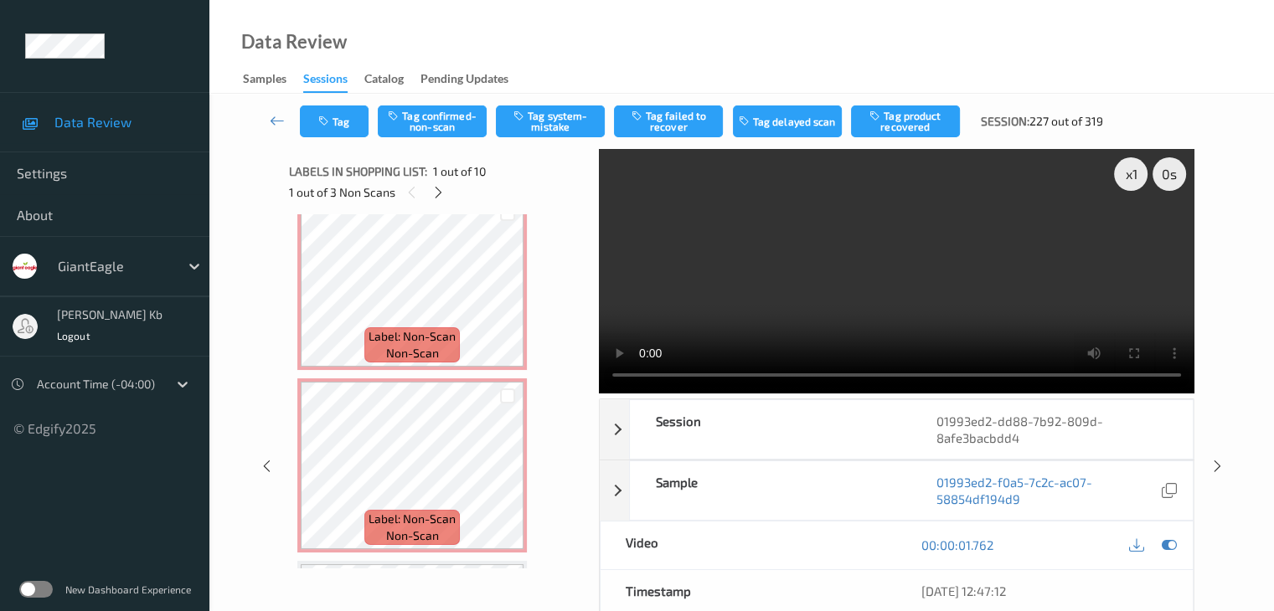
scroll to position [419, 0]
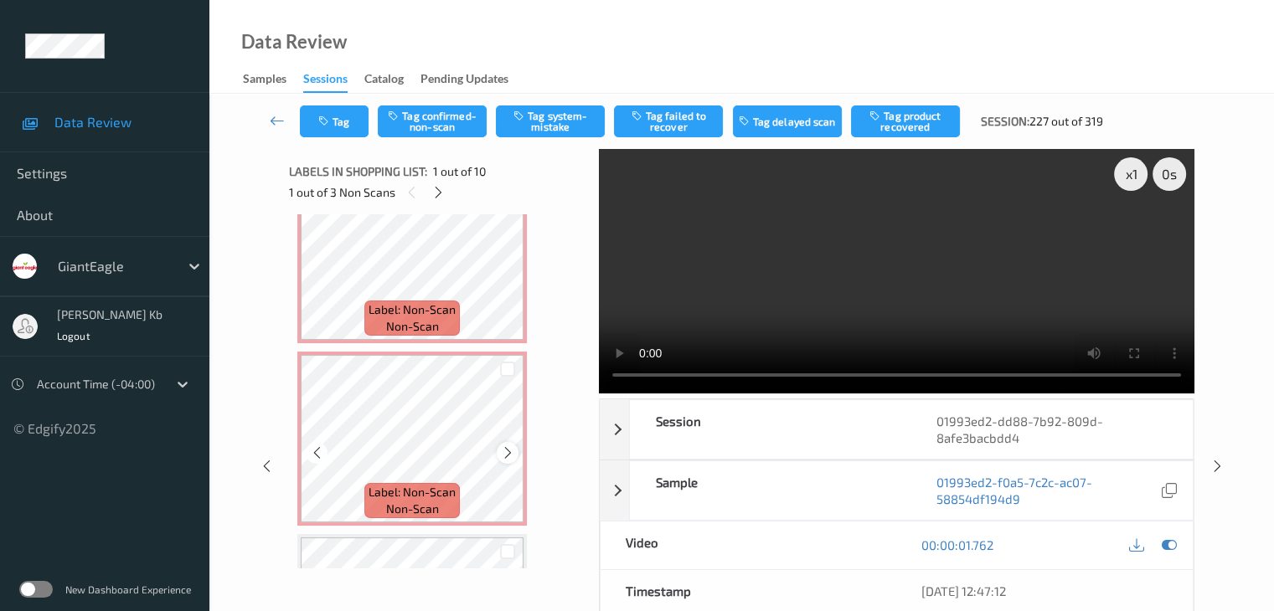
click at [513, 456] on icon at bounding box center [508, 453] width 14 height 15
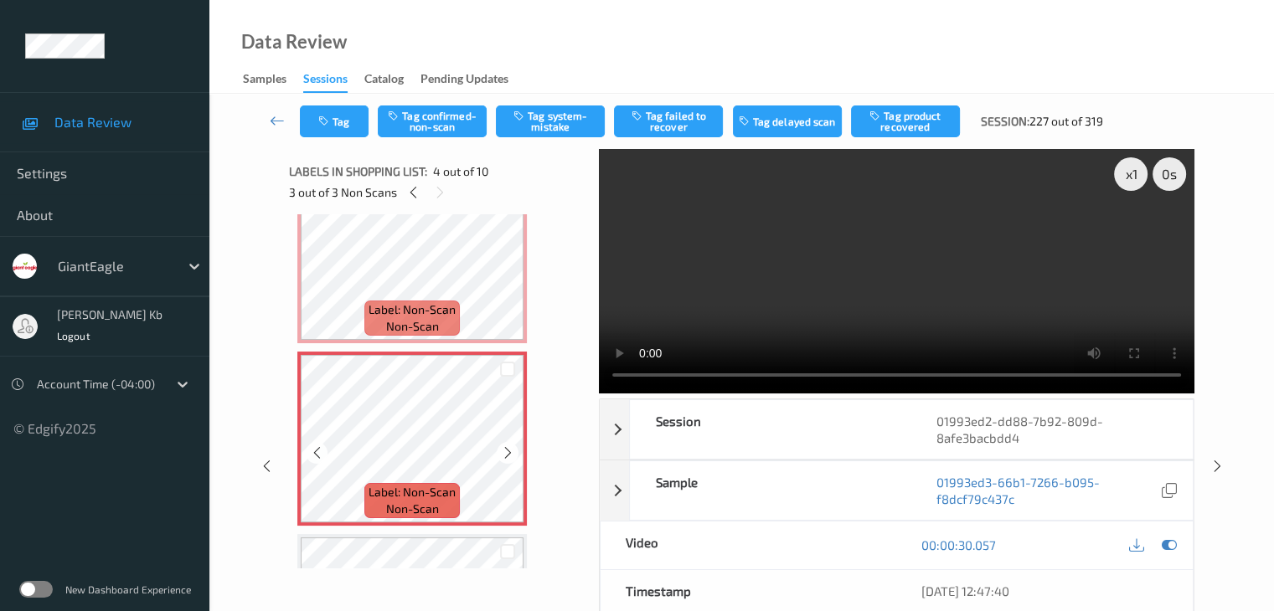
click at [512, 456] on icon at bounding box center [508, 453] width 14 height 15
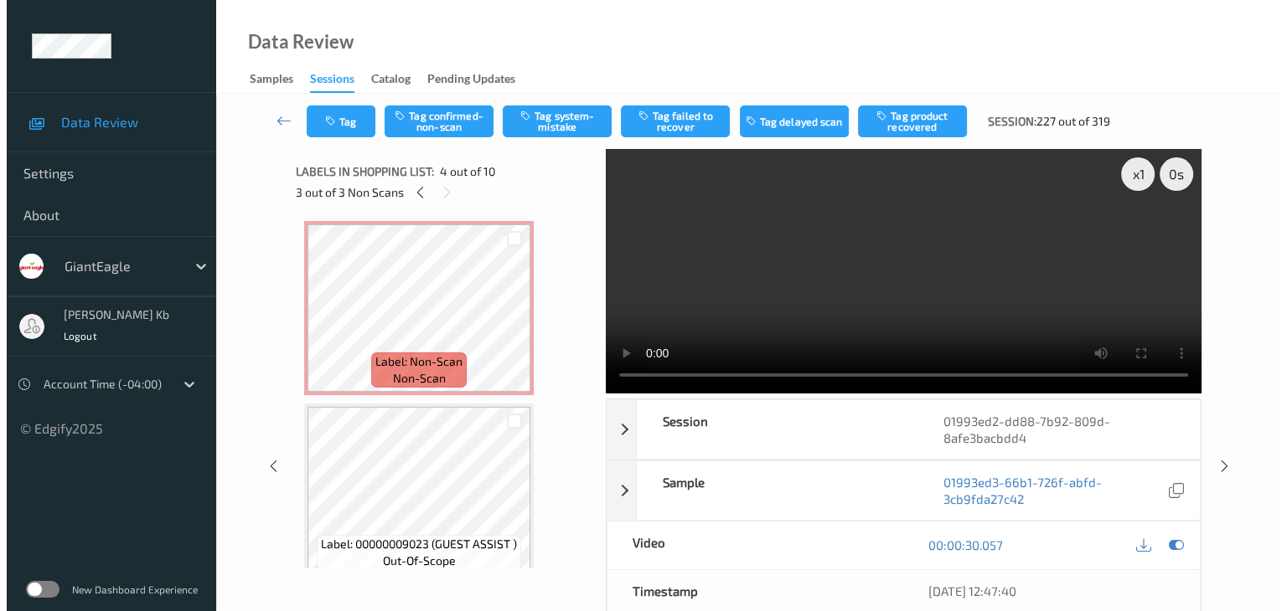
scroll to position [0, 0]
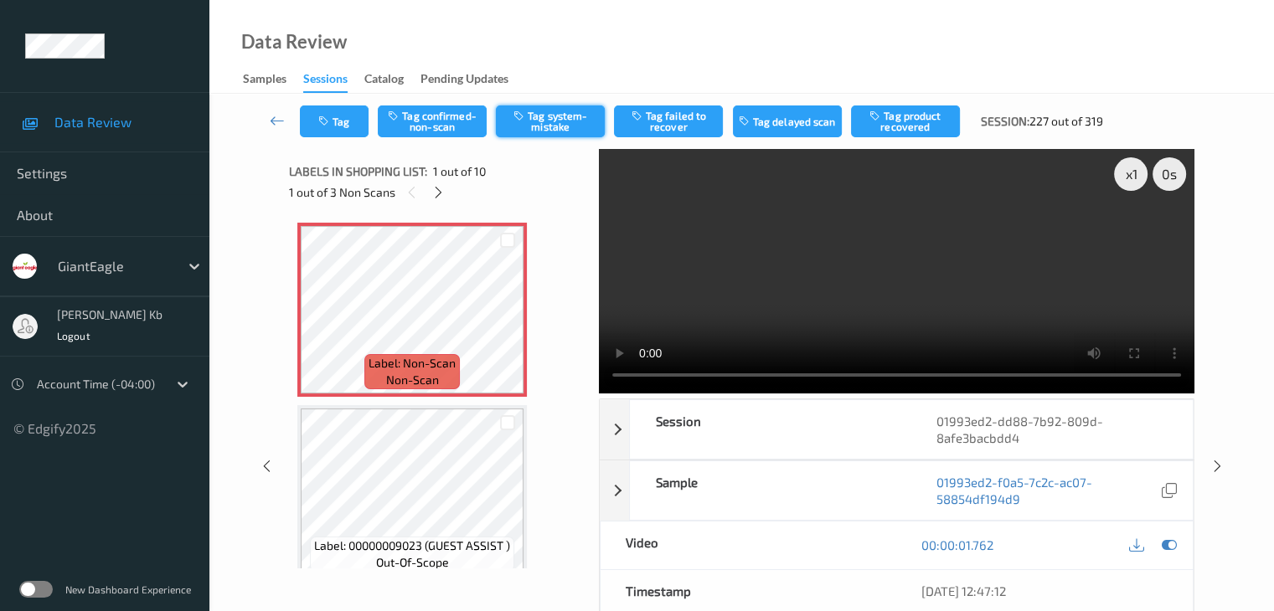
click at [559, 127] on button "Tag system-mistake" at bounding box center [550, 122] width 109 height 32
click at [343, 121] on button "Tag" at bounding box center [334, 122] width 69 height 32
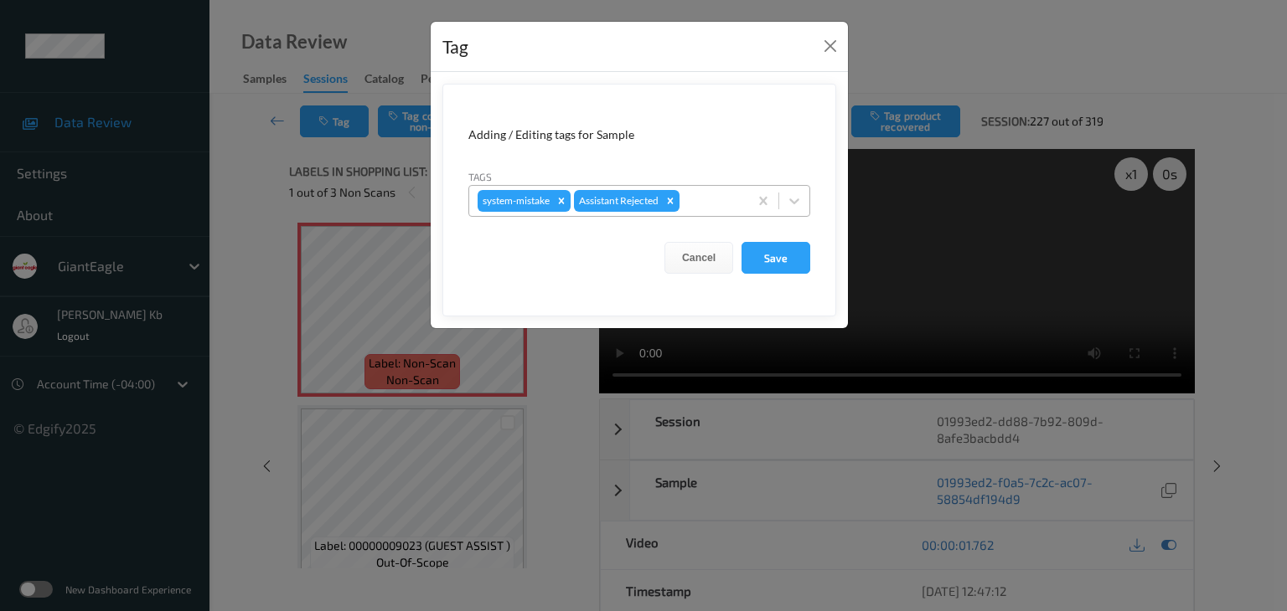
click at [723, 200] on div at bounding box center [711, 201] width 57 height 20
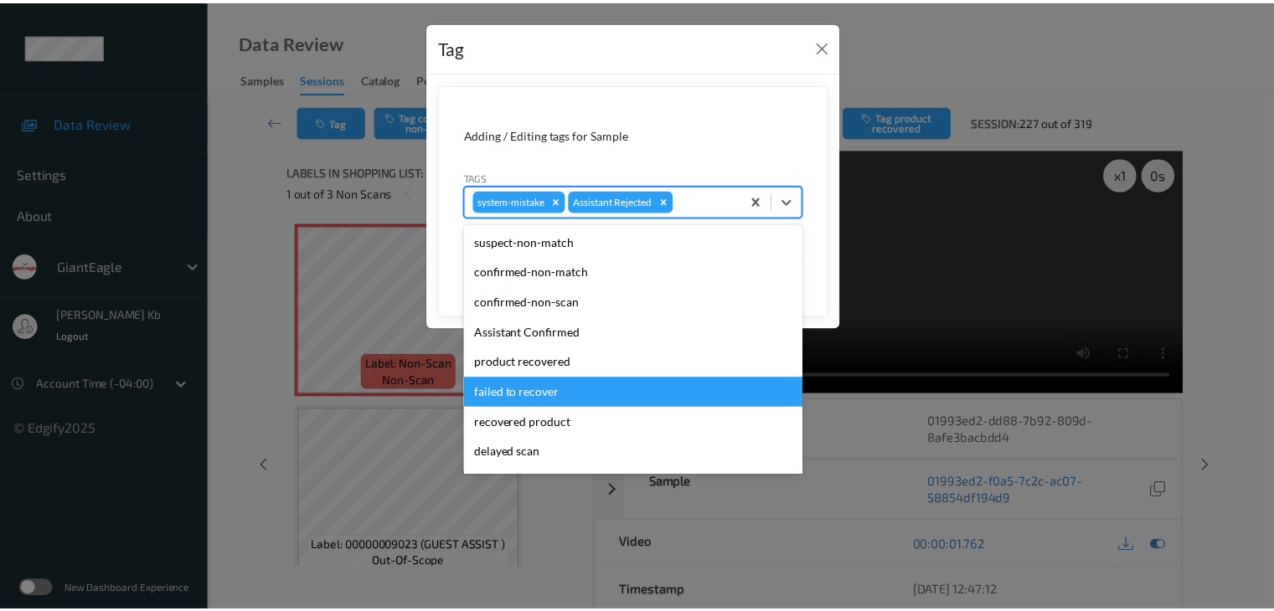
scroll to position [178, 0]
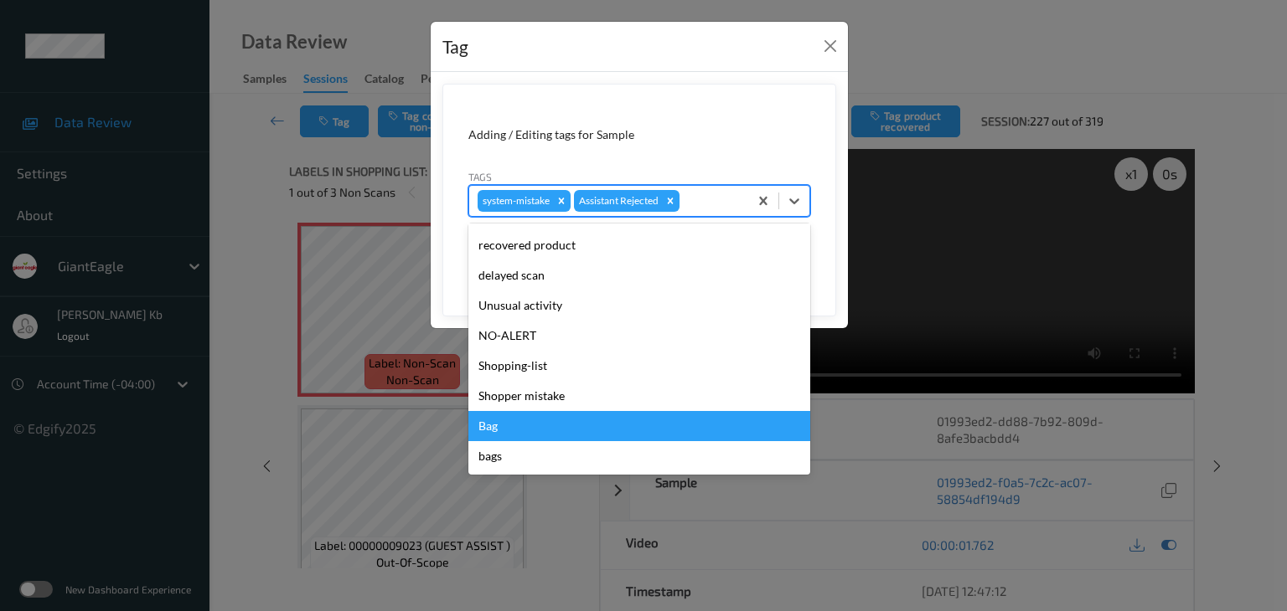
click at [487, 426] on div "Bag" at bounding box center [639, 426] width 342 height 30
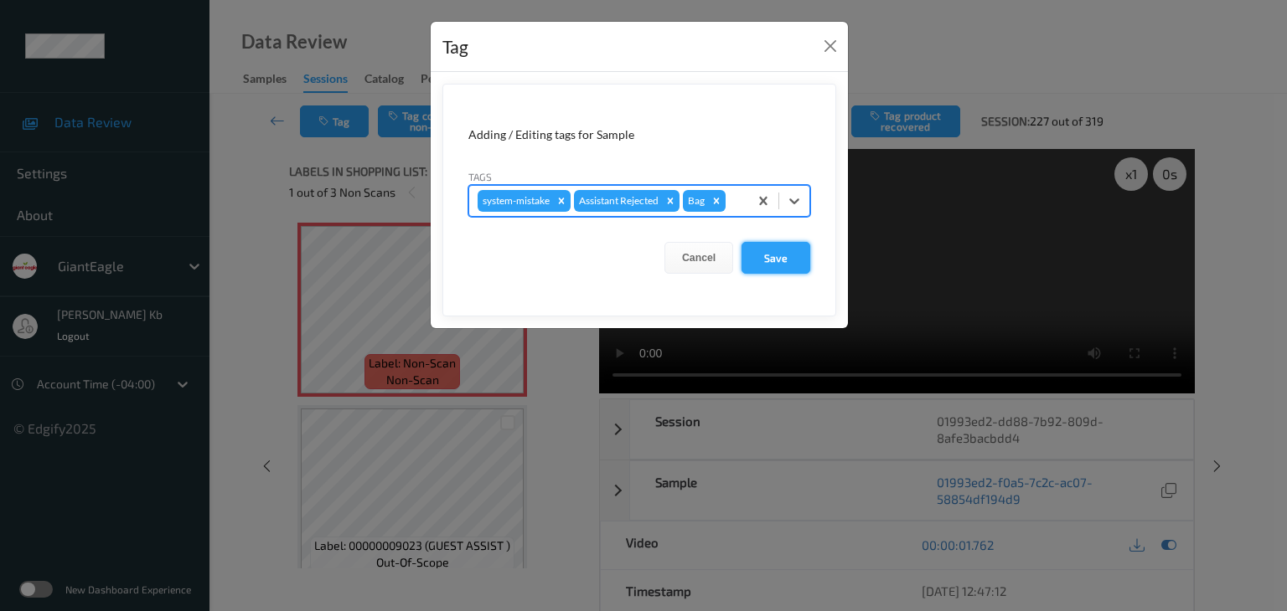
click at [773, 255] on button "Save" at bounding box center [775, 258] width 69 height 32
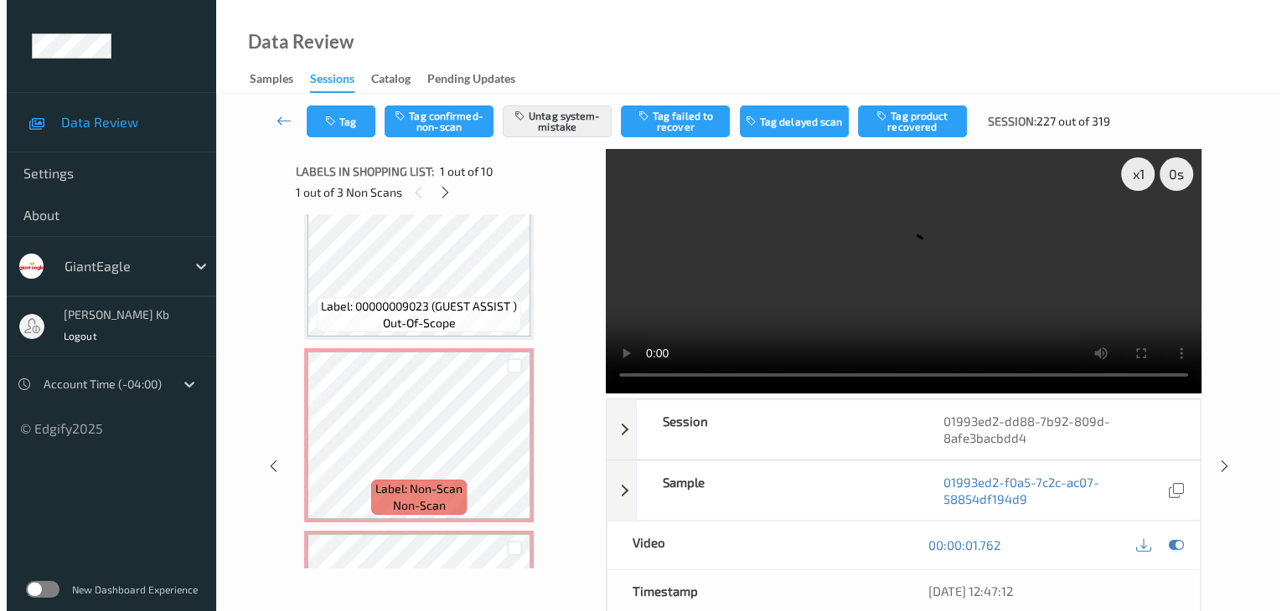
scroll to position [251, 0]
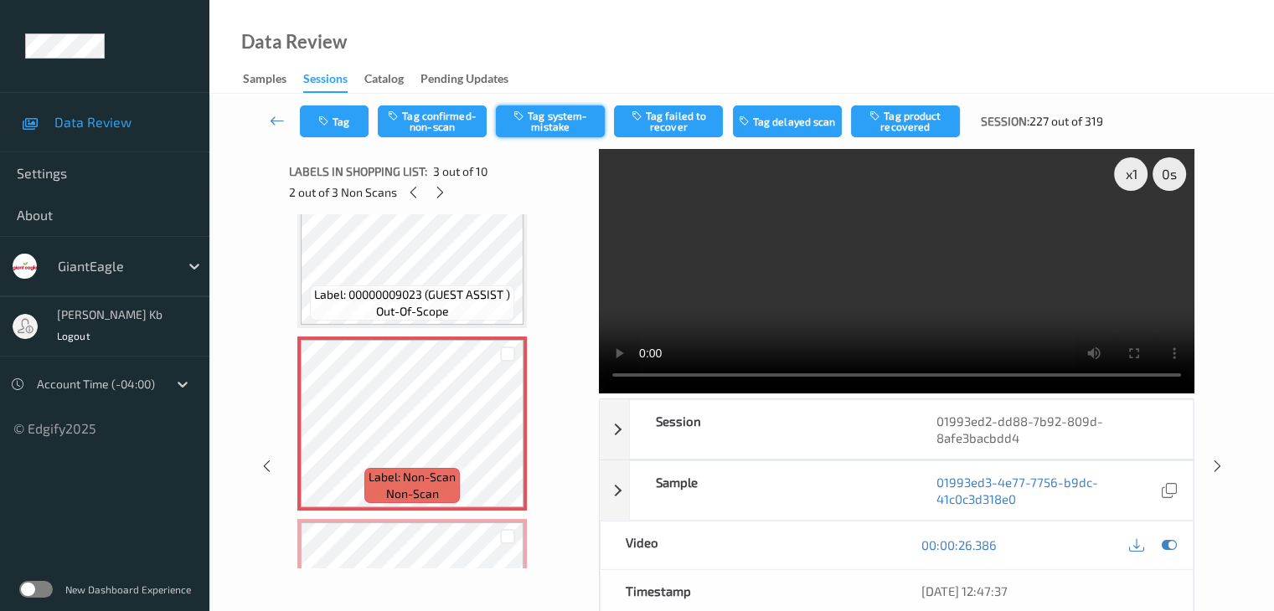
click at [560, 126] on button "Tag system-mistake" at bounding box center [550, 122] width 109 height 32
click at [349, 112] on button "Tag" at bounding box center [334, 122] width 69 height 32
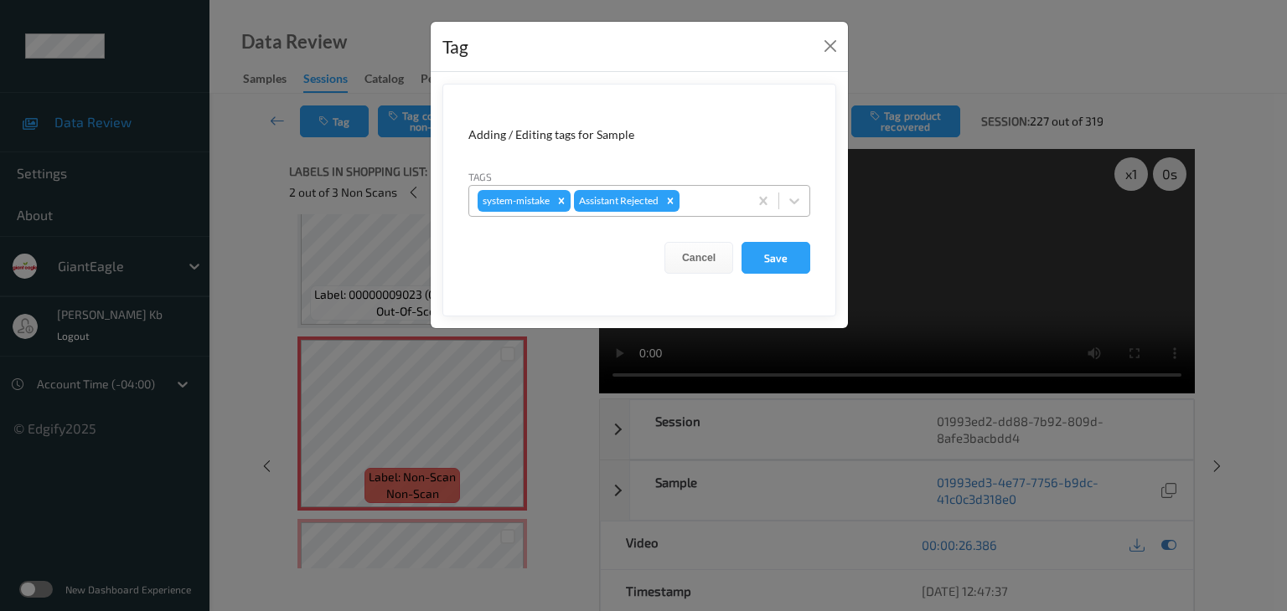
click at [704, 201] on div at bounding box center [711, 201] width 57 height 20
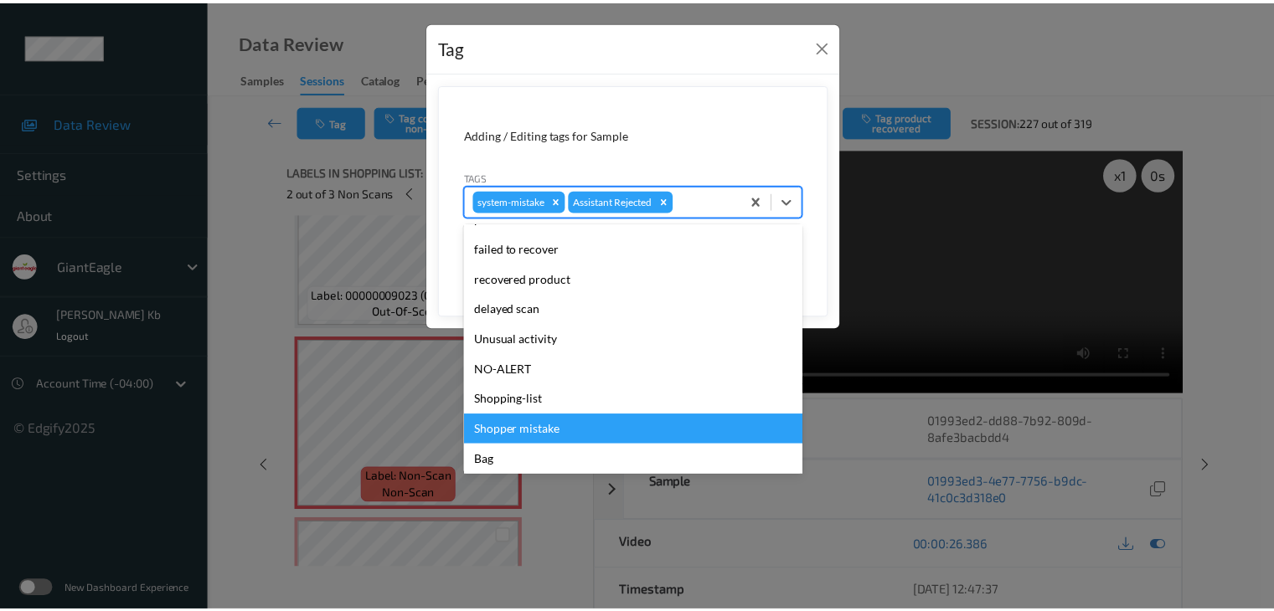
scroll to position [168, 0]
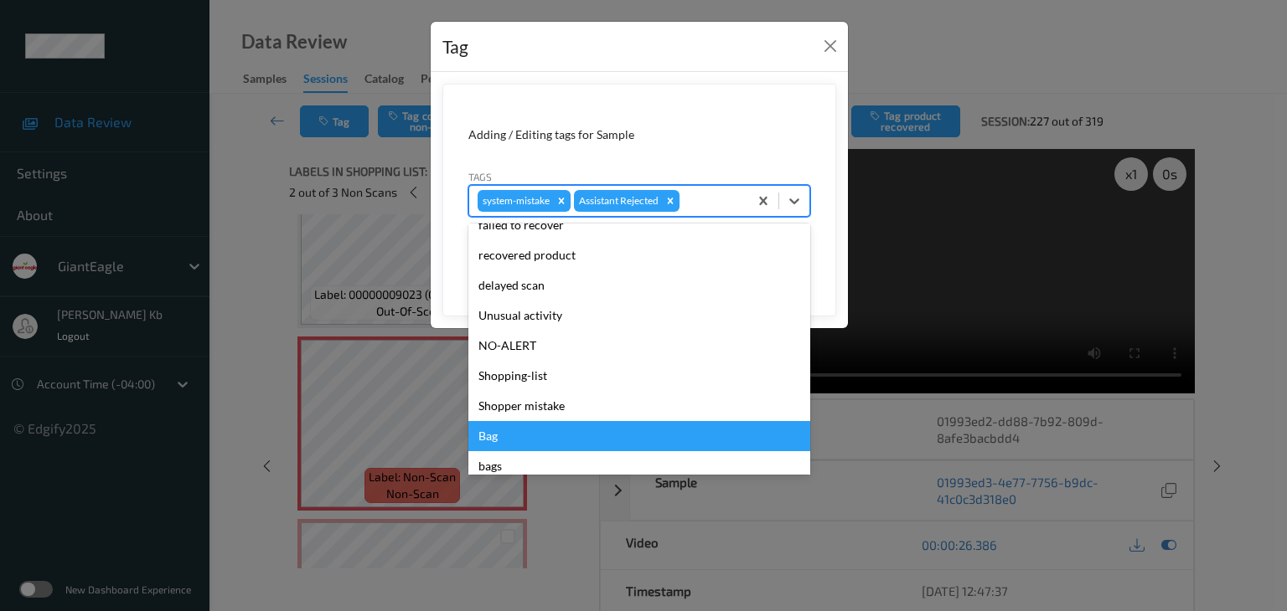
click at [497, 437] on div "Bag" at bounding box center [639, 436] width 342 height 30
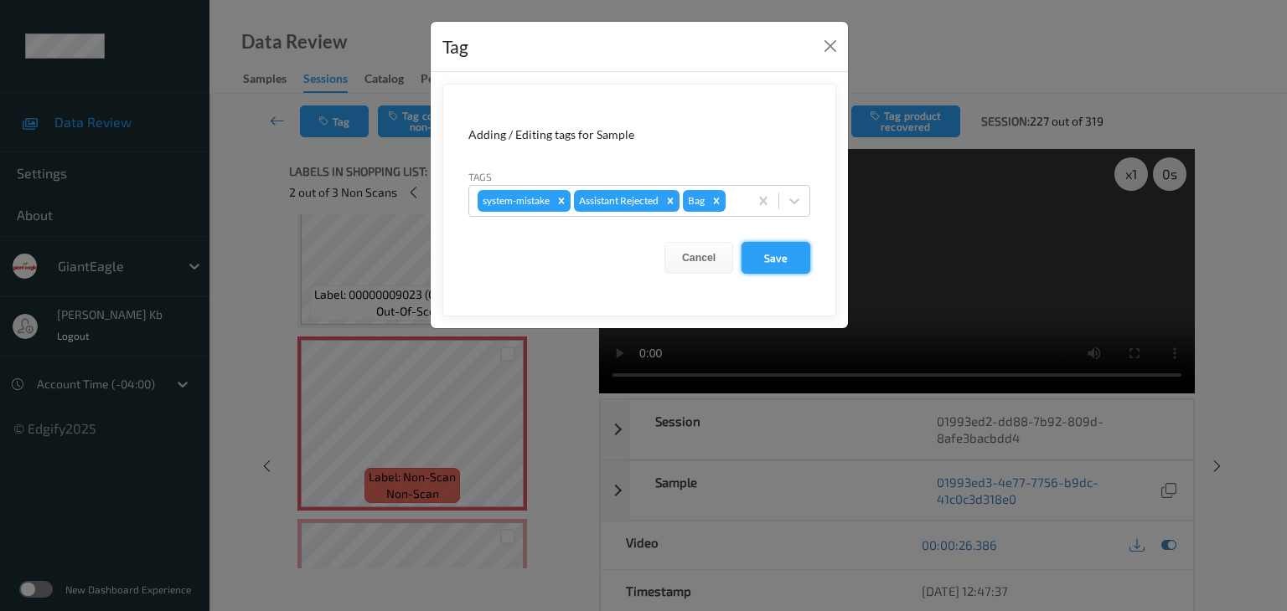
click at [790, 255] on button "Save" at bounding box center [775, 258] width 69 height 32
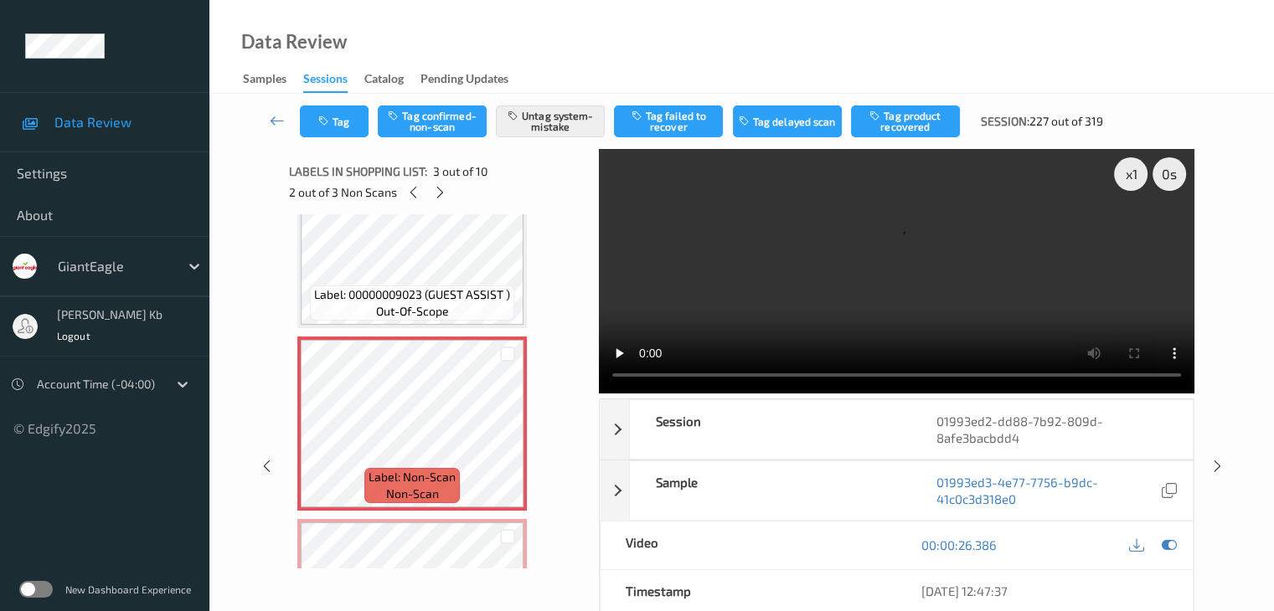
scroll to position [419, 0]
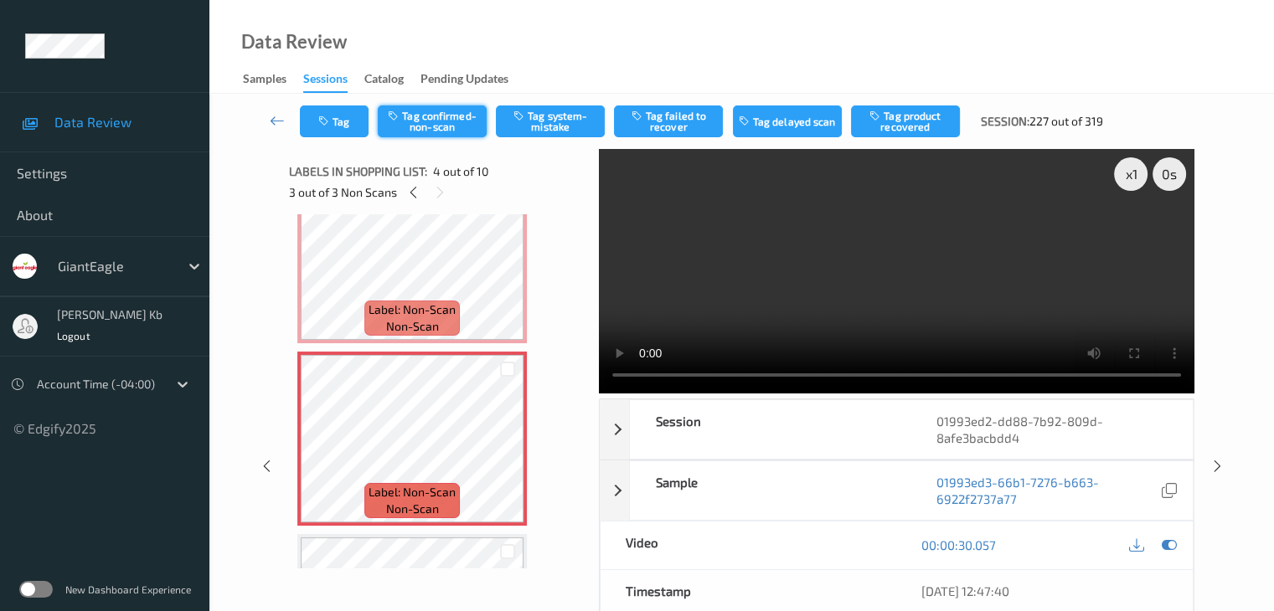
click at [449, 116] on button "Tag confirmed-non-scan" at bounding box center [432, 122] width 109 height 32
click at [900, 127] on button "Tag product recovered" at bounding box center [905, 122] width 109 height 32
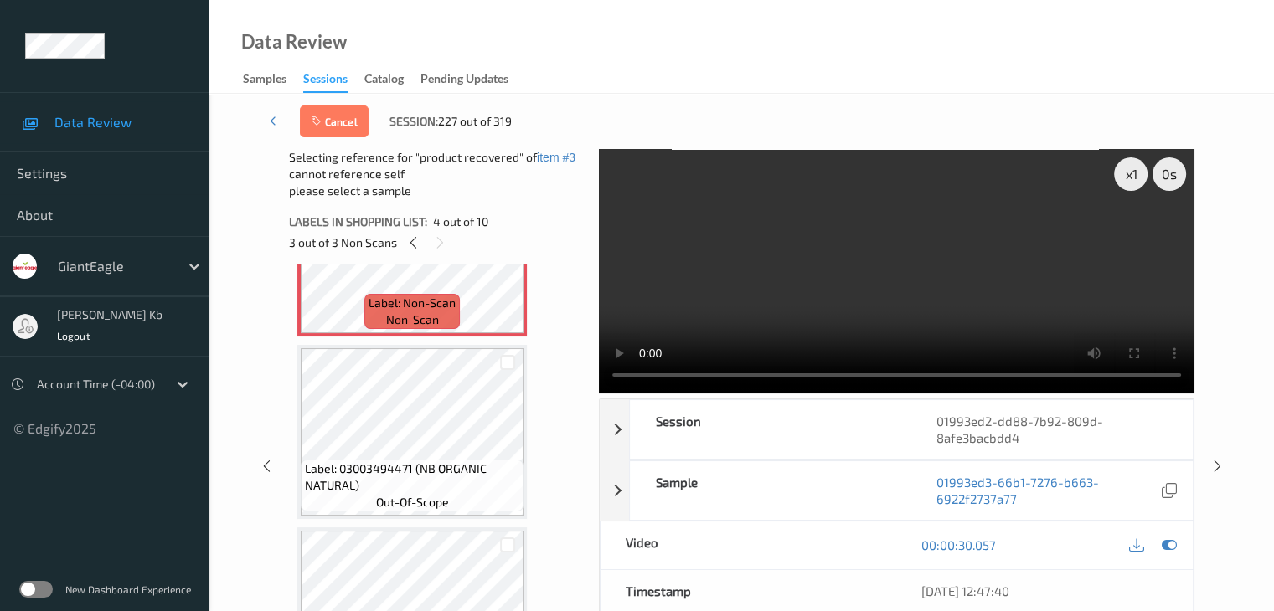
scroll to position [670, 0]
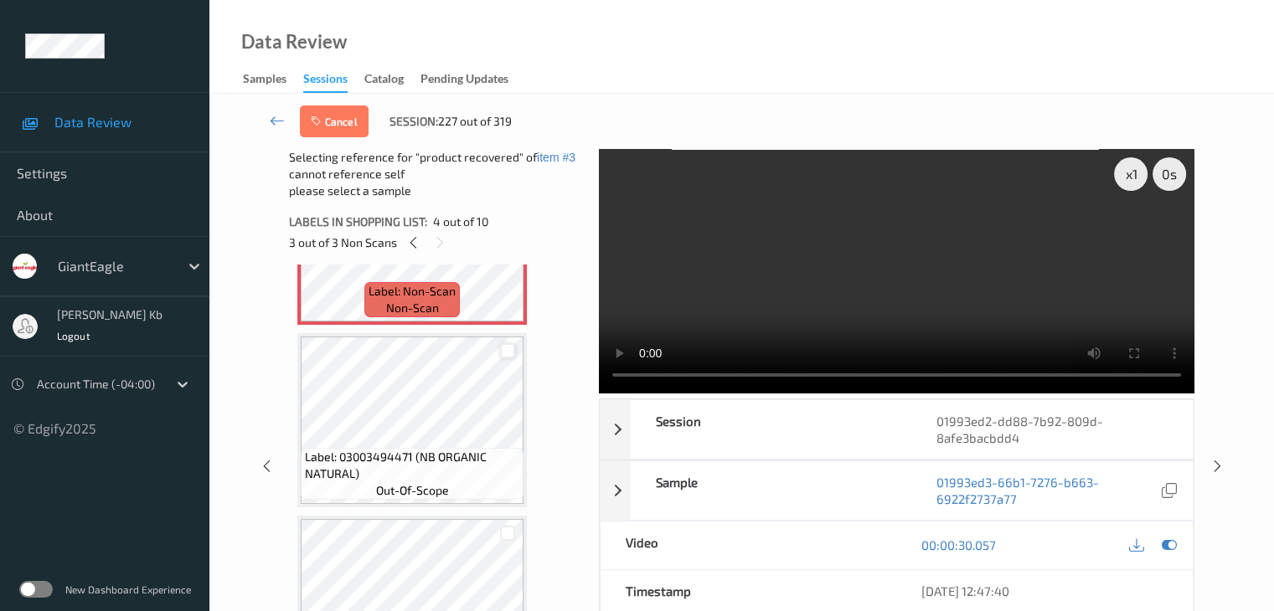
click at [511, 353] on div at bounding box center [508, 351] width 16 height 16
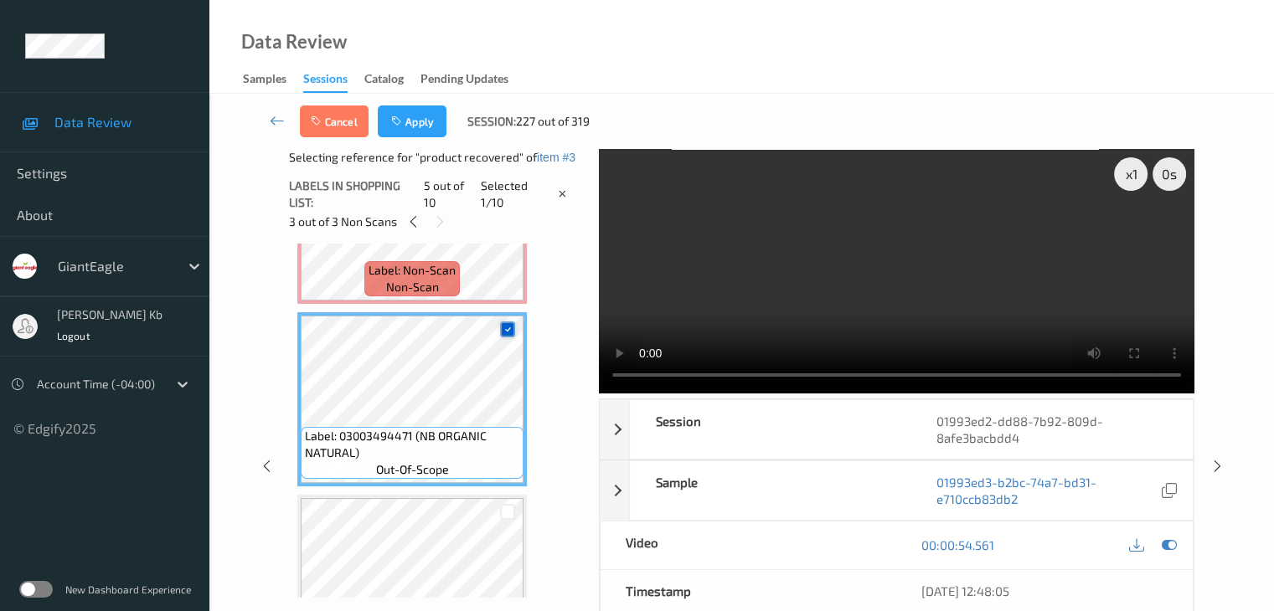
scroll to position [754, 0]
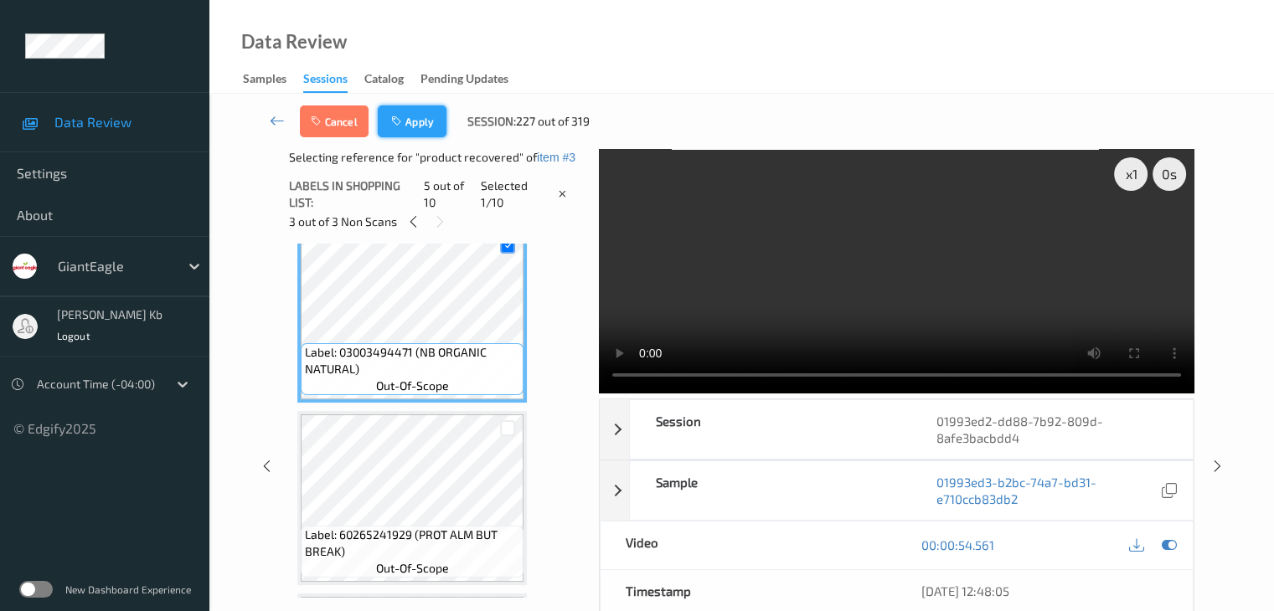
click at [415, 122] on button "Apply" at bounding box center [412, 122] width 69 height 32
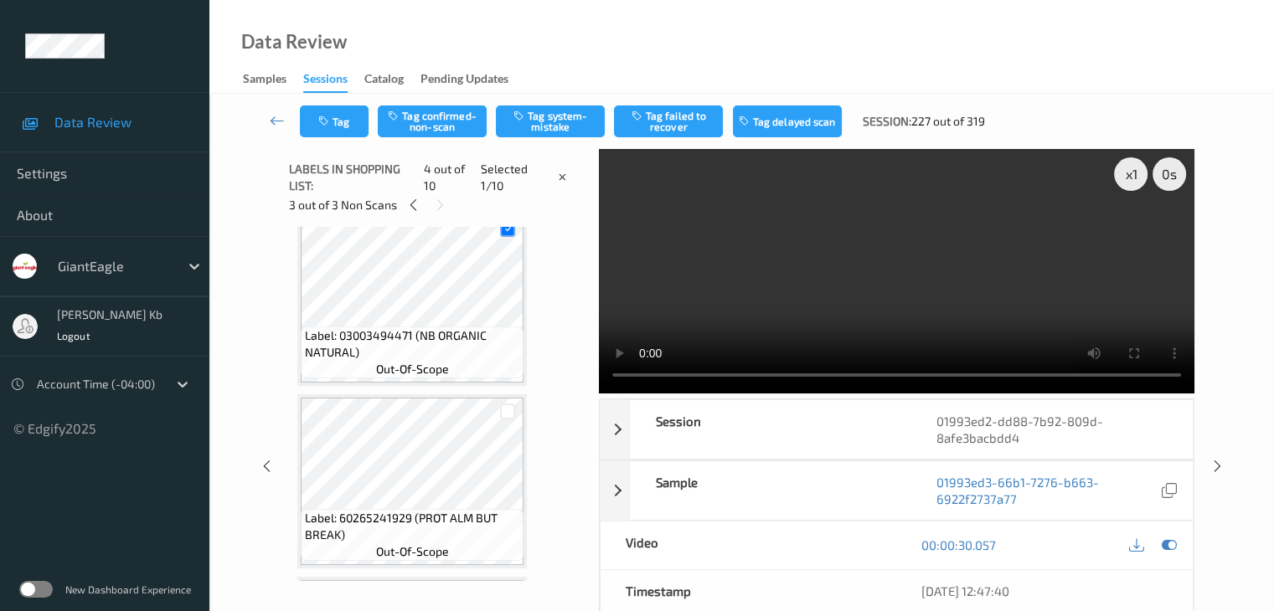
scroll to position [374, 0]
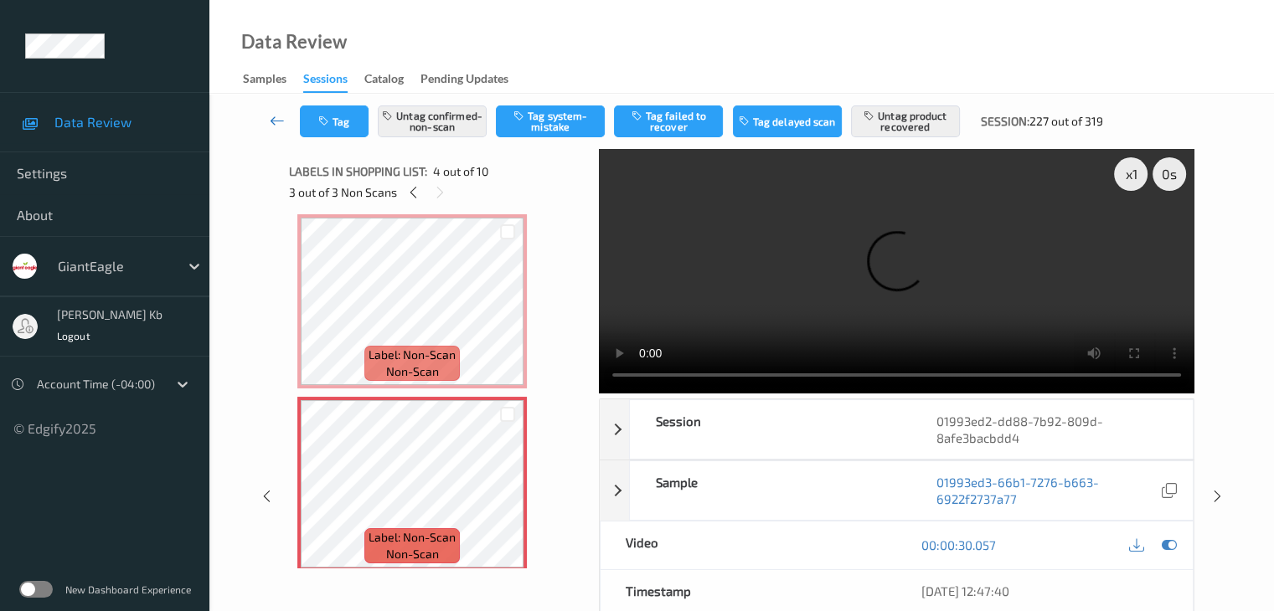
click at [281, 118] on icon at bounding box center [277, 120] width 15 height 17
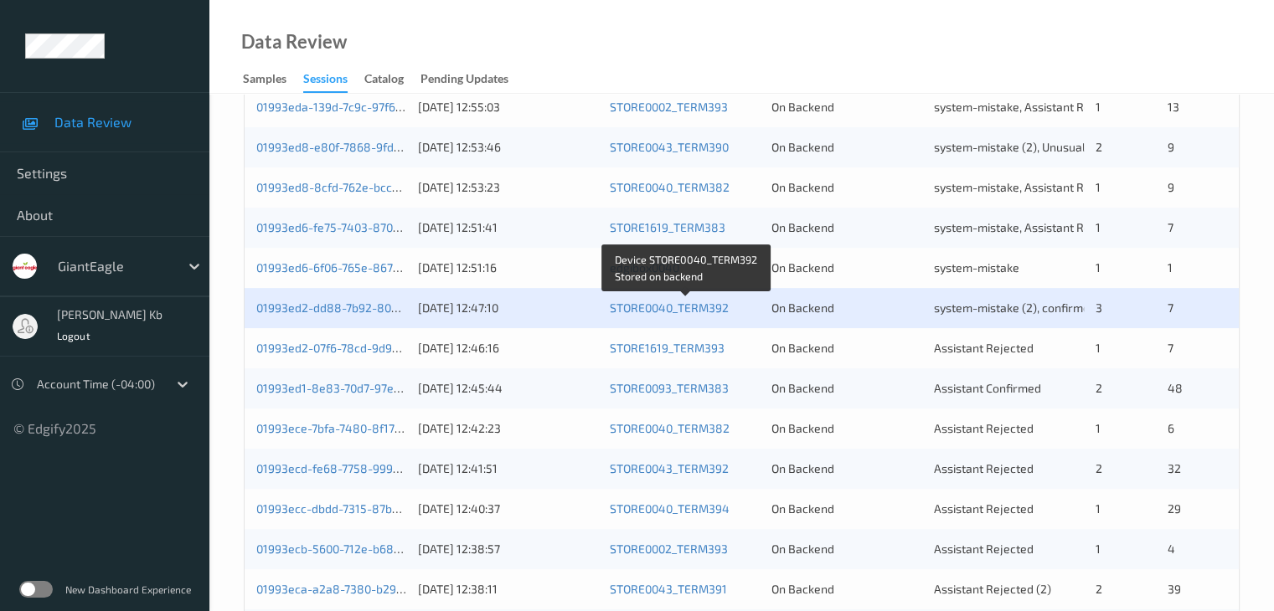
scroll to position [503, 0]
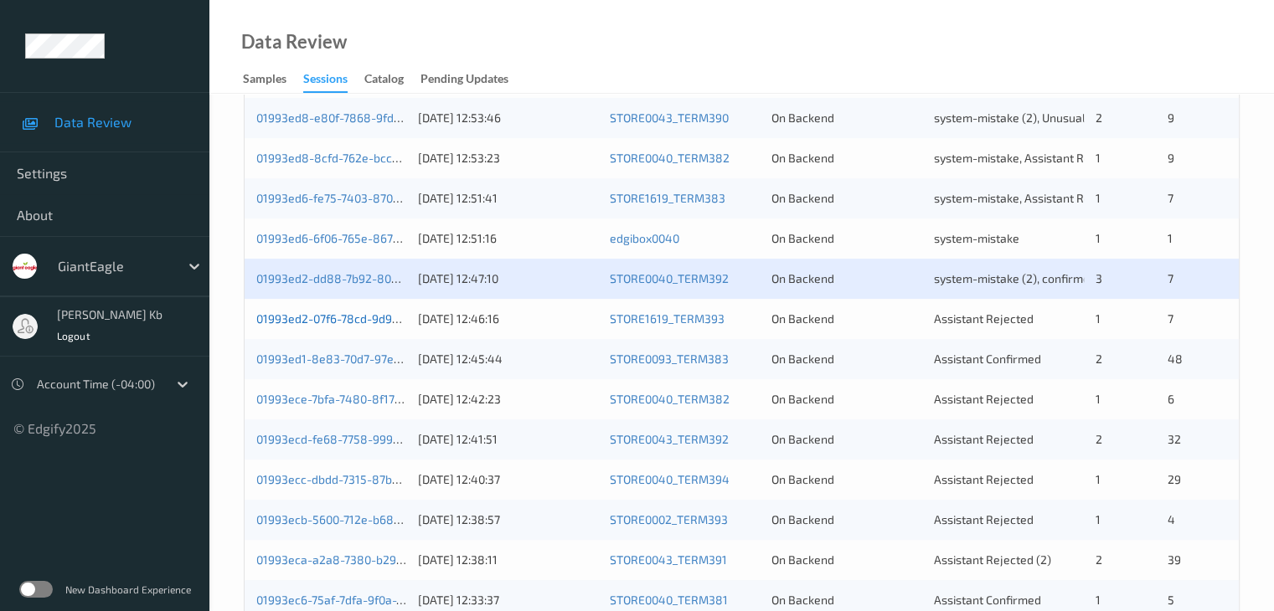
click at [340, 319] on link "01993ed2-07f6-78cd-9d91-1e58d4b0d334" at bounding box center [369, 319] width 227 height 14
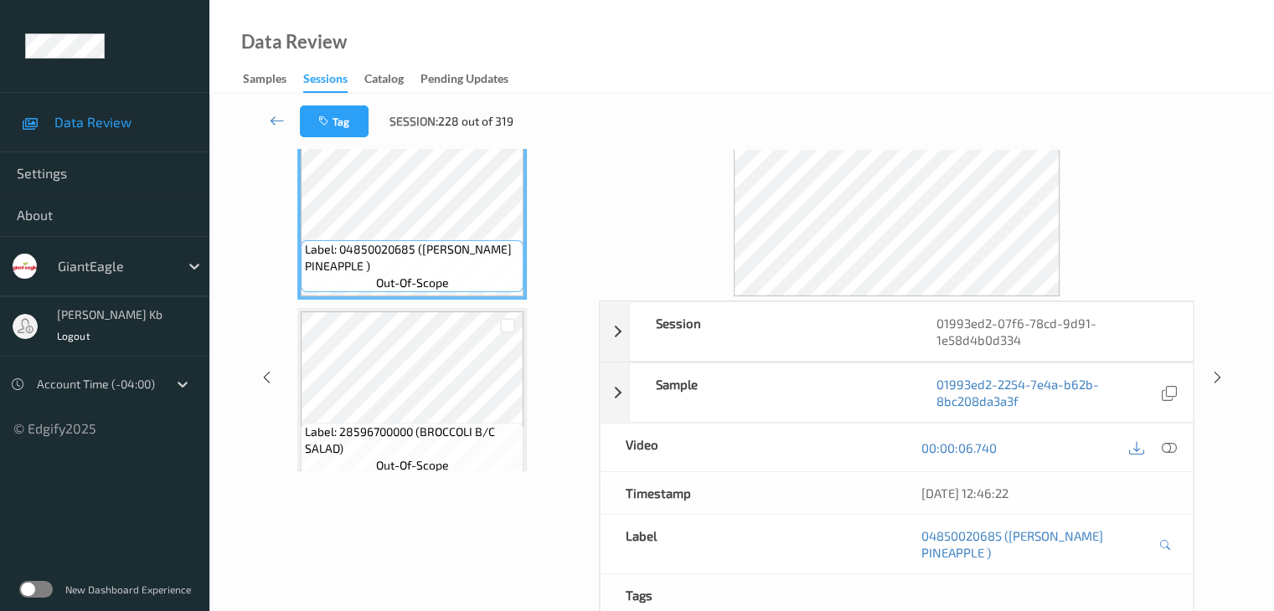
scroll to position [37, 0]
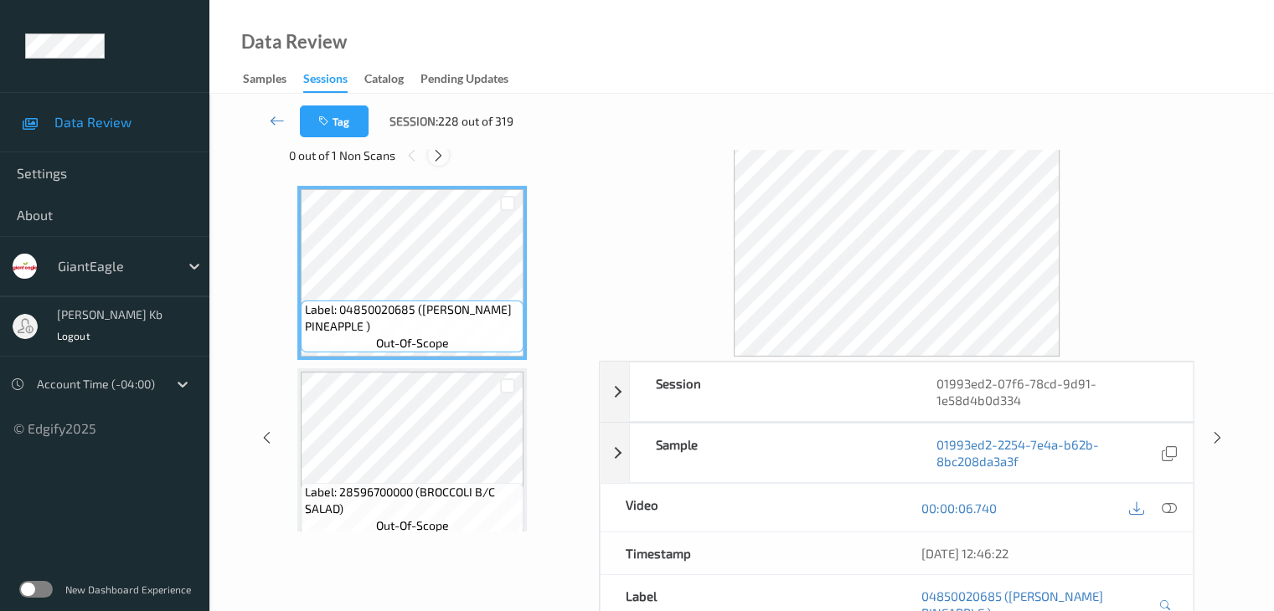
click at [438, 155] on icon at bounding box center [438, 155] width 14 height 15
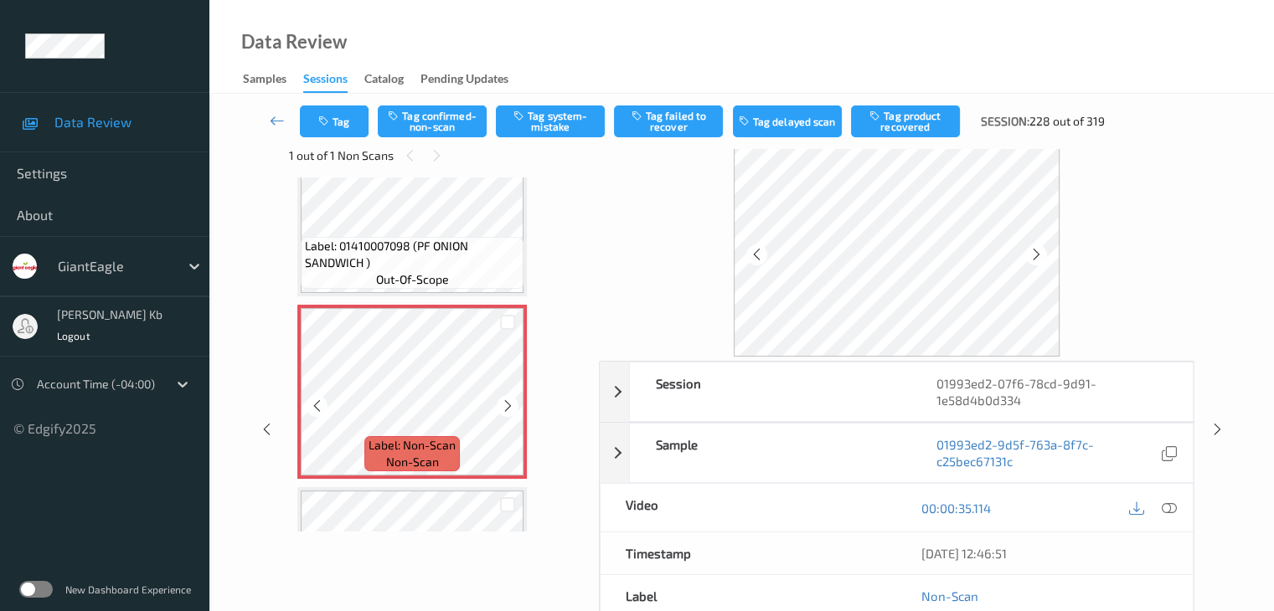
scroll to position [823, 0]
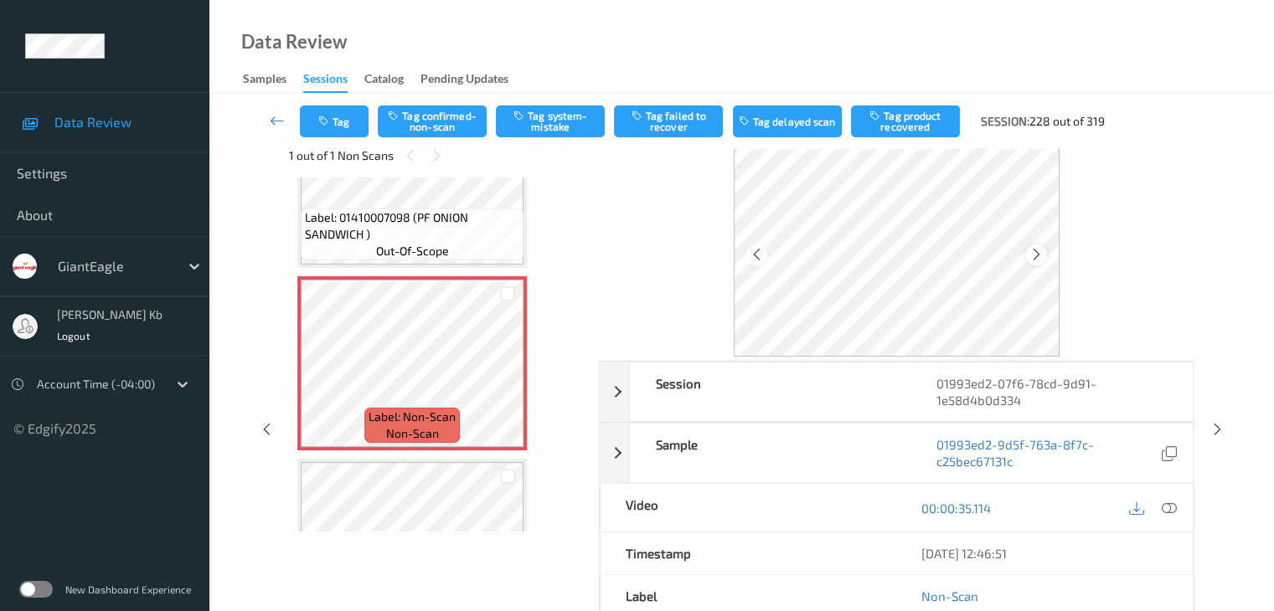
click at [1045, 252] on div at bounding box center [1035, 255] width 21 height 21
click at [1170, 510] on icon at bounding box center [1168, 508] width 15 height 15
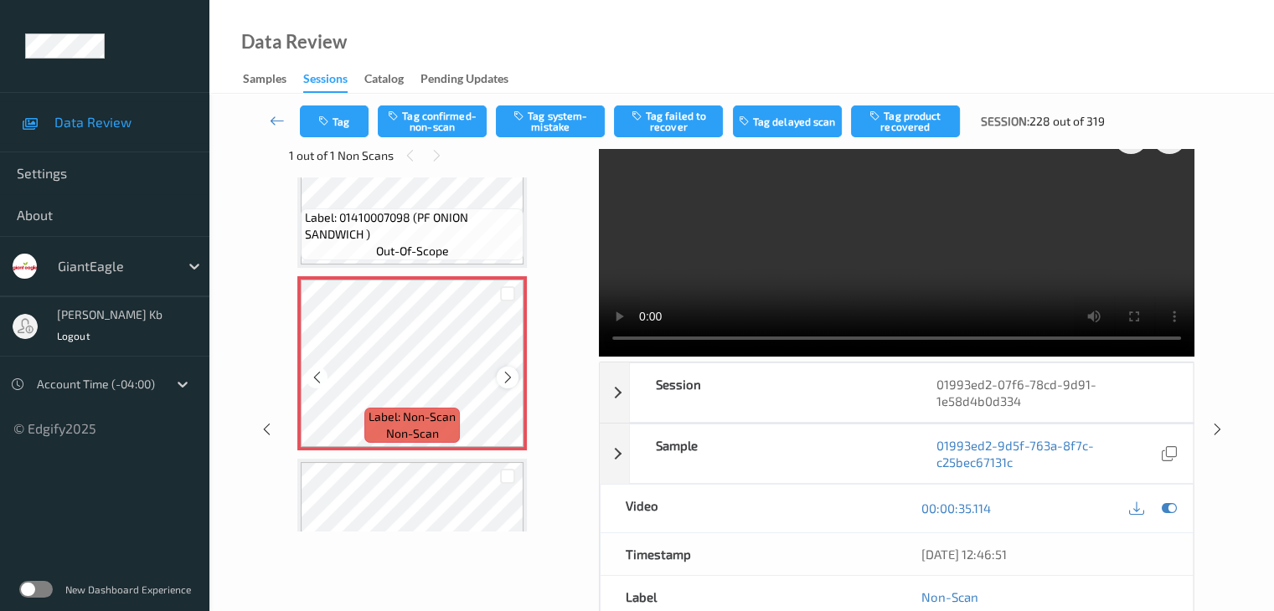
click at [510, 373] on icon at bounding box center [508, 377] width 14 height 15
click at [511, 373] on icon at bounding box center [508, 377] width 14 height 15
click at [513, 373] on icon at bounding box center [508, 377] width 14 height 15
click at [511, 378] on icon at bounding box center [508, 377] width 14 height 15
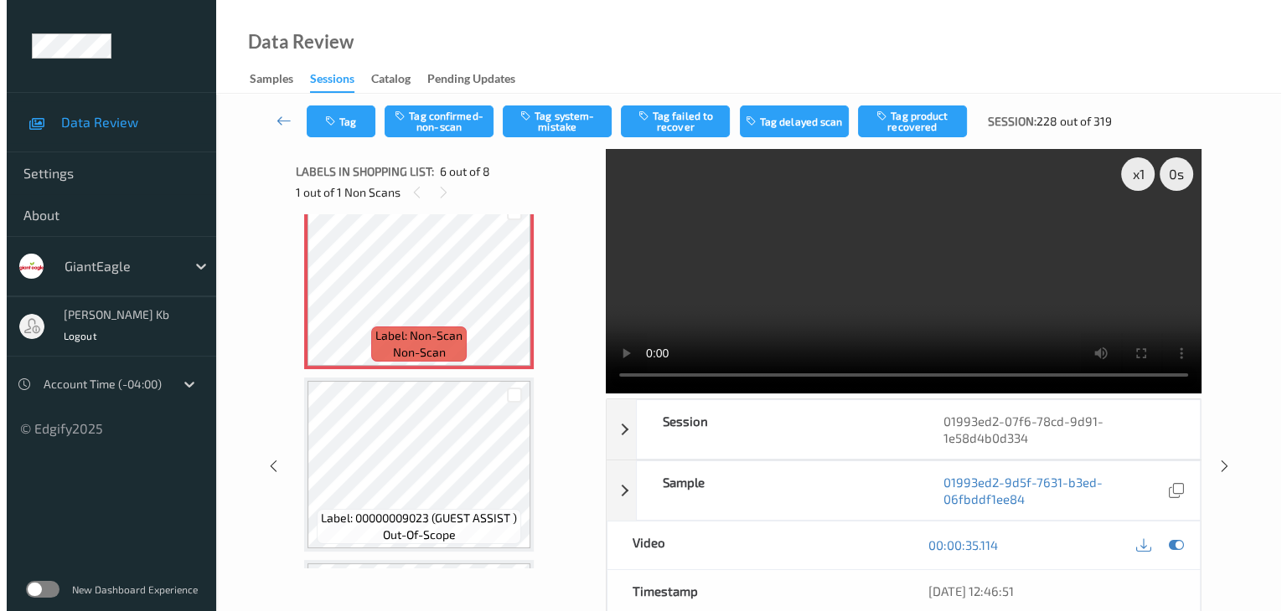
scroll to position [780, 0]
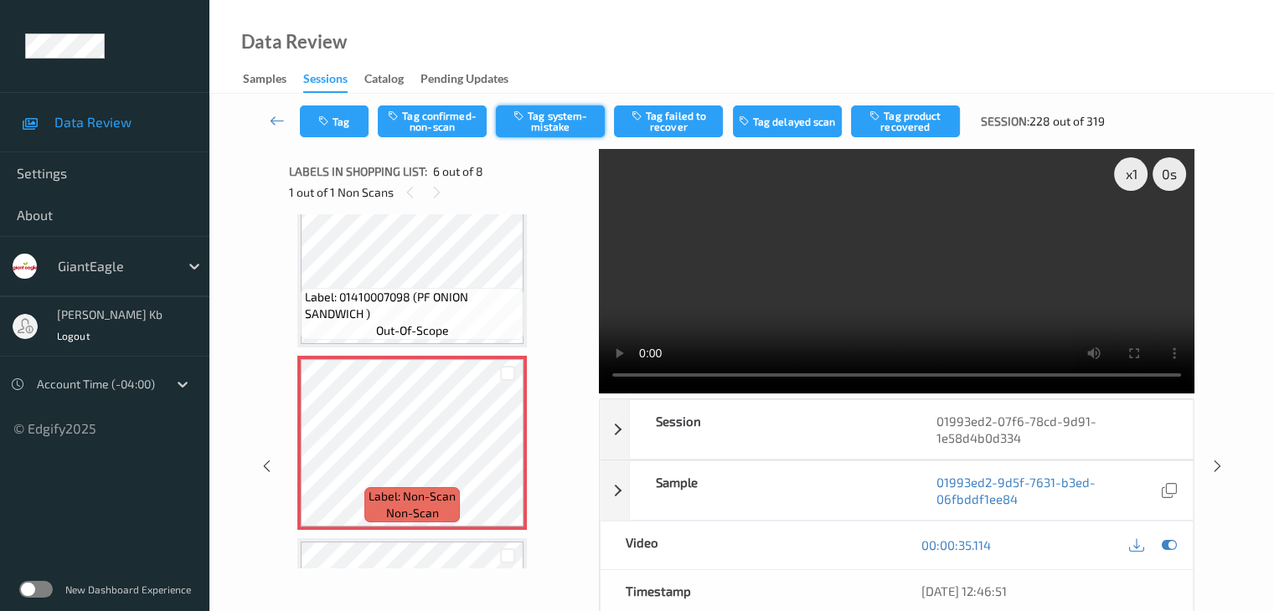
click at [559, 121] on button "Tag system-mistake" at bounding box center [550, 122] width 109 height 32
click at [358, 118] on button "Tag" at bounding box center [334, 122] width 69 height 32
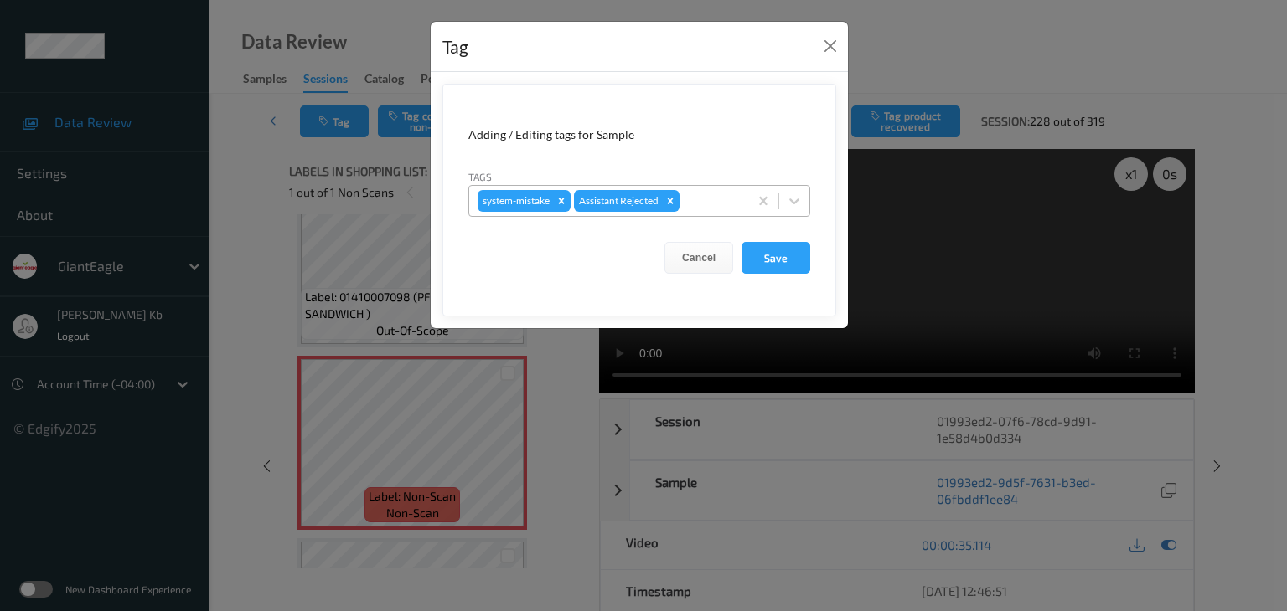
click at [709, 200] on div at bounding box center [711, 201] width 57 height 20
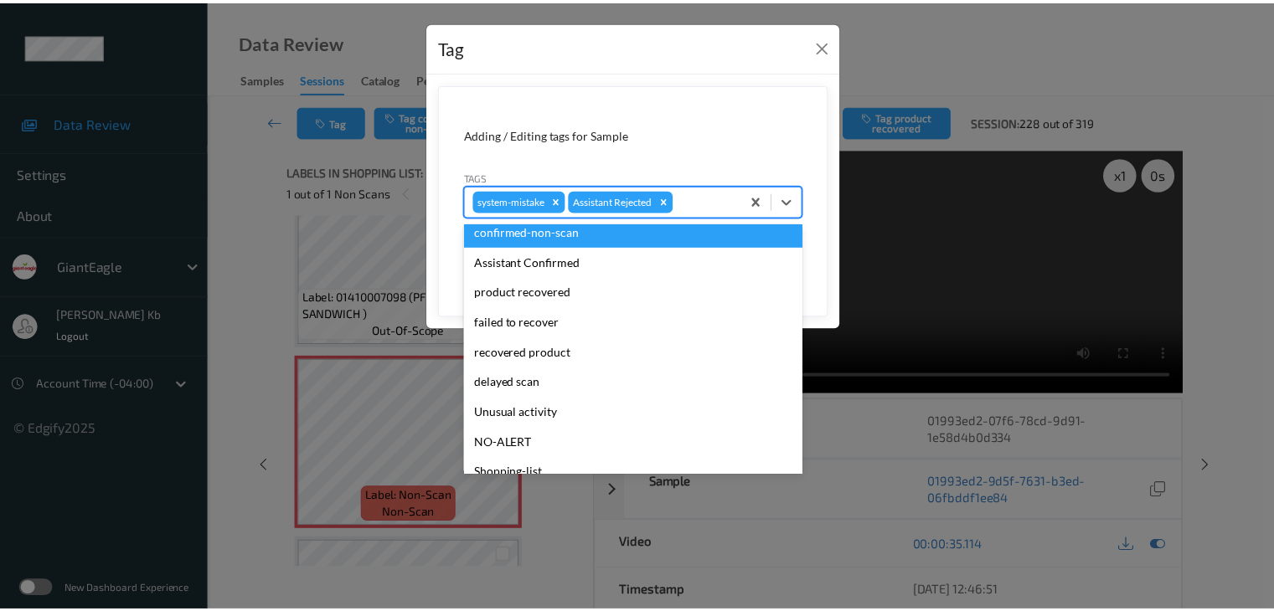
scroll to position [84, 0]
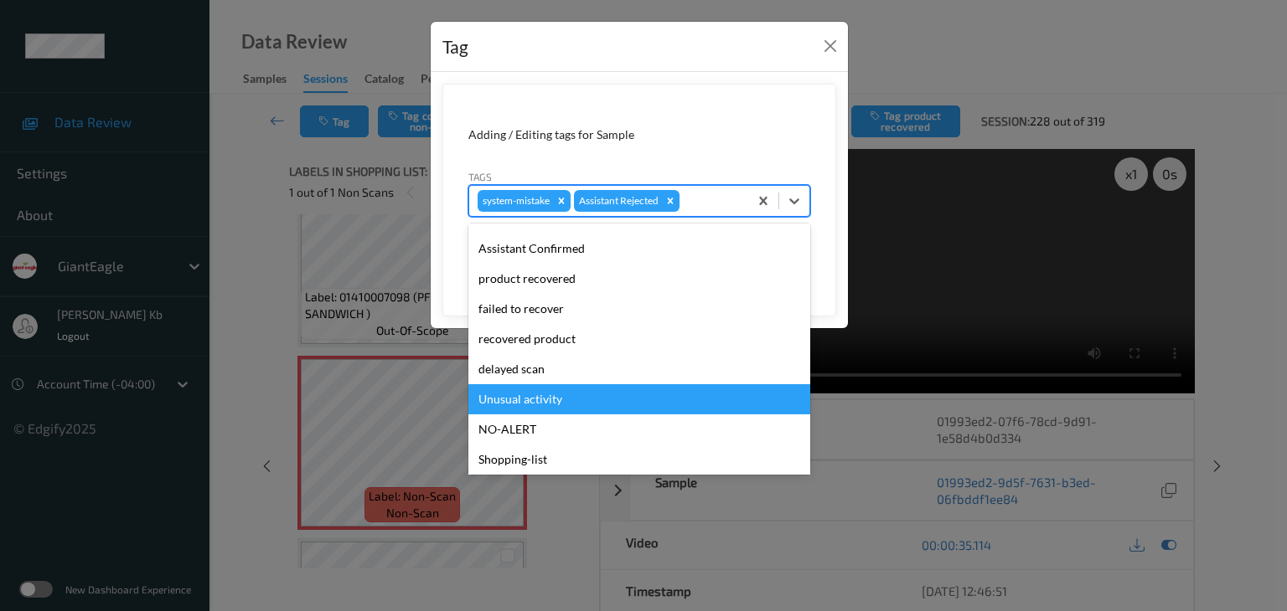
click at [555, 391] on div "Unusual activity" at bounding box center [639, 399] width 342 height 30
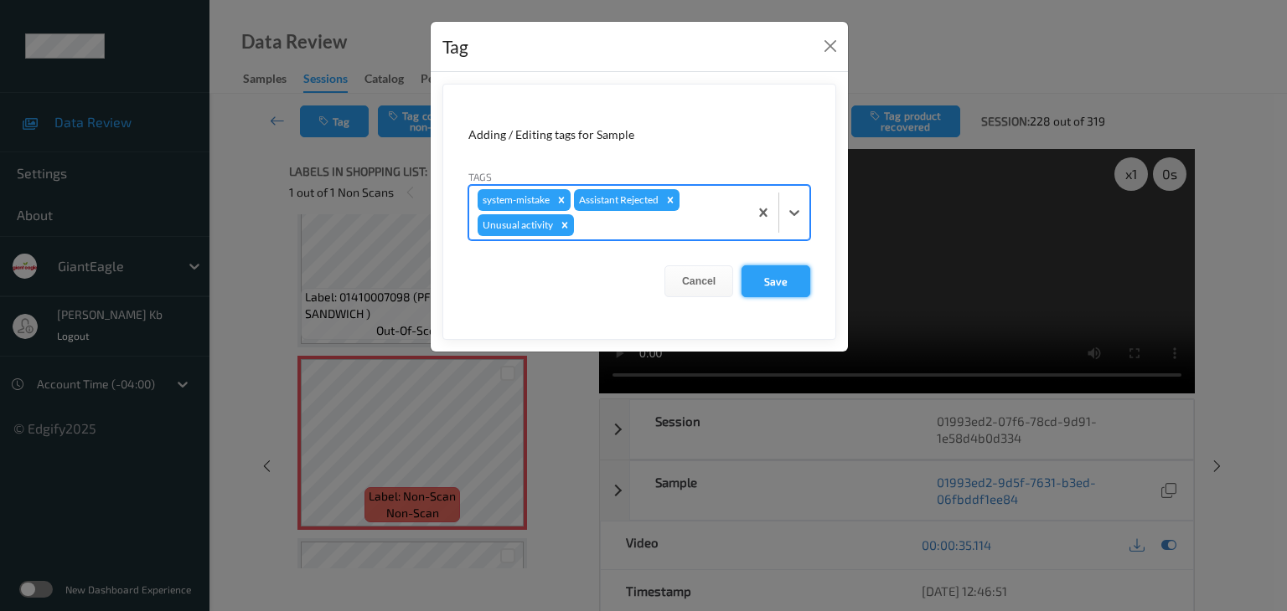
click at [771, 276] on button "Save" at bounding box center [775, 282] width 69 height 32
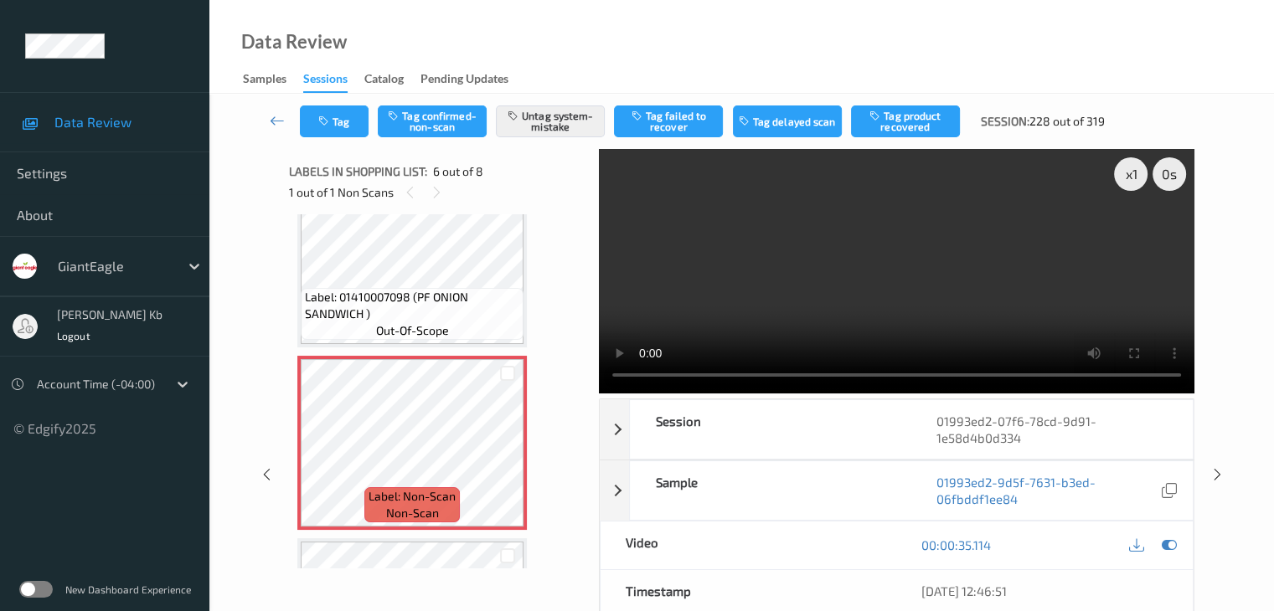
click at [278, 116] on icon at bounding box center [277, 120] width 15 height 17
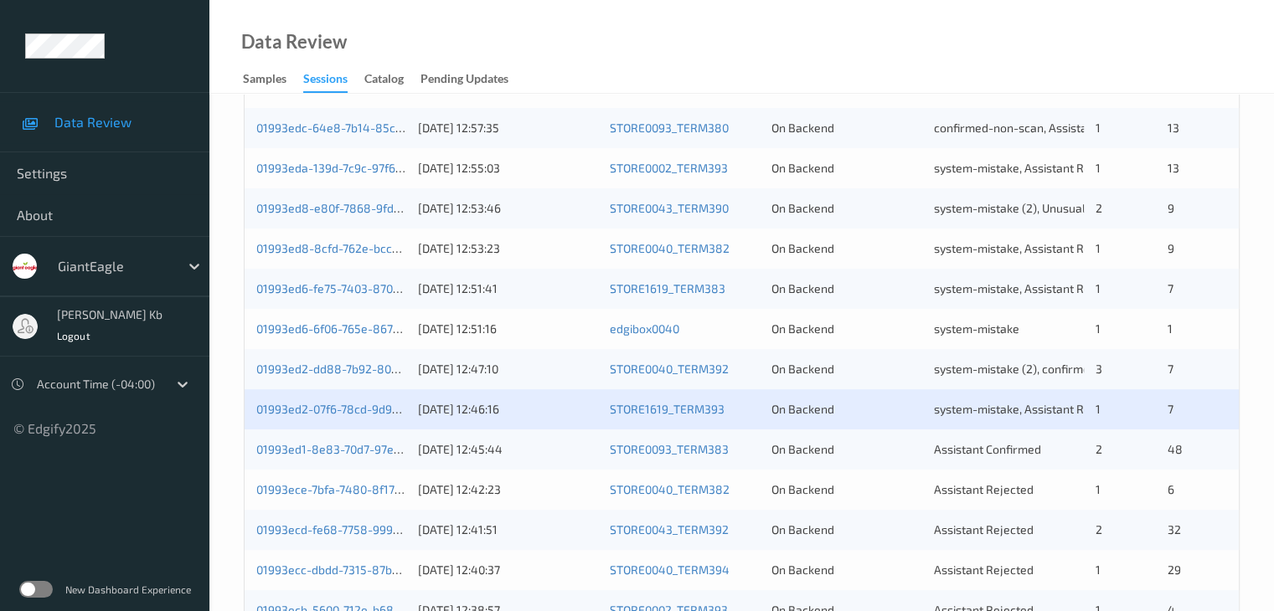
scroll to position [586, 0]
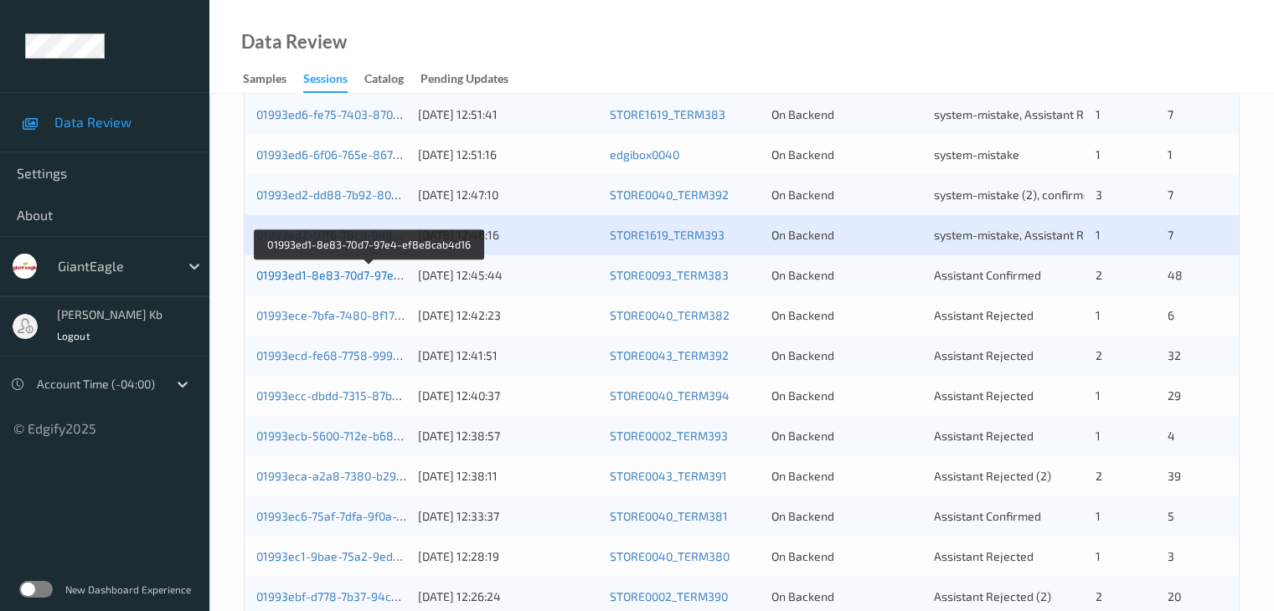
click at [353, 275] on link "01993ed1-8e83-70d7-97e4-ef8e8cab4d16" at bounding box center [370, 275] width 228 height 14
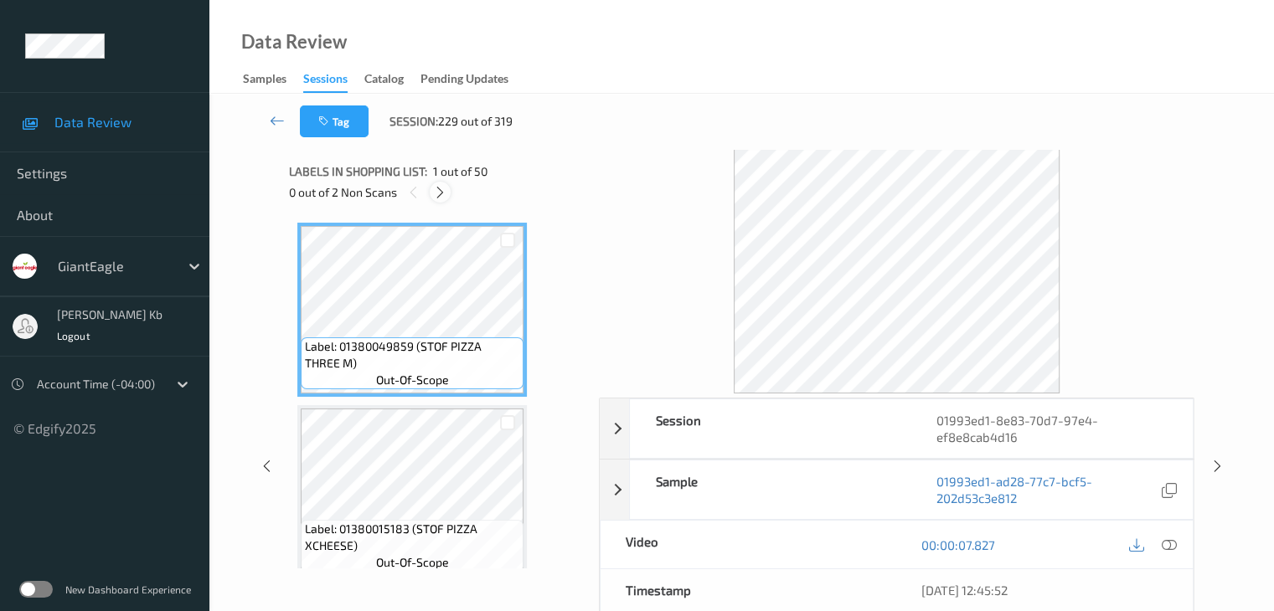
click at [441, 187] on icon at bounding box center [440, 192] width 14 height 15
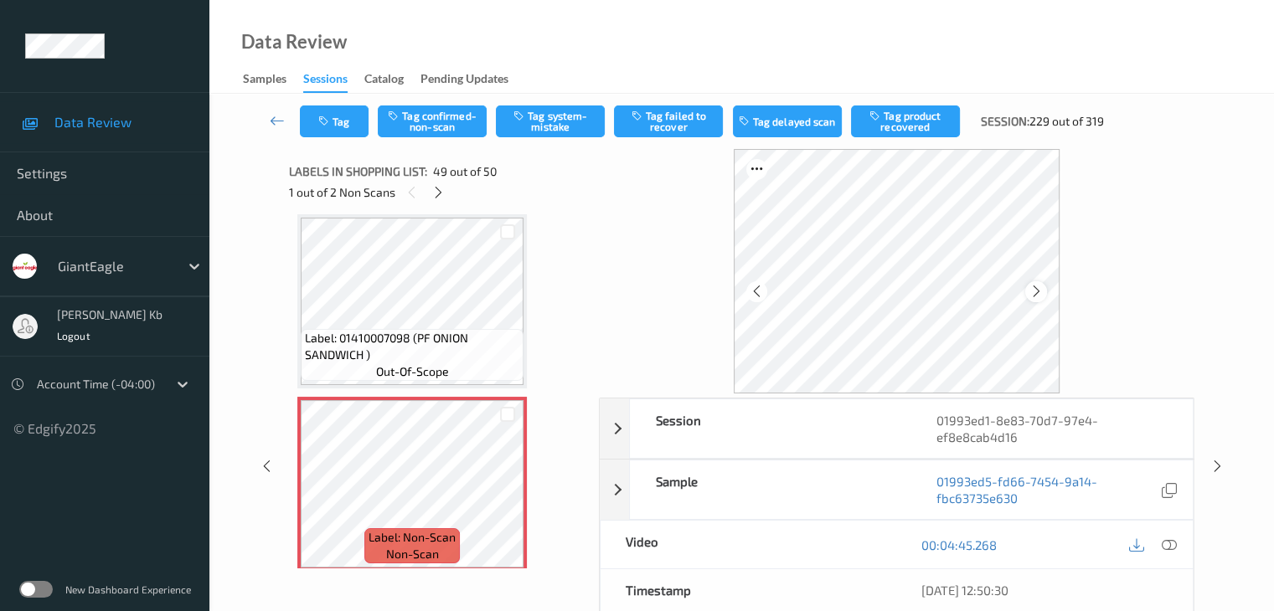
click at [1039, 293] on icon at bounding box center [1036, 291] width 14 height 15
click at [1170, 545] on icon at bounding box center [1168, 545] width 15 height 15
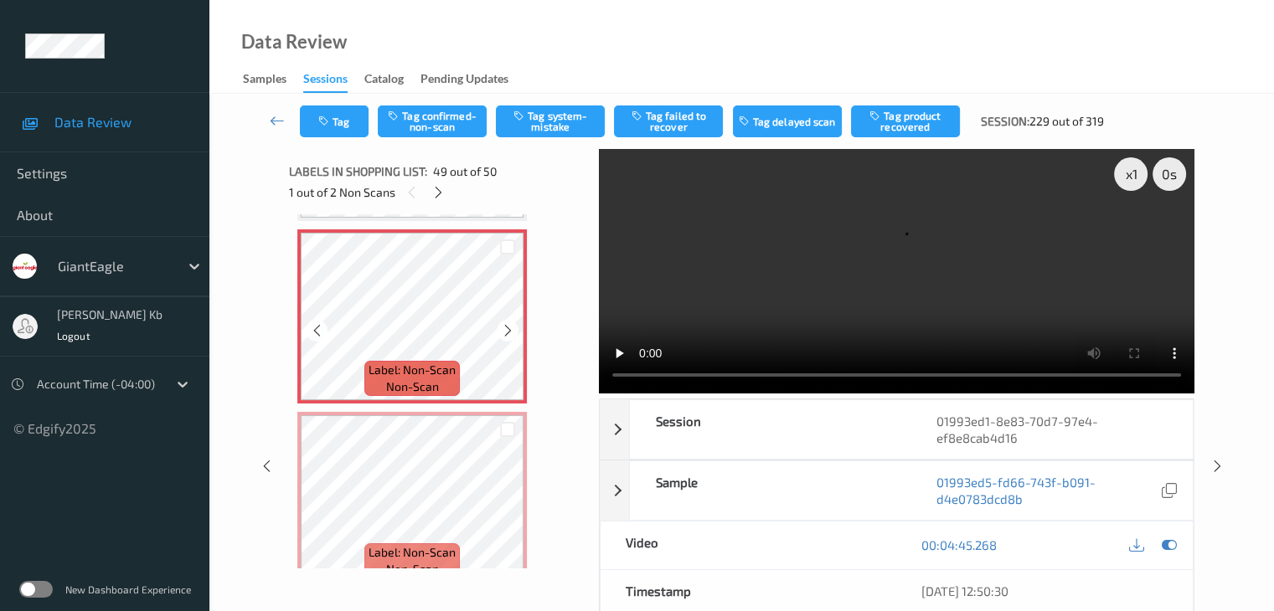
scroll to position [8784, 0]
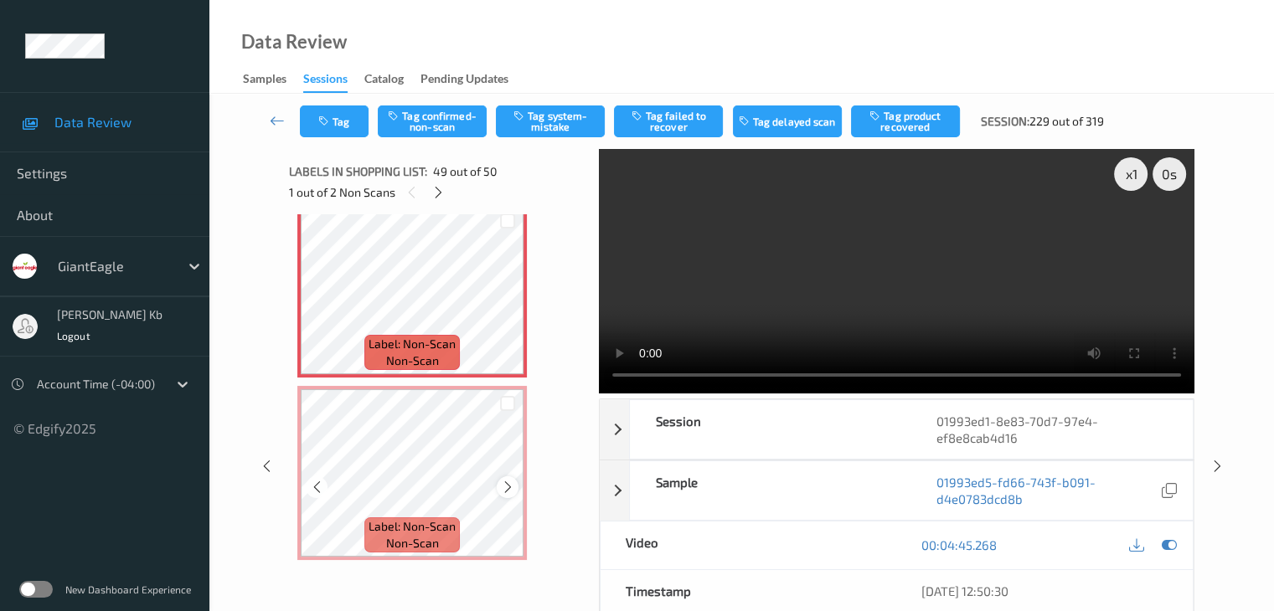
click at [506, 487] on icon at bounding box center [508, 487] width 14 height 15
click at [549, 127] on button "Tag system-mistake" at bounding box center [550, 122] width 109 height 32
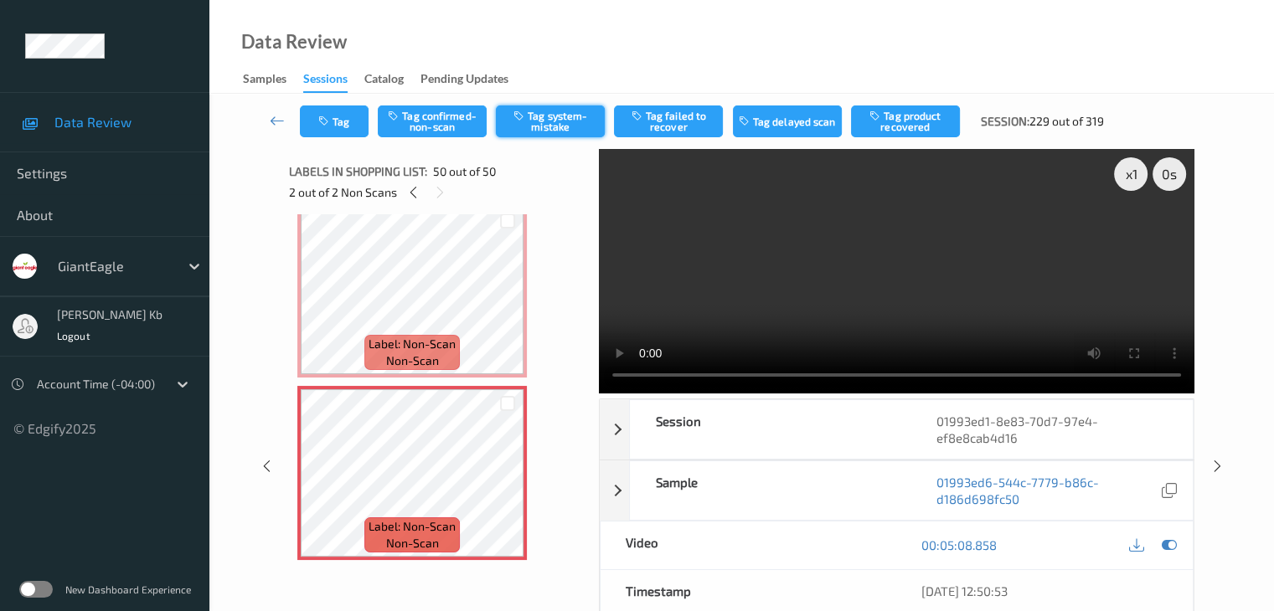
click at [548, 121] on button "Tag system-mistake" at bounding box center [550, 122] width 109 height 32
click at [275, 121] on icon at bounding box center [277, 120] width 15 height 17
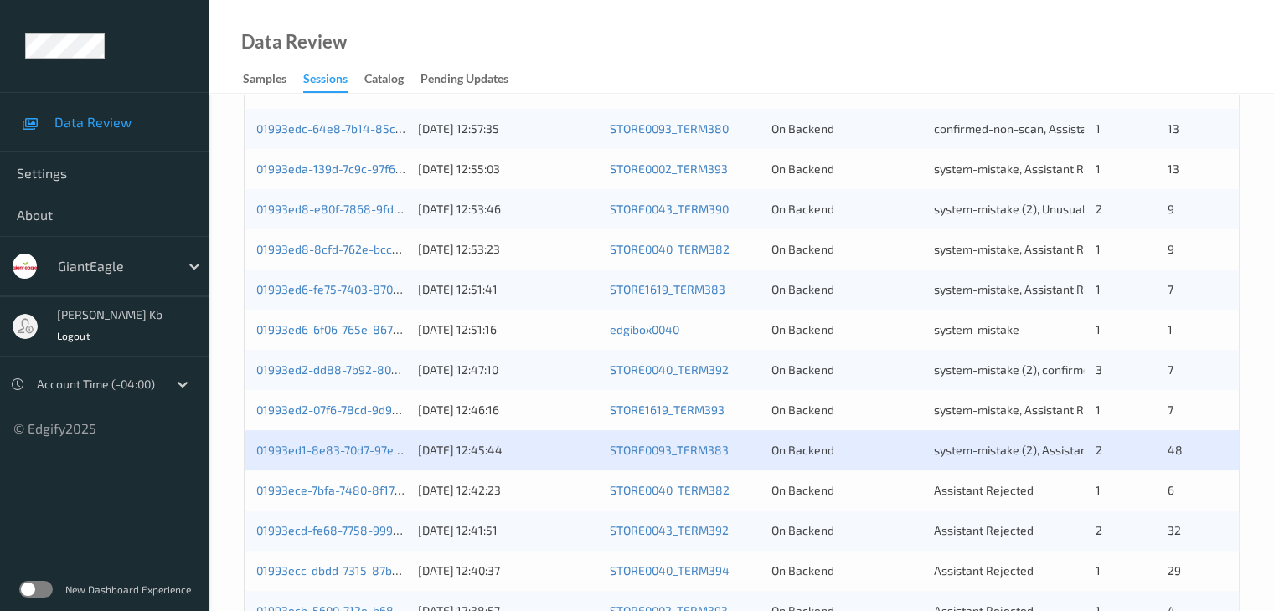
scroll to position [503, 0]
